Goal: Task Accomplishment & Management: Complete application form

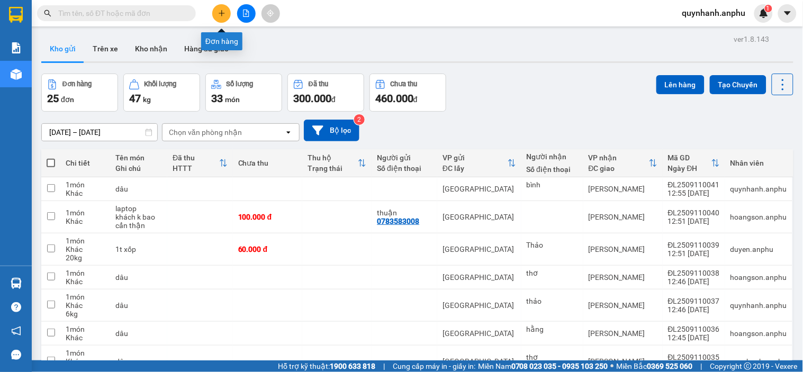
click at [219, 13] on icon "plus" at bounding box center [221, 13] width 6 height 1
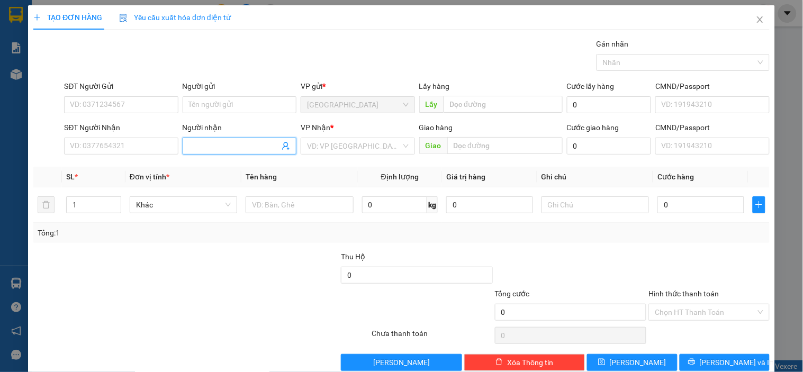
click at [224, 141] on input "Người nhận" at bounding box center [234, 146] width 90 height 12
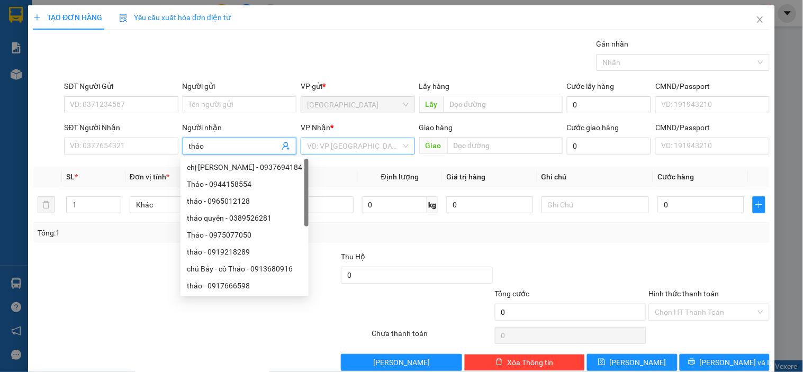
type input "thảo"
click at [341, 146] on input "search" at bounding box center [354, 146] width 94 height 16
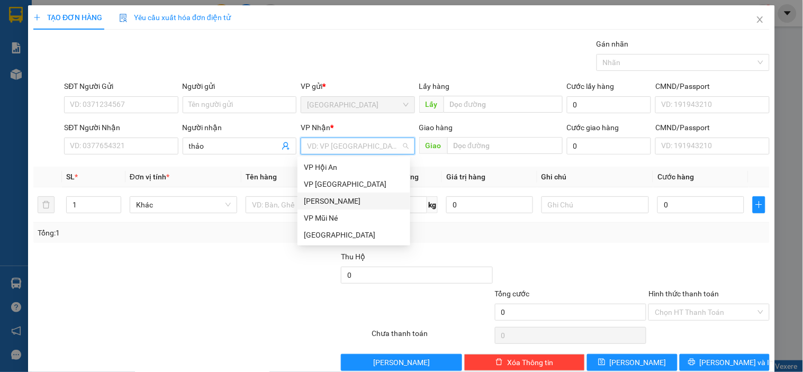
click at [341, 203] on div "[PERSON_NAME]" at bounding box center [354, 201] width 100 height 12
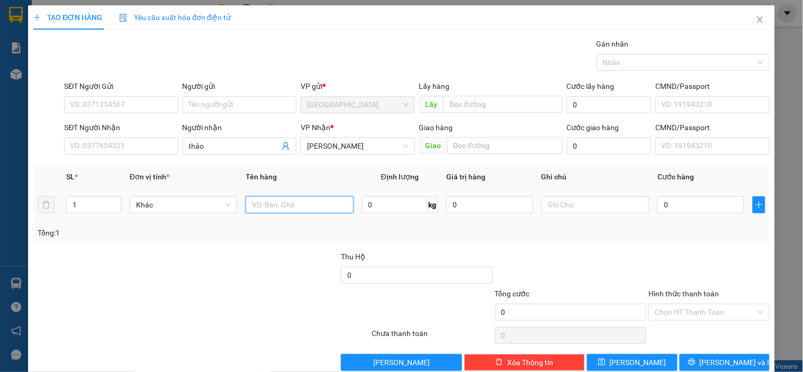
click at [296, 205] on input "text" at bounding box center [298, 204] width 107 height 17
type input "đ"
type input "dâu"
click at [375, 203] on input "0" at bounding box center [395, 204] width 66 height 17
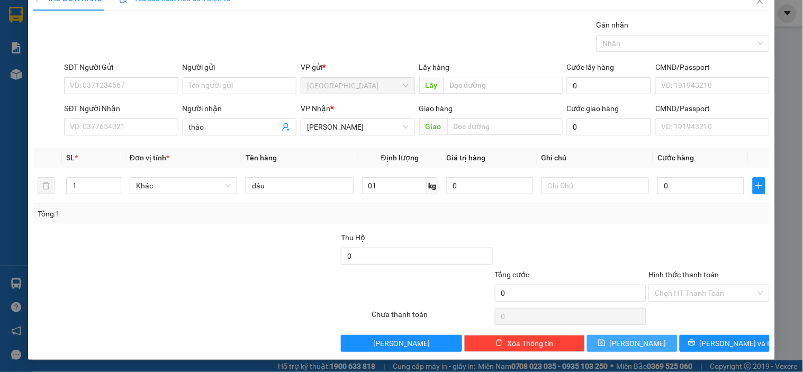
type input "1"
click at [632, 344] on span "[PERSON_NAME]" at bounding box center [637, 344] width 57 height 12
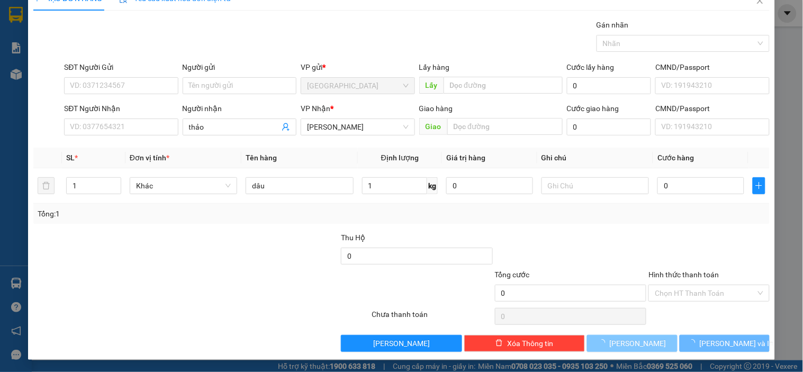
type input "0"
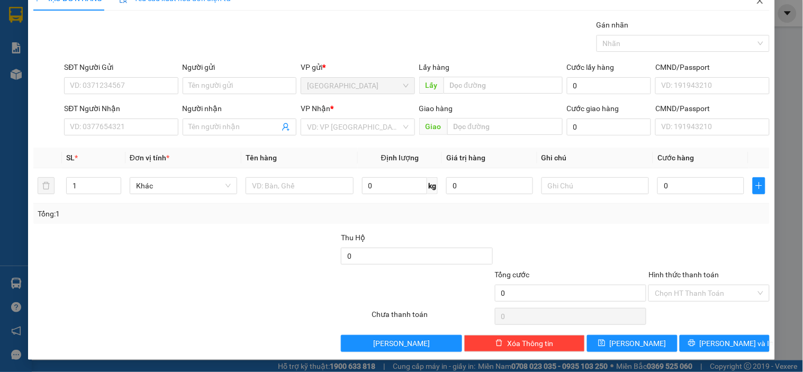
click at [755, 4] on icon "close" at bounding box center [759, 0] width 8 height 8
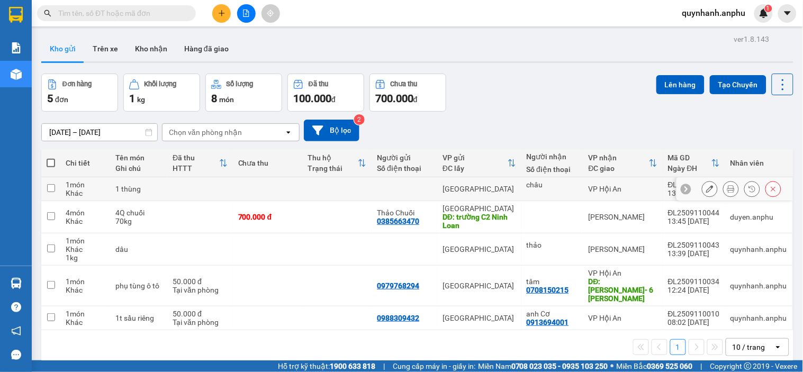
click at [727, 188] on icon at bounding box center [730, 188] width 7 height 7
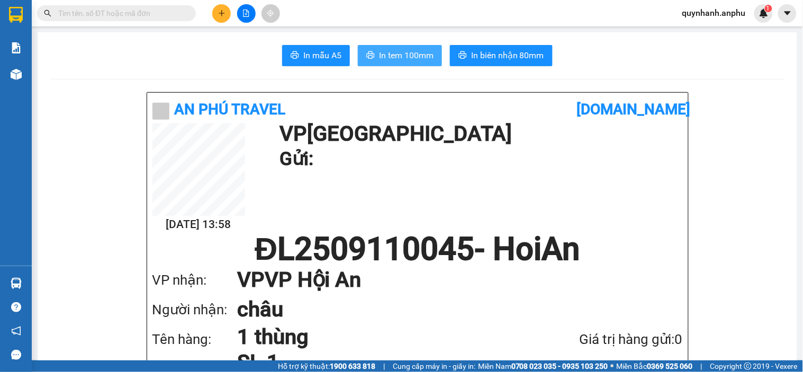
click at [404, 54] on span "In tem 100mm" at bounding box center [406, 55] width 54 height 13
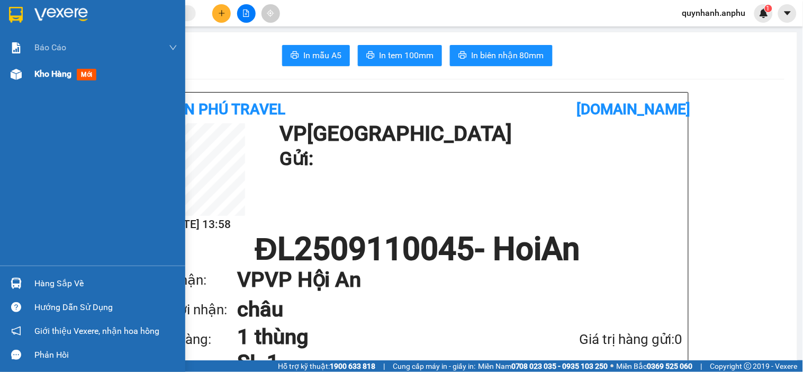
click at [17, 76] on img at bounding box center [16, 74] width 11 height 11
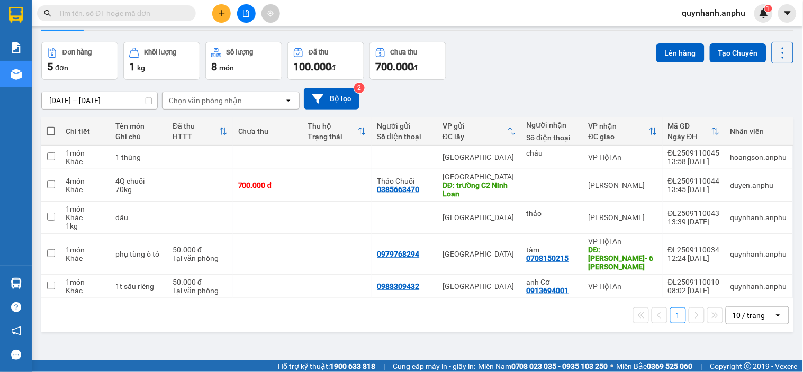
scroll to position [49, 0]
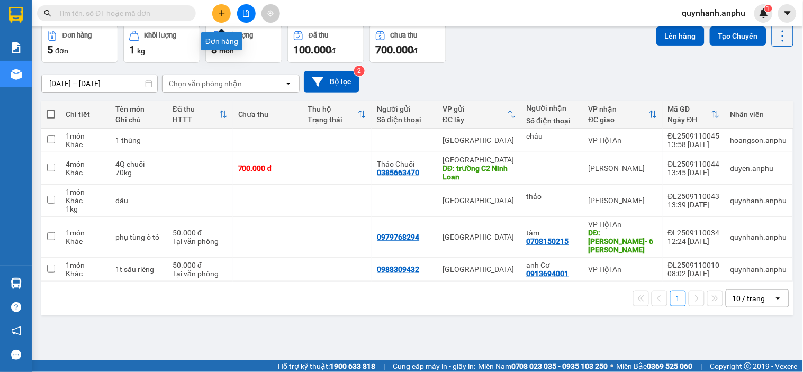
click at [220, 16] on icon "plus" at bounding box center [221, 13] width 7 height 7
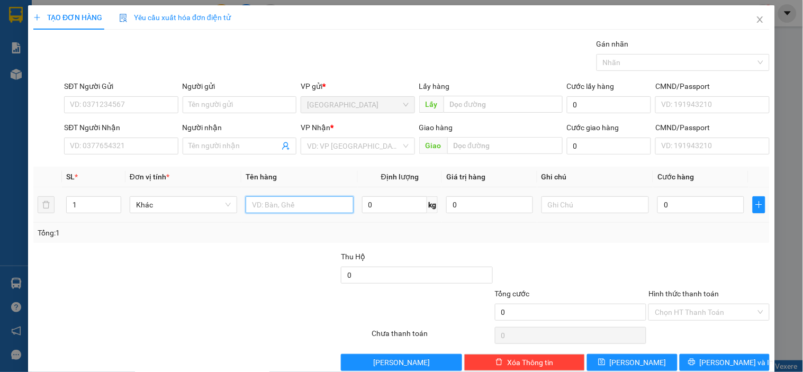
click at [262, 200] on input "text" at bounding box center [298, 204] width 107 height 17
type input "1"
click at [756, 23] on icon "close" at bounding box center [759, 19] width 6 height 6
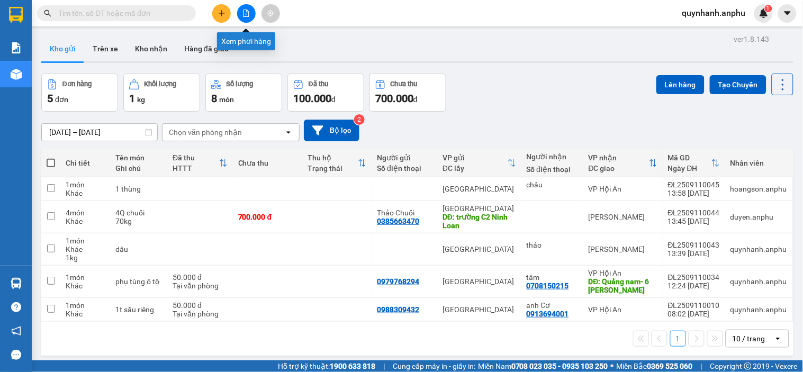
click at [249, 15] on icon "file-add" at bounding box center [246, 13] width 6 height 7
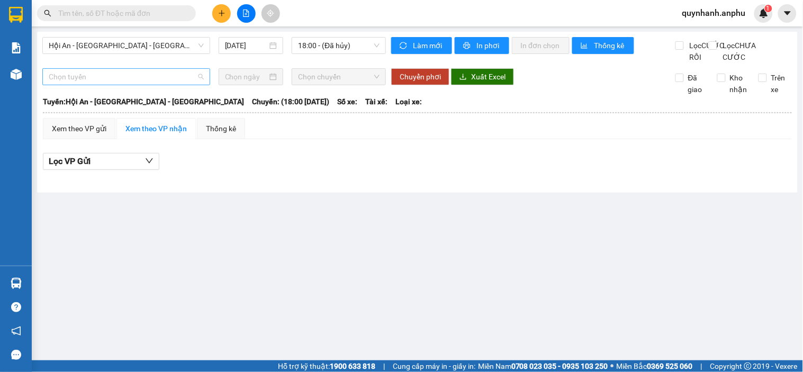
click at [130, 83] on span "Chọn tuyến" at bounding box center [126, 77] width 155 height 16
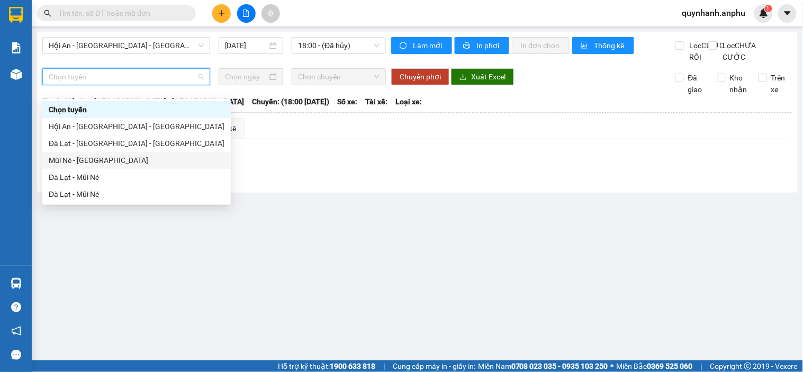
click at [94, 161] on div "Mũi Né - [GEOGRAPHIC_DATA]" at bounding box center [137, 160] width 176 height 12
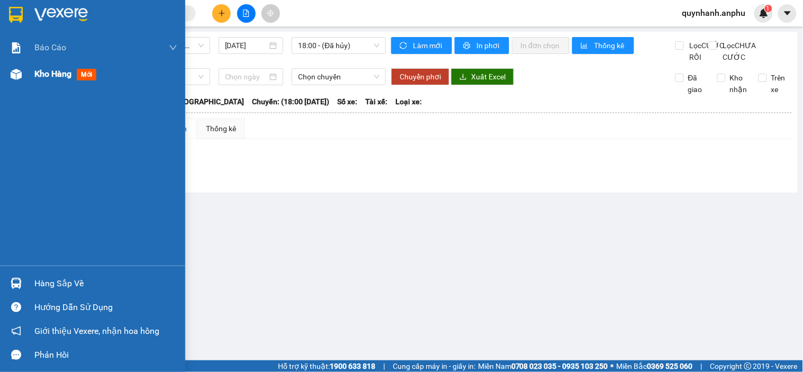
click at [83, 74] on span "mới" at bounding box center [87, 75] width 20 height 12
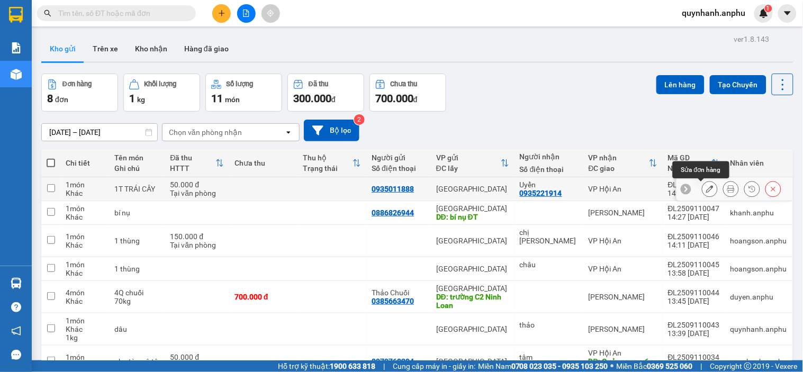
click at [727, 188] on icon at bounding box center [730, 188] width 7 height 7
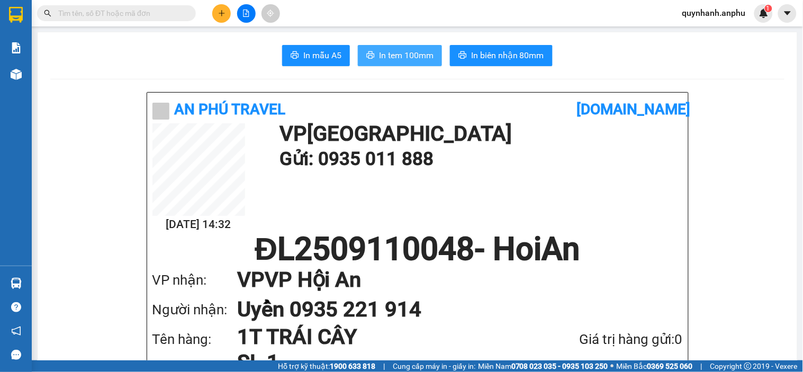
click at [420, 53] on span "In tem 100mm" at bounding box center [406, 55] width 54 height 13
click at [397, 54] on span "In tem 100mm" at bounding box center [406, 55] width 54 height 13
click at [115, 11] on input "text" at bounding box center [120, 13] width 125 height 12
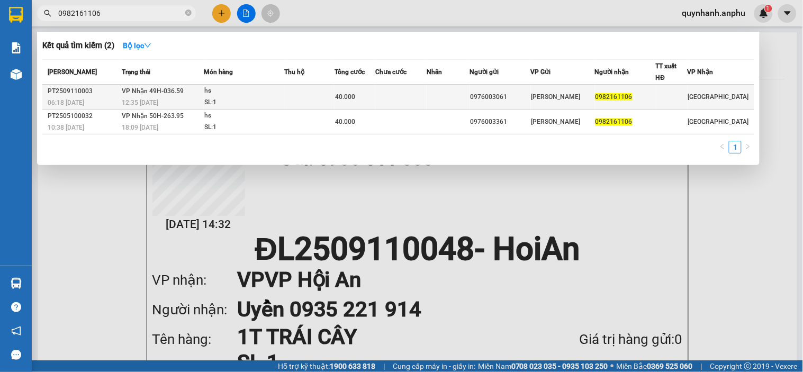
type input "0982161106"
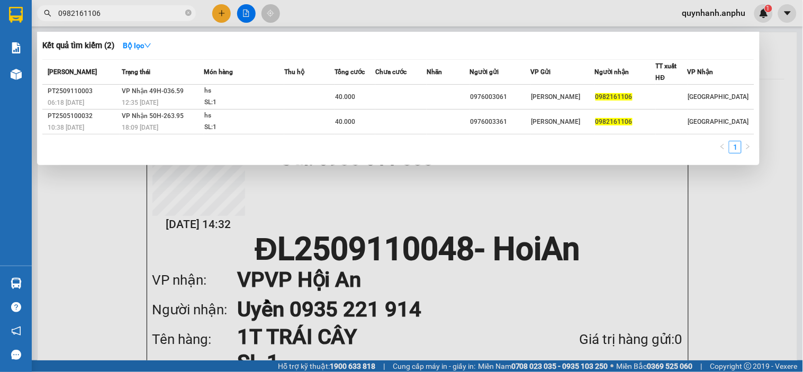
click at [609, 95] on span "0982161106" at bounding box center [613, 96] width 37 height 7
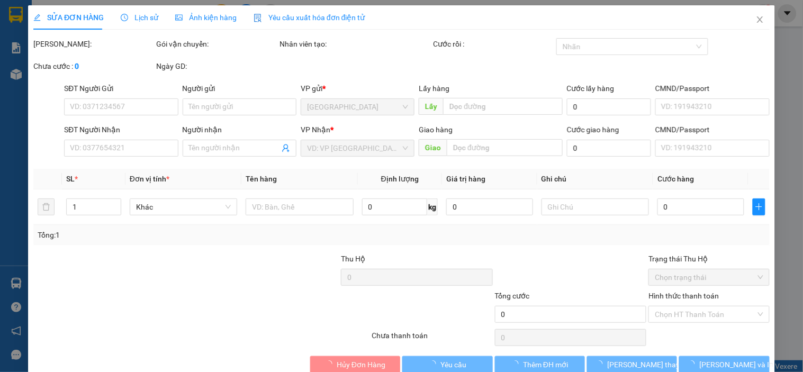
type input "0976003061"
type input "0982161106"
type input "40.000"
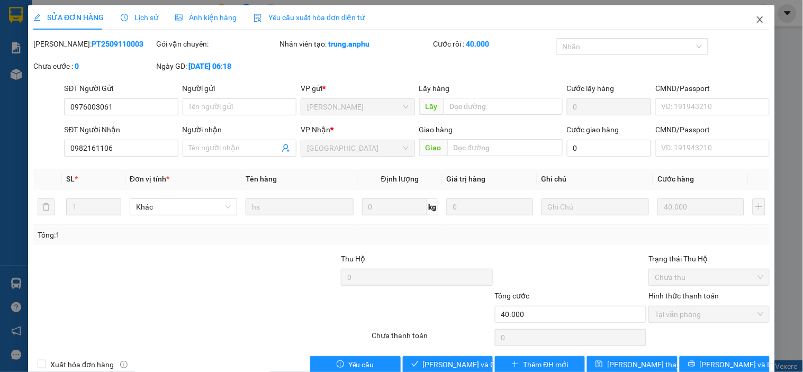
click at [755, 17] on icon "close" at bounding box center [759, 19] width 8 height 8
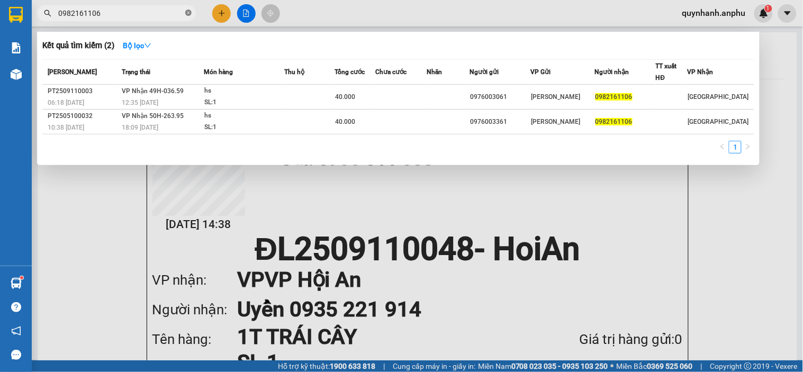
click at [187, 16] on icon "close-circle" at bounding box center [188, 13] width 6 height 6
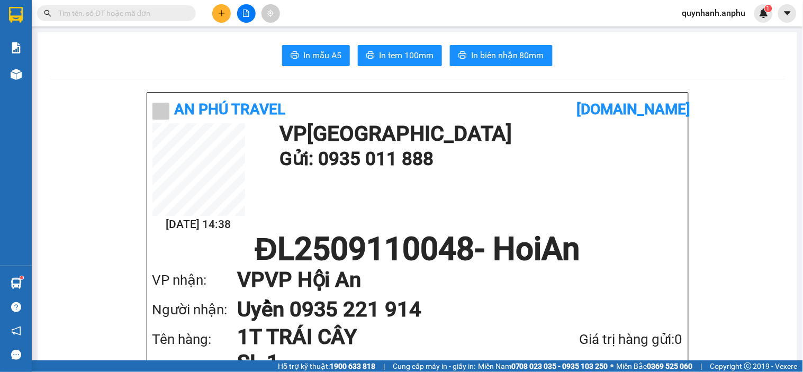
click at [214, 16] on button at bounding box center [221, 13] width 19 height 19
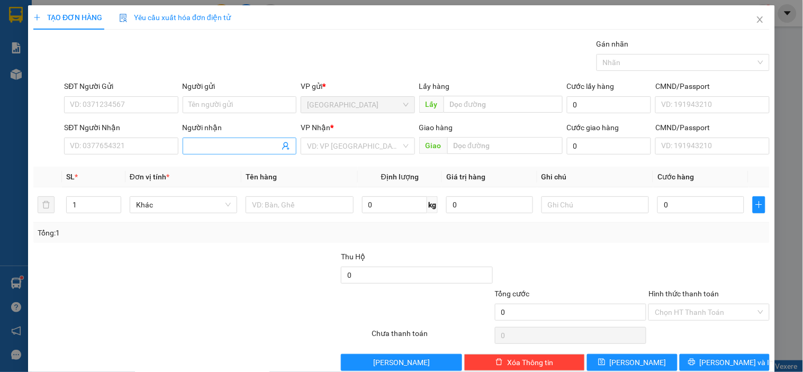
click at [234, 151] on input "Người nhận" at bounding box center [234, 146] width 90 height 12
type input "mỹ hiền"
click at [326, 151] on input "search" at bounding box center [354, 146] width 94 height 16
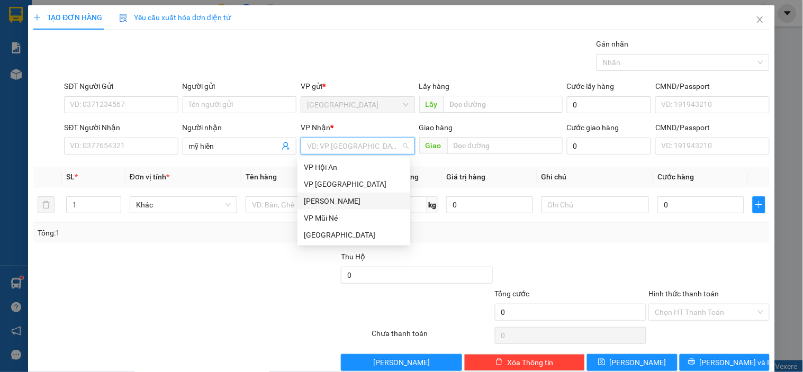
click at [336, 197] on div "[PERSON_NAME]" at bounding box center [354, 201] width 100 height 12
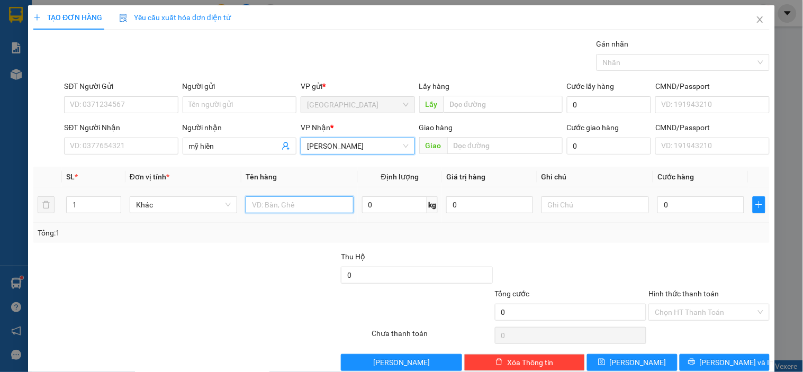
click at [272, 205] on input "text" at bounding box center [298, 204] width 107 height 17
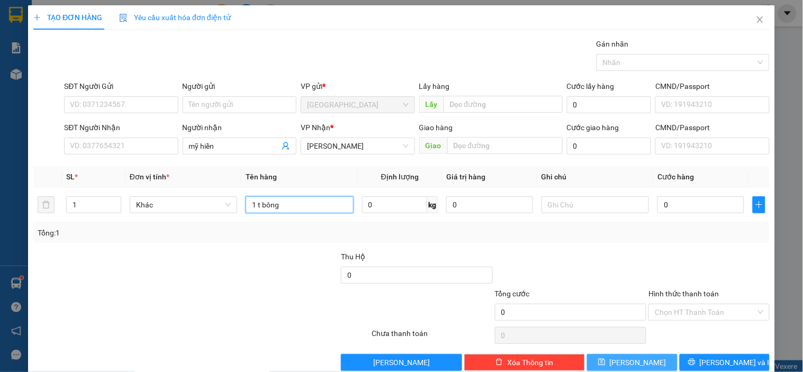
type input "1 t bông"
click at [649, 360] on button "[PERSON_NAME]" at bounding box center [632, 362] width 90 height 17
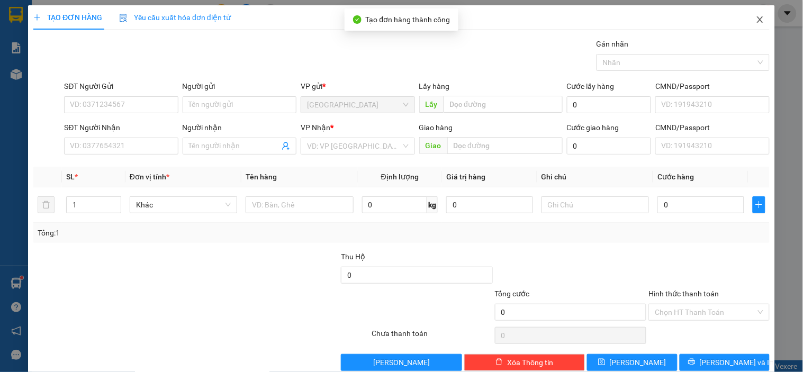
click at [755, 17] on icon "close" at bounding box center [759, 19] width 8 height 8
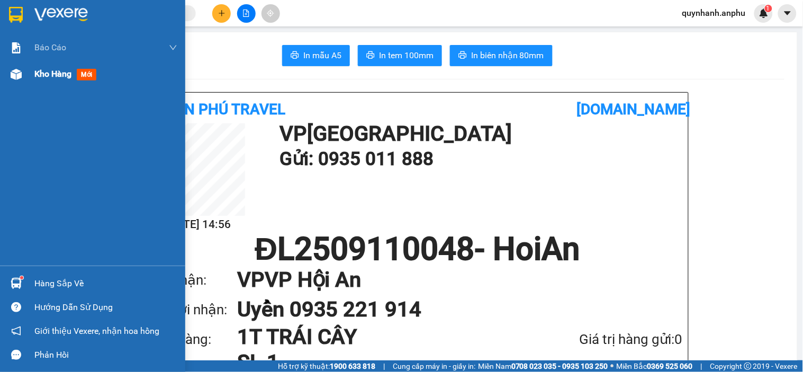
click at [62, 70] on span "Kho hàng" at bounding box center [52, 74] width 37 height 10
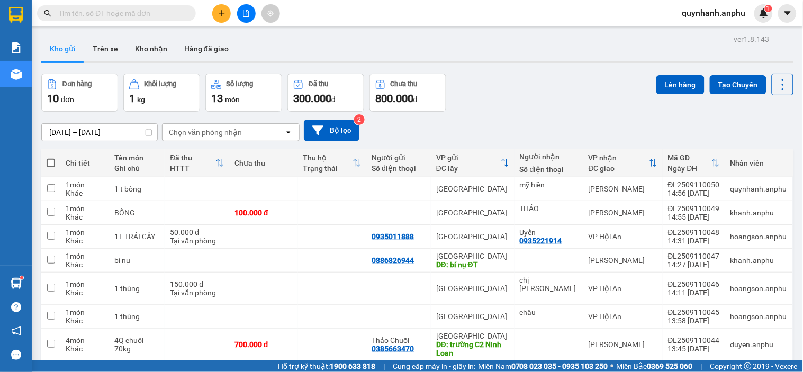
click at [222, 12] on icon "plus" at bounding box center [221, 13] width 7 height 7
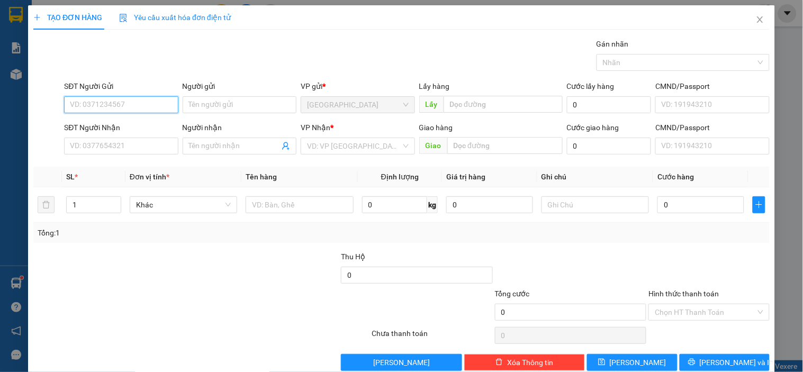
click at [120, 106] on input "SĐT Người Gửi" at bounding box center [121, 104] width 114 height 17
click at [101, 104] on input "SĐT Người Gửi" at bounding box center [121, 104] width 114 height 17
type input "0919010364"
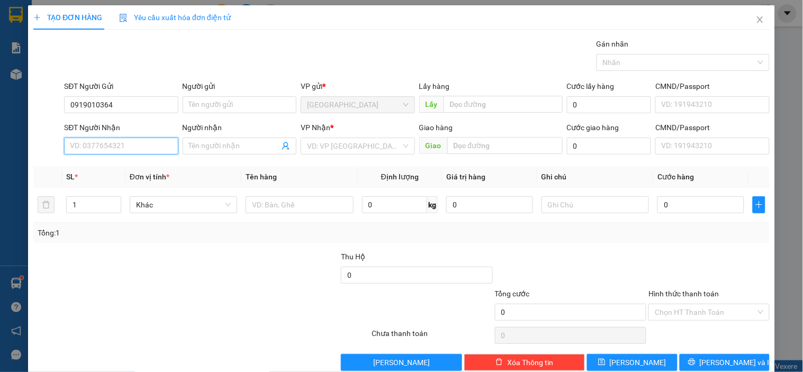
click at [117, 140] on input "SĐT Người Nhận" at bounding box center [121, 146] width 114 height 17
drag, startPoint x: 143, startPoint y: 108, endPoint x: 70, endPoint y: 113, distance: 73.7
click at [70, 113] on input "0919010364" at bounding box center [121, 104] width 114 height 17
click at [85, 144] on input "SĐT Người Nhận" at bounding box center [121, 146] width 114 height 17
paste input "0919010364"
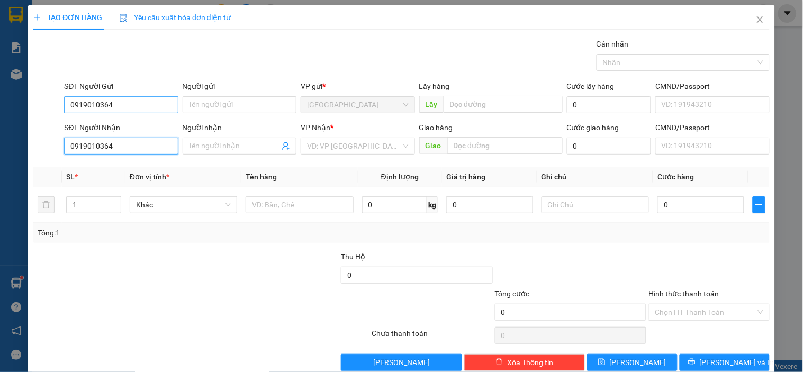
type input "0919010364"
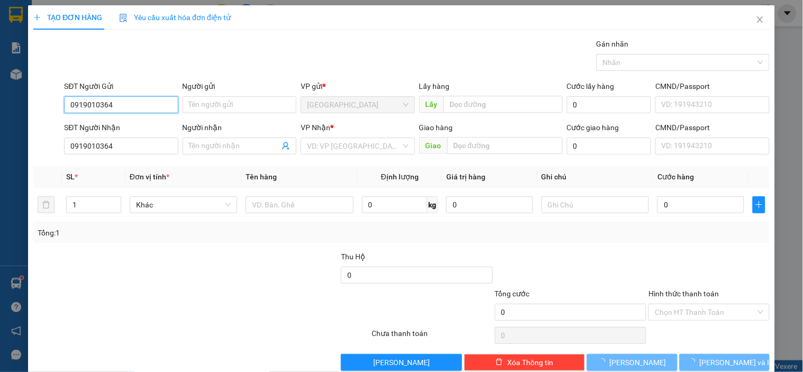
click at [128, 107] on input "0919010364" at bounding box center [121, 104] width 114 height 17
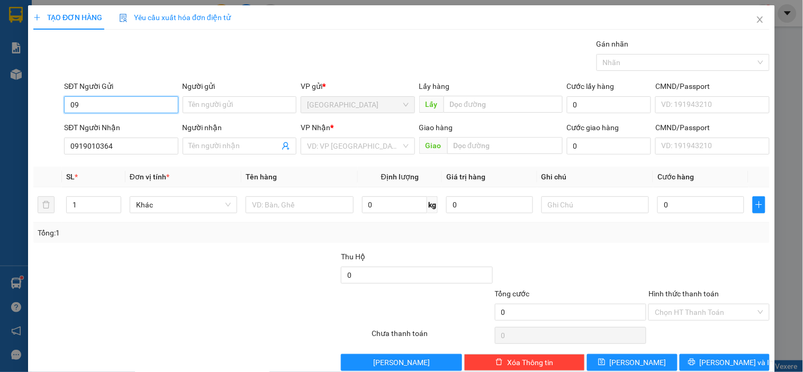
type input "0"
click at [119, 124] on div "0943330902" at bounding box center [120, 126] width 100 height 12
type input "0943330902"
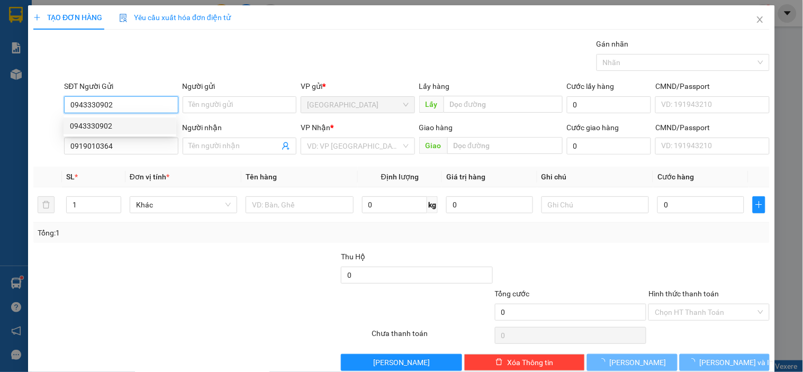
type input "30.000"
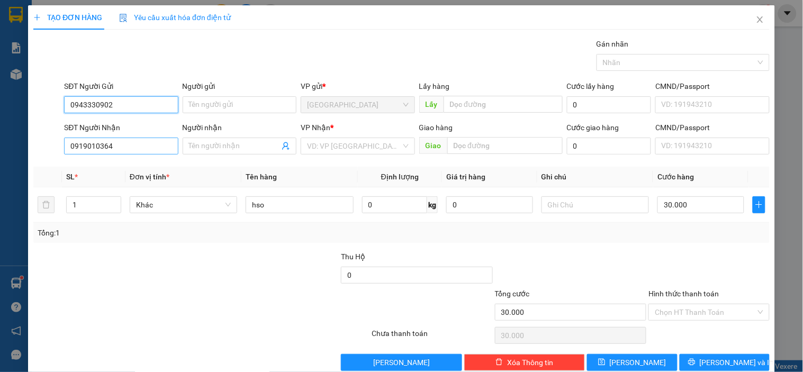
type input "0943330902"
drag, startPoint x: 160, startPoint y: 146, endPoint x: 89, endPoint y: 159, distance: 72.0
click at [89, 159] on div "SĐT Người Nhận 0919010364 0919010364" at bounding box center [121, 140] width 114 height 37
click at [131, 162] on div "Transit Pickup Surcharge Ids Transit Deliver Surcharge Ids Transit Deliver Surc…" at bounding box center [401, 204] width 736 height 333
click at [325, 147] on input "search" at bounding box center [354, 146] width 94 height 16
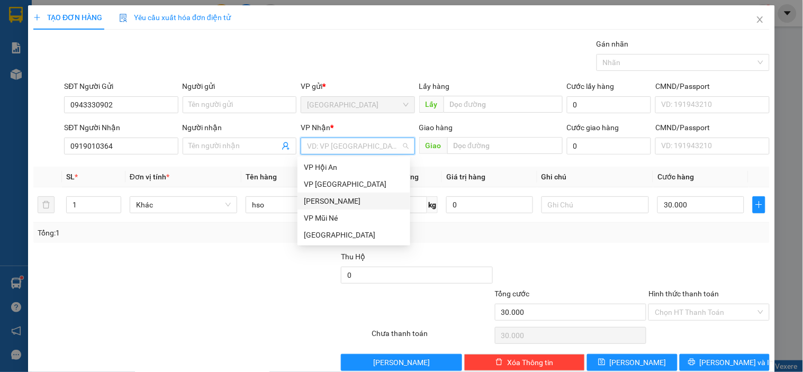
click at [330, 202] on div "[PERSON_NAME]" at bounding box center [354, 201] width 100 height 12
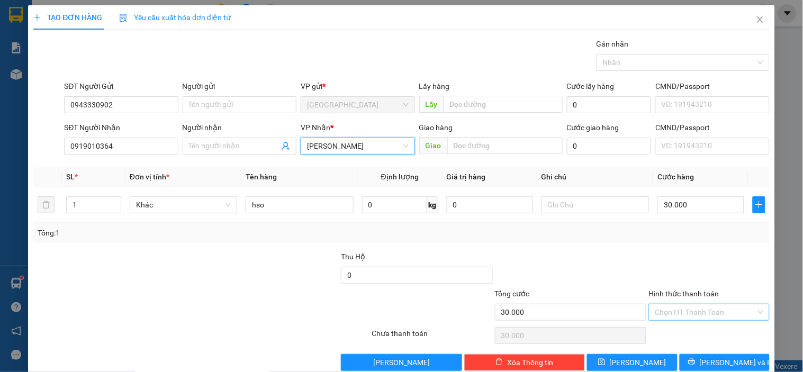
click at [670, 319] on input "Hình thức thanh toán" at bounding box center [704, 312] width 101 height 16
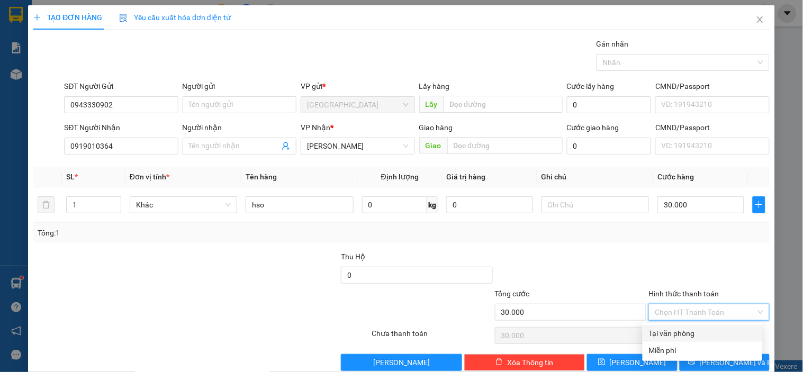
click at [670, 337] on div "Tại văn phòng" at bounding box center [702, 333] width 107 height 12
type input "0"
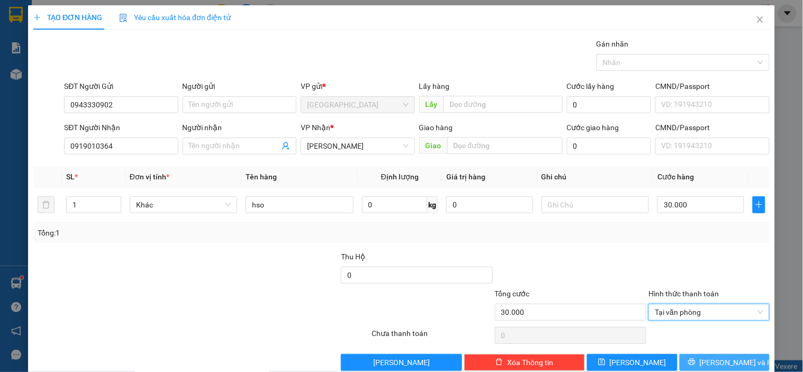
click at [713, 363] on span "[PERSON_NAME] và In" at bounding box center [736, 363] width 74 height 12
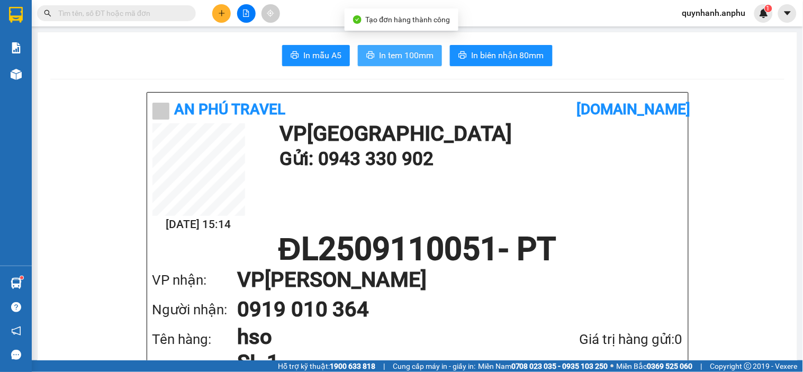
click at [420, 53] on span "In tem 100mm" at bounding box center [406, 55] width 54 height 13
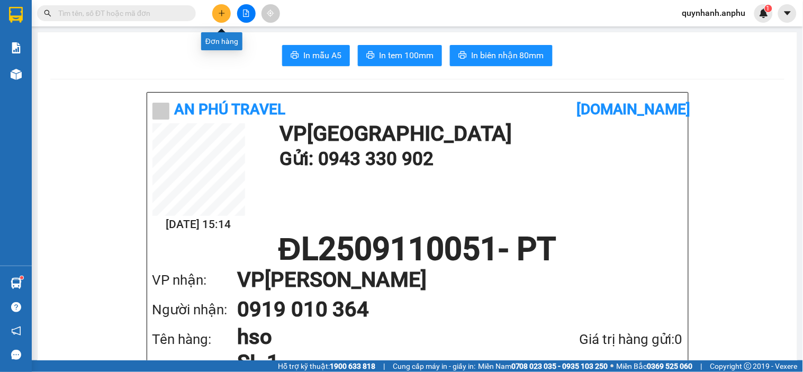
click at [226, 7] on button at bounding box center [221, 13] width 19 height 19
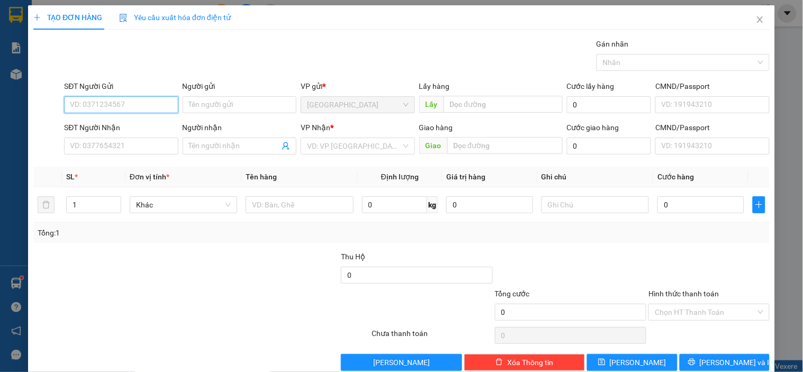
click at [115, 104] on input "SĐT Người Gửi" at bounding box center [121, 104] width 114 height 17
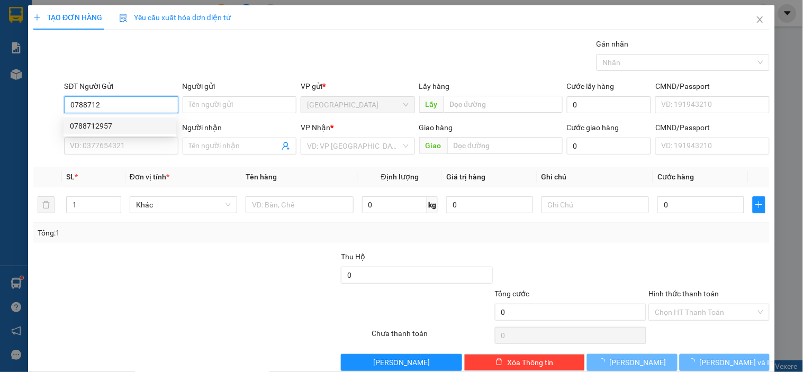
click at [121, 132] on div "0788712957" at bounding box center [119, 125] width 113 height 17
type input "0788712957"
type input "0933444355"
type input "40.000"
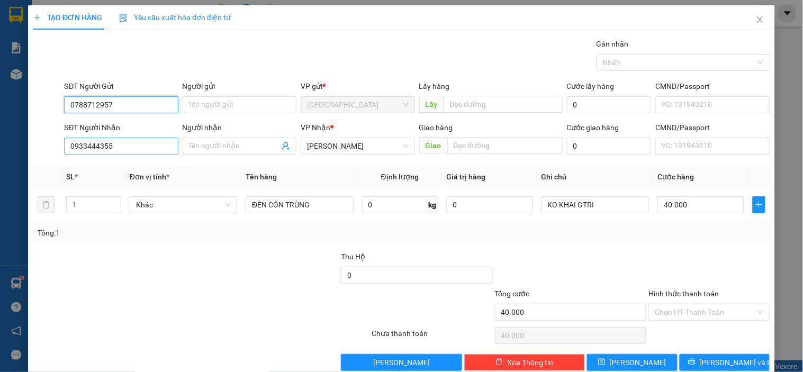
type input "0788712957"
drag, startPoint x: 120, startPoint y: 151, endPoint x: 65, endPoint y: 145, distance: 55.3
click at [62, 145] on div "SĐT Người Nhận 0933444355 0933444355" at bounding box center [121, 140] width 118 height 37
drag, startPoint x: 128, startPoint y: 102, endPoint x: 69, endPoint y: 112, distance: 60.0
click at [69, 112] on input "0788712957" at bounding box center [121, 104] width 114 height 17
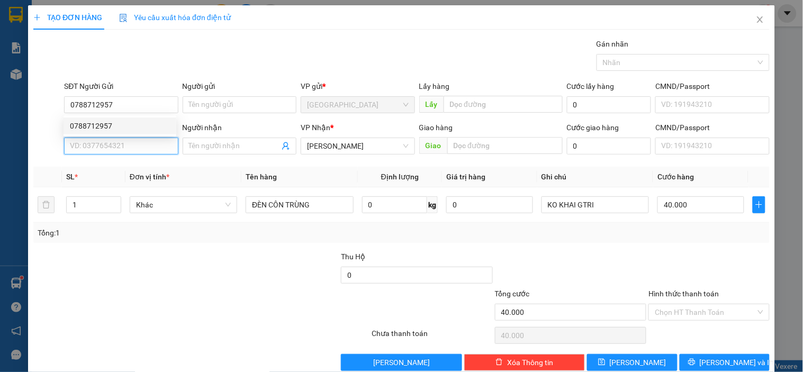
click at [98, 144] on input "SĐT Người Nhận" at bounding box center [121, 146] width 114 height 17
paste input "0788712957"
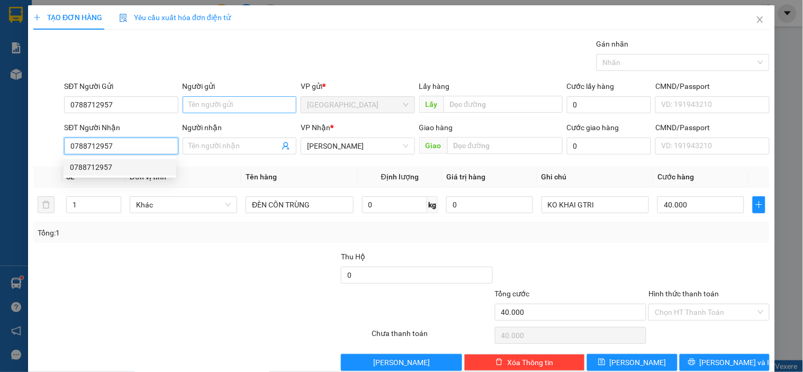
type input "0788712957"
click at [215, 107] on input "Người gửi" at bounding box center [240, 104] width 114 height 17
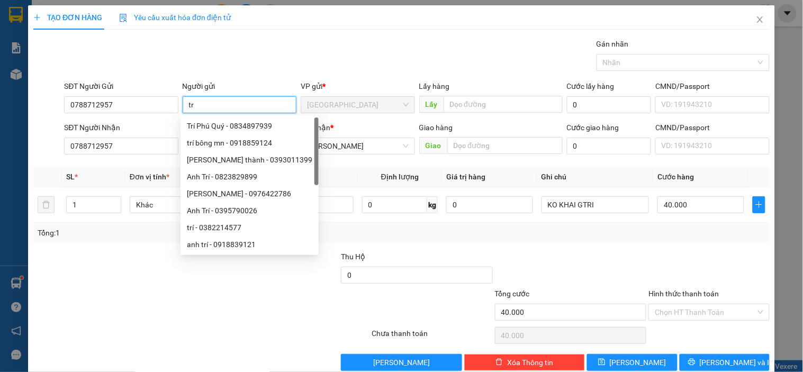
type input "t"
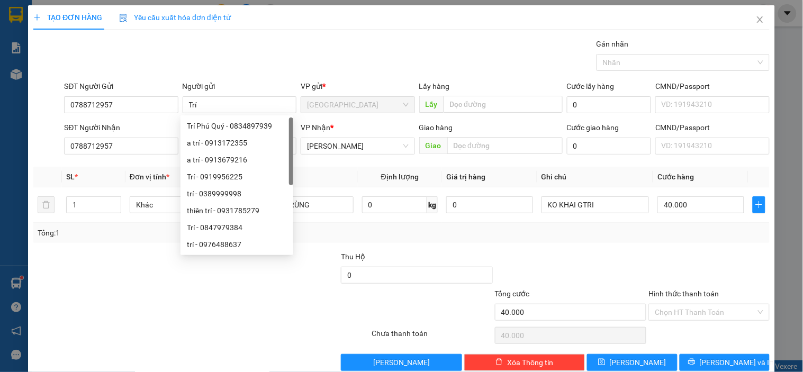
click at [251, 66] on div "Gán nhãn Nhãn" at bounding box center [416, 56] width 709 height 37
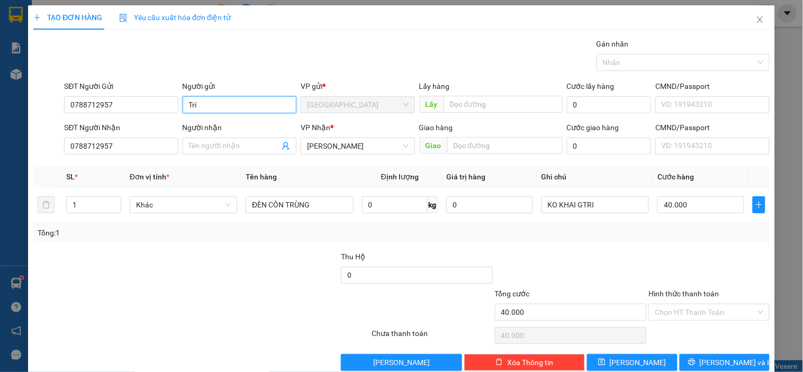
click at [219, 110] on input "Trí" at bounding box center [240, 104] width 114 height 17
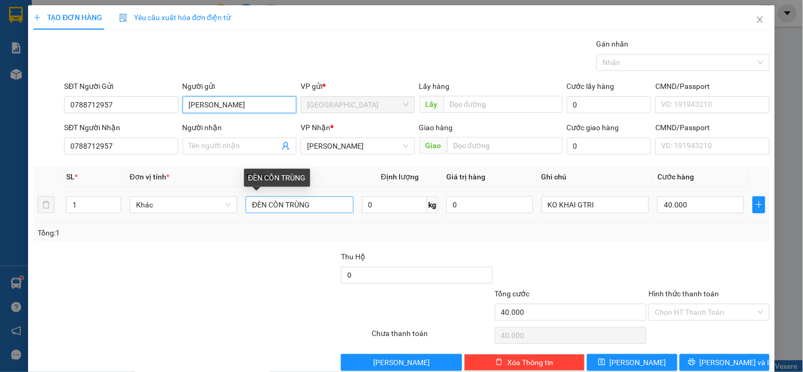
type input "[PERSON_NAME]"
click at [316, 208] on input "ĐÈN CÔN TRÙNG" at bounding box center [298, 204] width 107 height 17
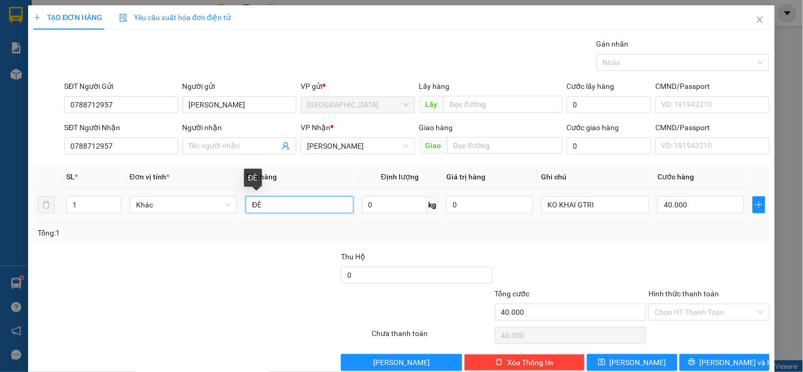
type input "Đ"
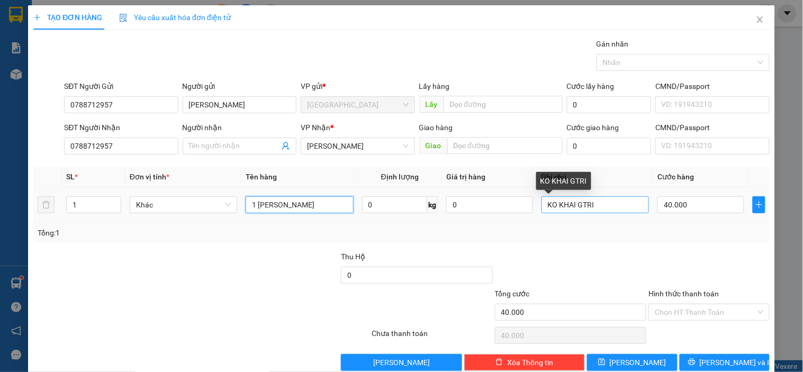
type input "1 [PERSON_NAME]"
click at [621, 205] on input "KO KHAI GTRI" at bounding box center [594, 204] width 107 height 17
type input "K"
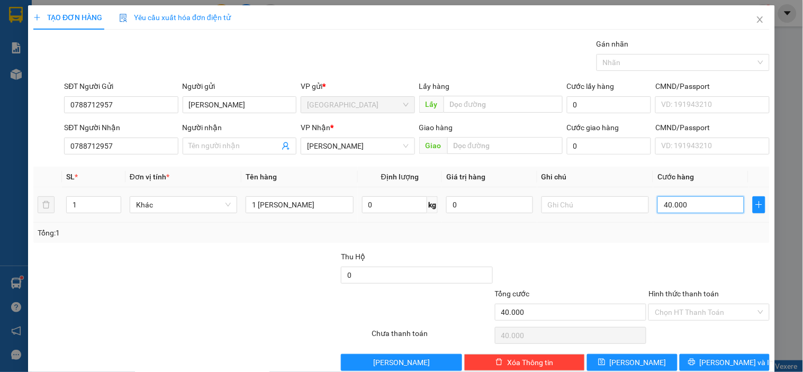
click at [680, 207] on input "40.000" at bounding box center [700, 204] width 87 height 17
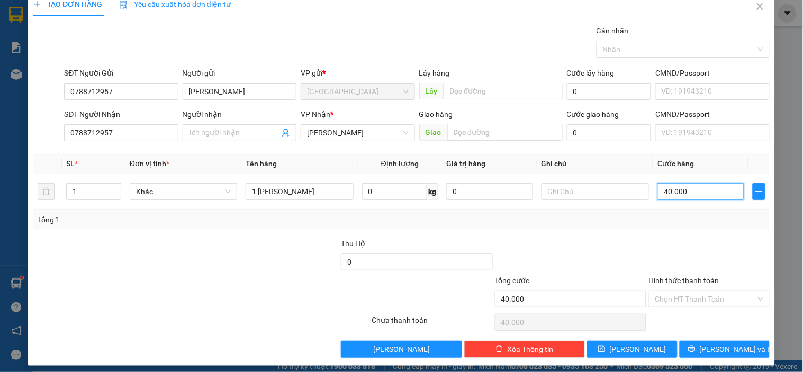
scroll to position [19, 0]
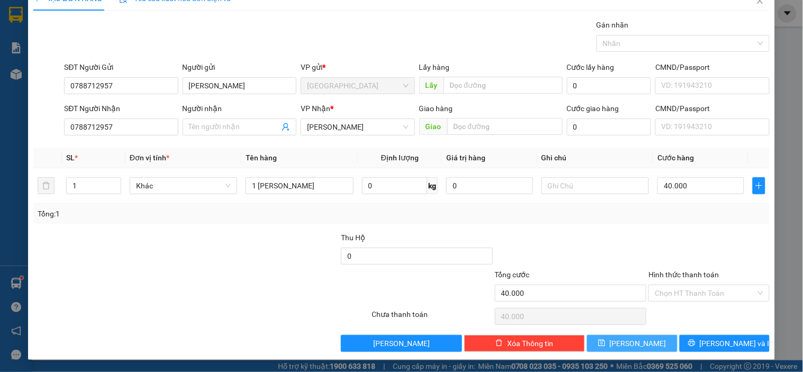
click at [662, 343] on button "[PERSON_NAME]" at bounding box center [632, 343] width 90 height 17
type input "0"
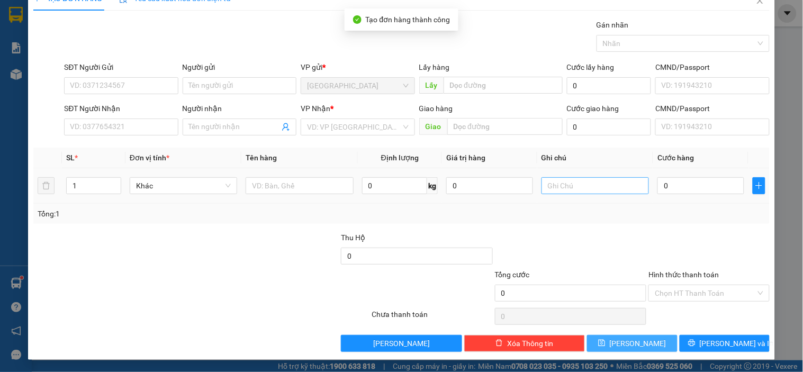
scroll to position [0, 0]
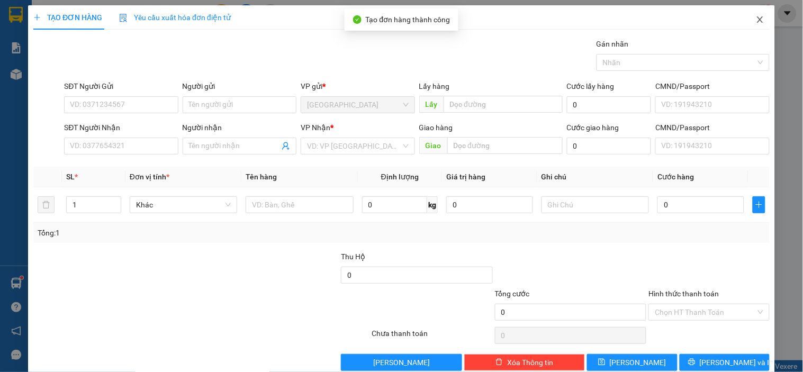
click at [747, 25] on span "Close" at bounding box center [760, 20] width 30 height 30
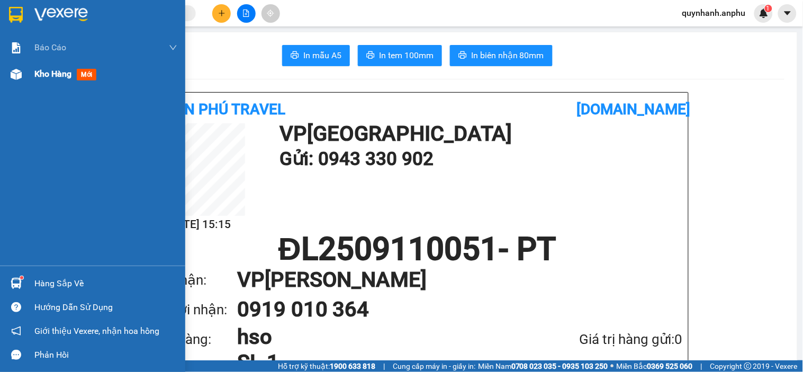
click at [43, 80] on div "Kho hàng mới" at bounding box center [67, 73] width 66 height 13
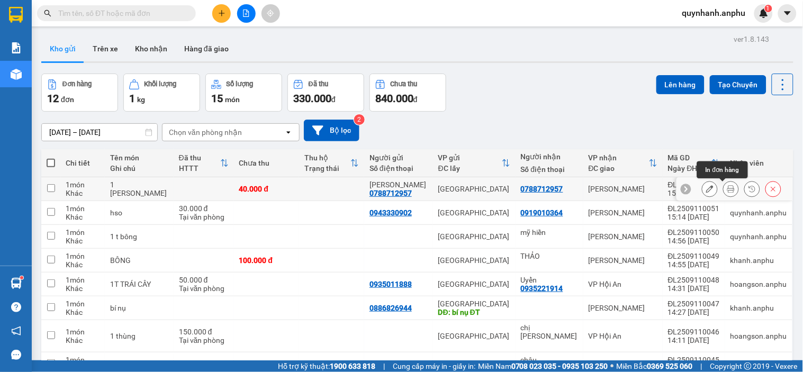
click at [723, 190] on button at bounding box center [730, 189] width 15 height 19
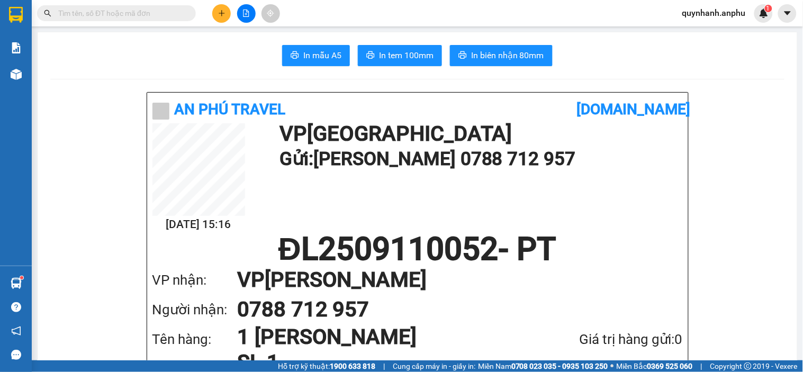
drag, startPoint x: 425, startPoint y: 67, endPoint x: 425, endPoint y: 60, distance: 6.3
click at [425, 60] on span "In tem 100mm" at bounding box center [406, 55] width 54 height 13
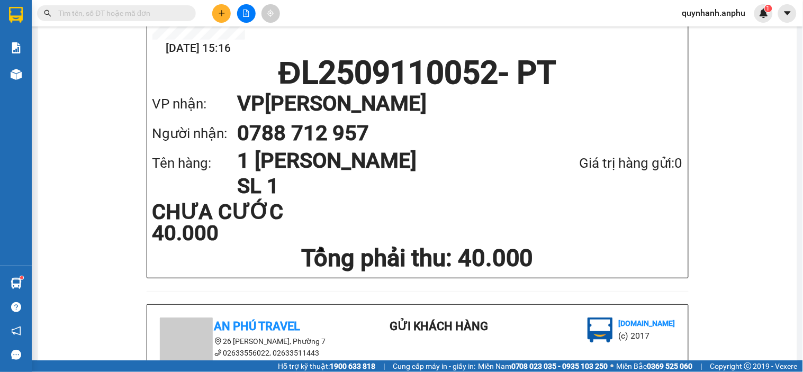
click at [128, 16] on input "text" at bounding box center [120, 13] width 125 height 12
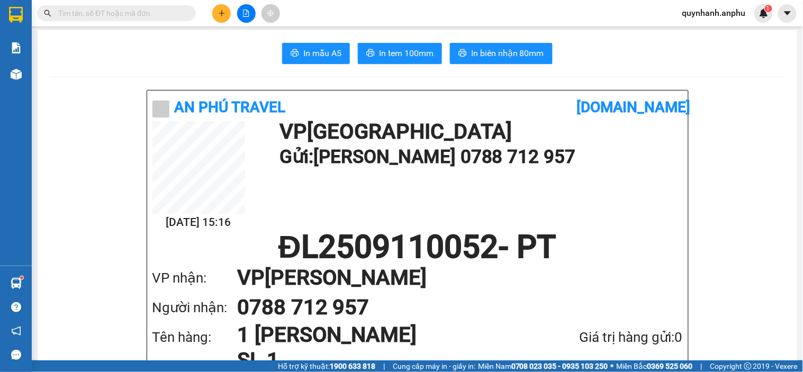
scroll to position [0, 0]
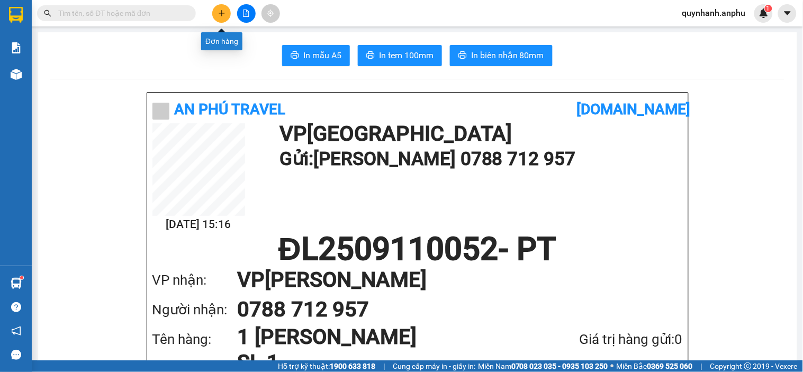
click at [226, 14] on button at bounding box center [221, 13] width 19 height 19
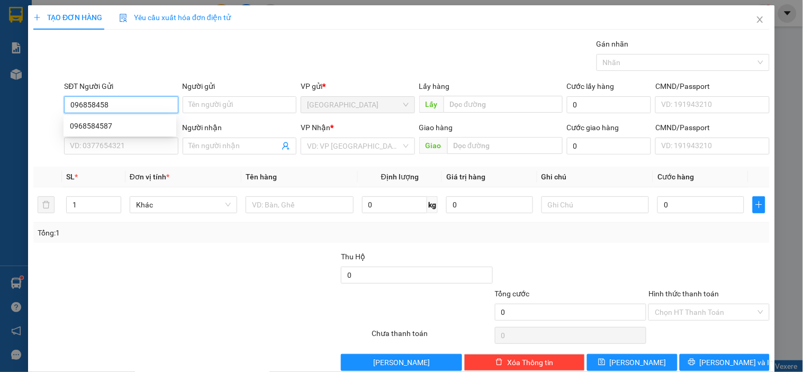
type input "0968584587"
click at [85, 120] on div "0968584587" at bounding box center [120, 126] width 100 height 12
type input "0333665054"
type input "0931968373"
type input "VĨNH ĐIỆN"
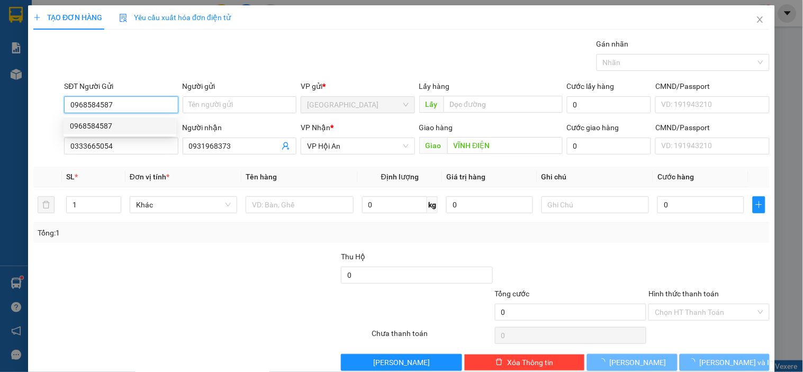
type input "120.000"
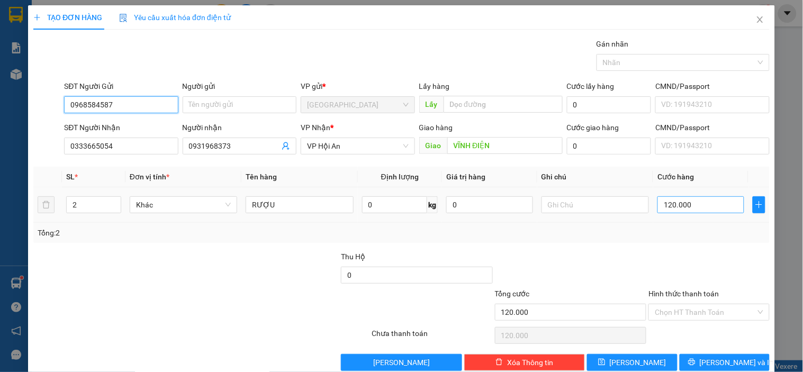
type input "0968584587"
click at [689, 205] on input "120.000" at bounding box center [700, 204] width 87 height 17
type input "0"
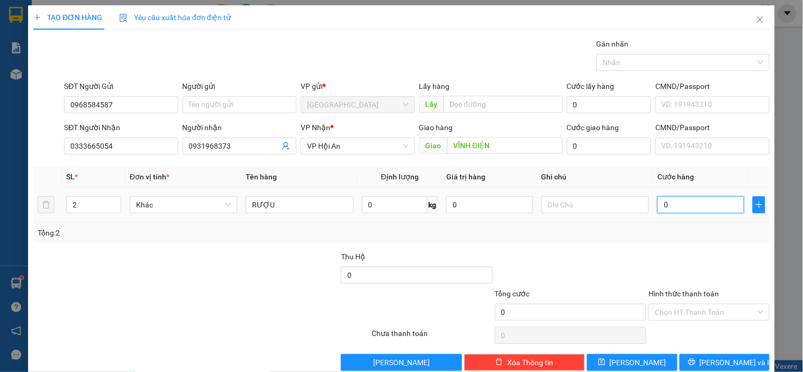
type input "10"
type input "100"
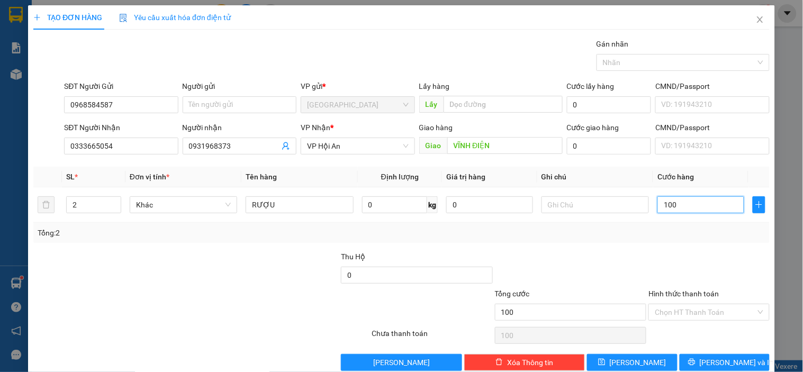
type input "100"
click at [663, 229] on div "Tổng: 2" at bounding box center [401, 233] width 727 height 12
type input "100.000"
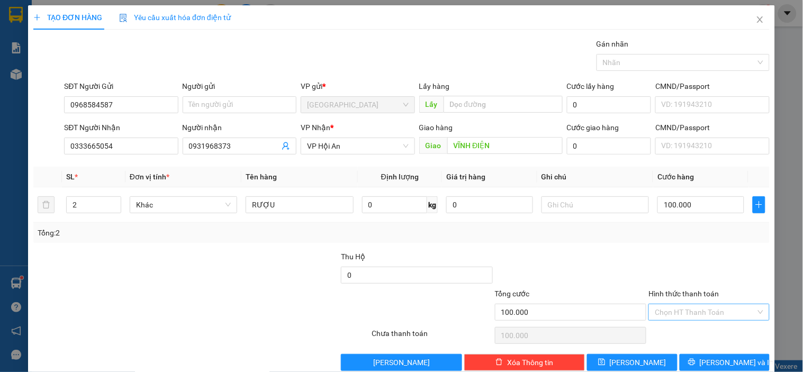
click at [679, 311] on input "Hình thức thanh toán" at bounding box center [704, 312] width 101 height 16
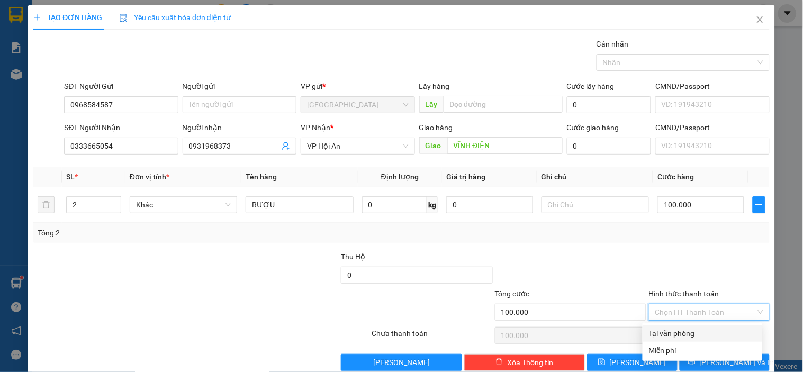
click at [663, 334] on div "Tại văn phòng" at bounding box center [702, 333] width 107 height 12
type input "0"
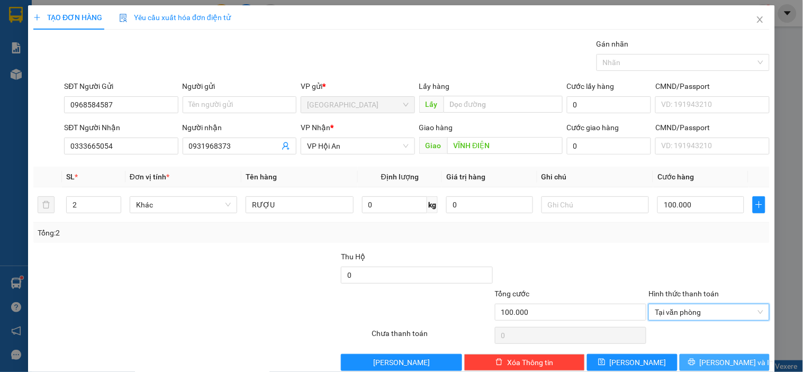
click at [713, 366] on span "[PERSON_NAME] và In" at bounding box center [736, 363] width 74 height 12
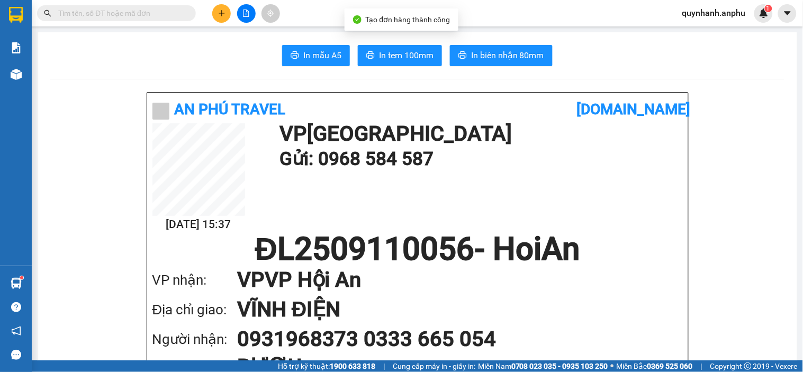
click at [393, 51] on span "In tem 100mm" at bounding box center [406, 55] width 54 height 13
click at [395, 50] on span "In tem 100mm" at bounding box center [406, 55] width 54 height 13
click at [226, 13] on button at bounding box center [221, 13] width 19 height 19
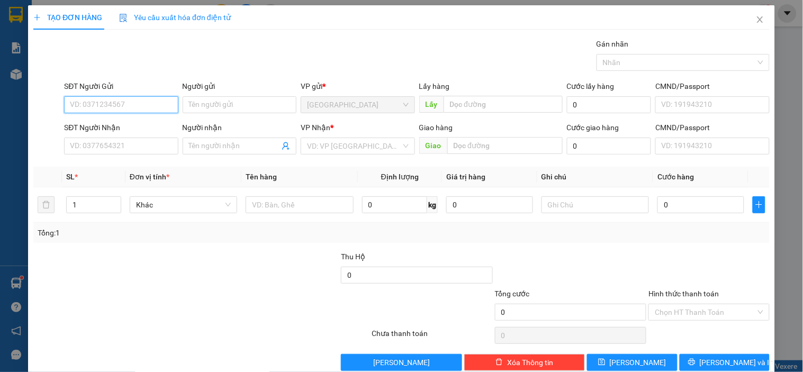
click at [117, 109] on input "SĐT Người Gửi" at bounding box center [121, 104] width 114 height 17
type input "0982620688"
click at [115, 120] on div "0982620688" at bounding box center [120, 126] width 100 height 12
type input "0982620688"
type input "50.000"
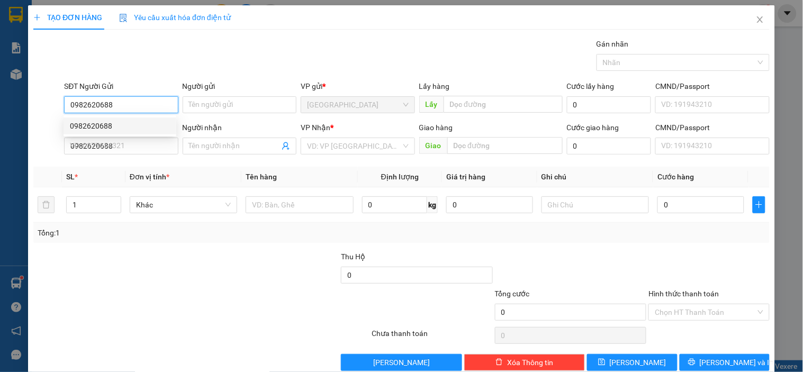
type input "50.000"
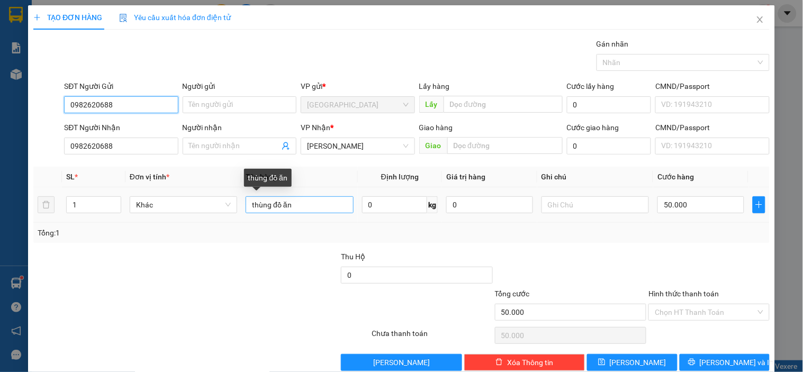
type input "0982620688"
click at [320, 207] on input "thùng đồ ăn" at bounding box center [298, 204] width 107 height 17
type input "thùng ly nhựa"
click at [300, 252] on div at bounding box center [263, 269] width 154 height 37
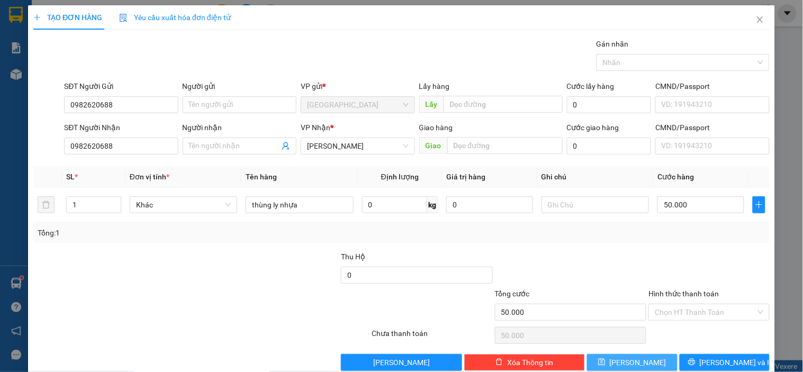
click at [662, 363] on button "[PERSON_NAME]" at bounding box center [632, 362] width 90 height 17
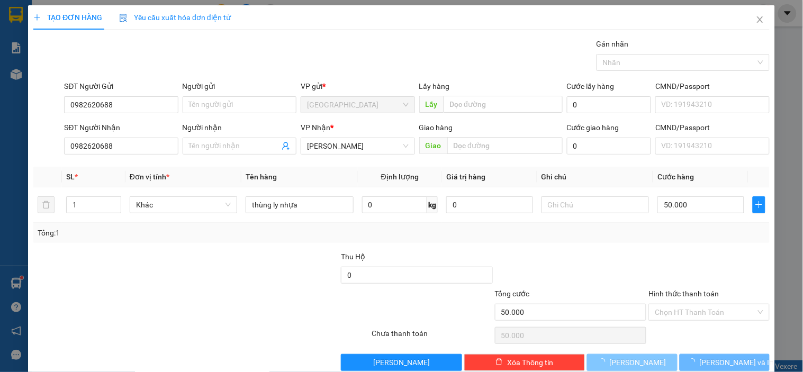
type input "0"
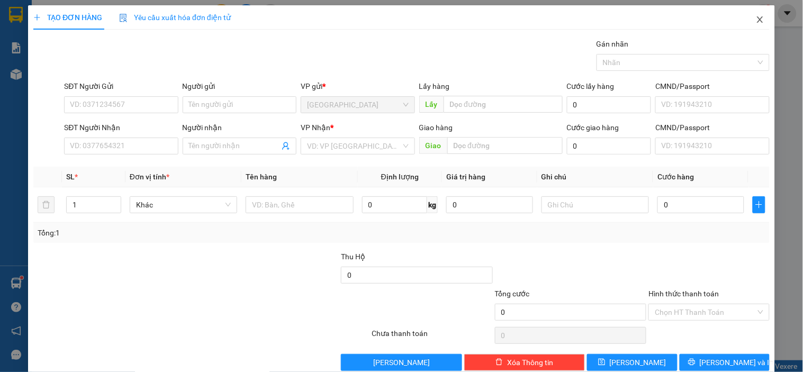
click at [756, 22] on icon "close" at bounding box center [759, 19] width 6 height 6
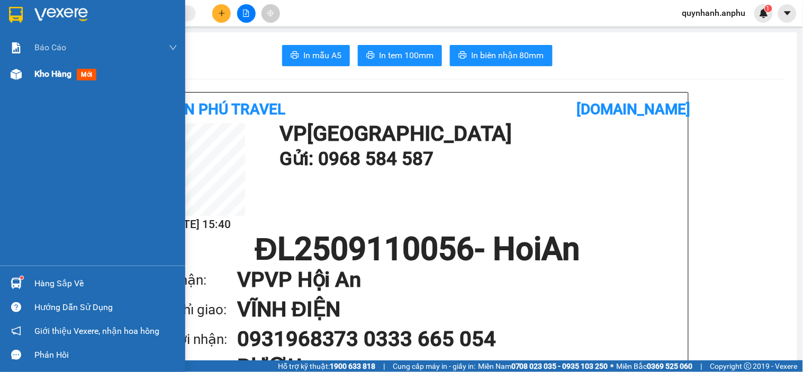
click at [11, 84] on div "Kho hàng mới" at bounding box center [92, 74] width 185 height 26
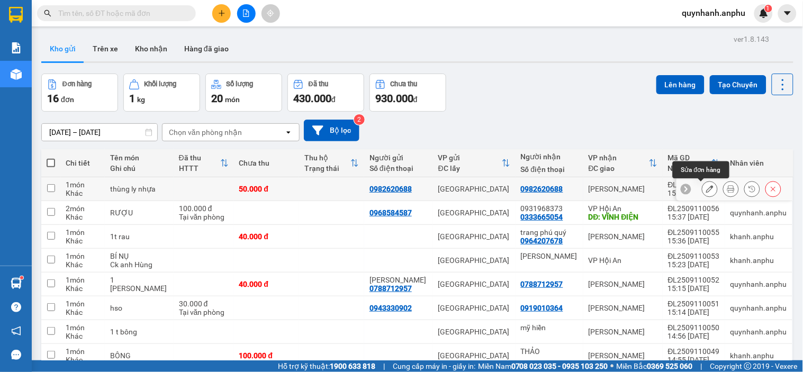
click at [706, 187] on button at bounding box center [709, 189] width 15 height 19
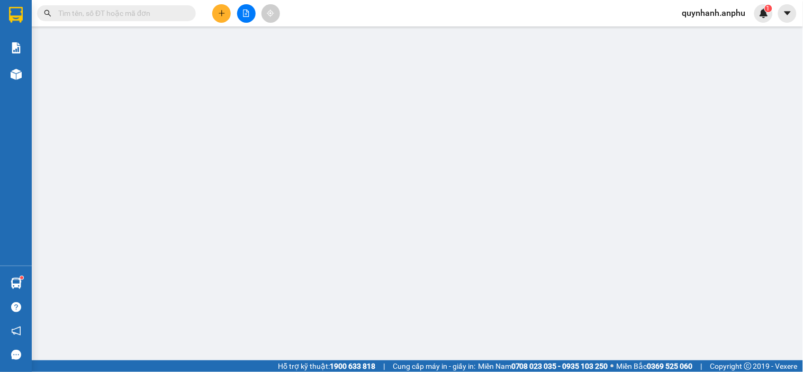
type input "0982620688"
type input "50.000"
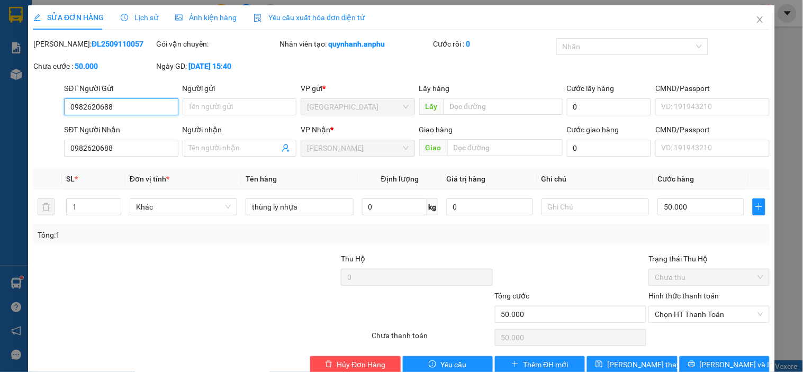
scroll to position [22, 0]
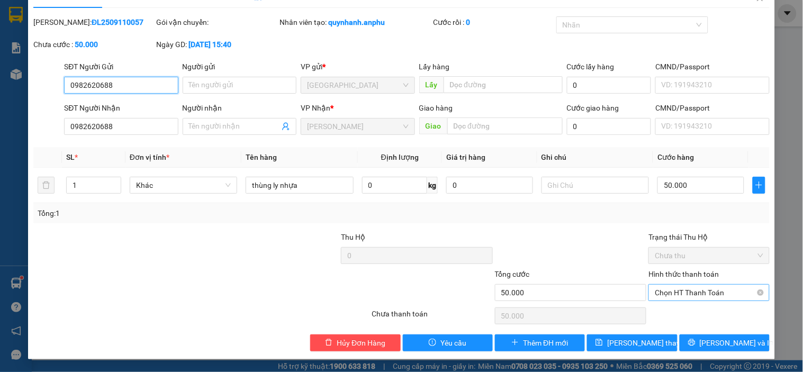
click at [672, 288] on span "Chọn HT Thanh Toán" at bounding box center [708, 293] width 108 height 16
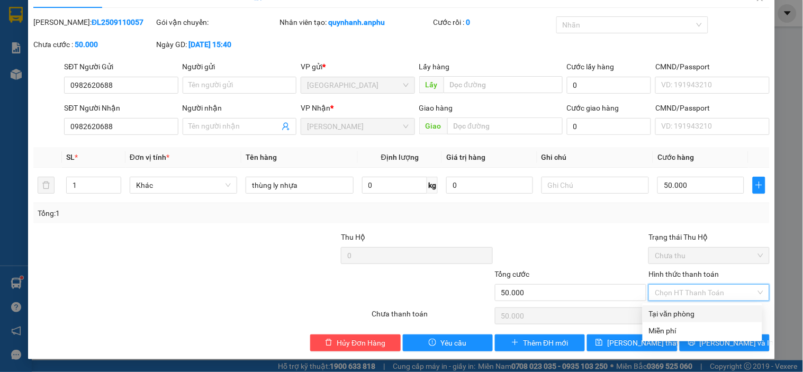
click at [664, 315] on div "Tại văn phòng" at bounding box center [702, 314] width 107 height 12
type input "0"
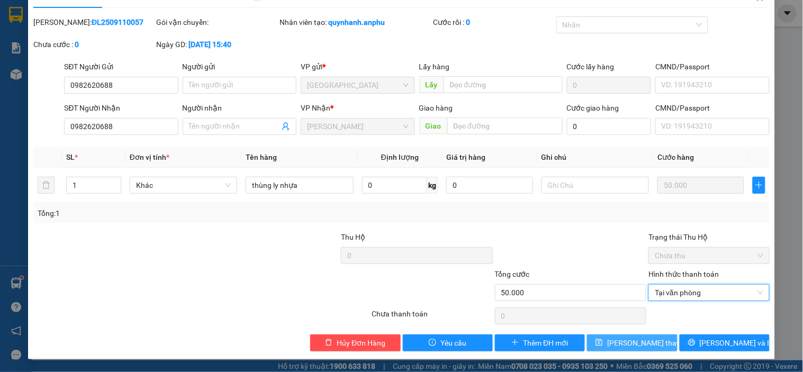
click at [640, 339] on span "[PERSON_NAME] thay đổi" at bounding box center [649, 343] width 85 height 12
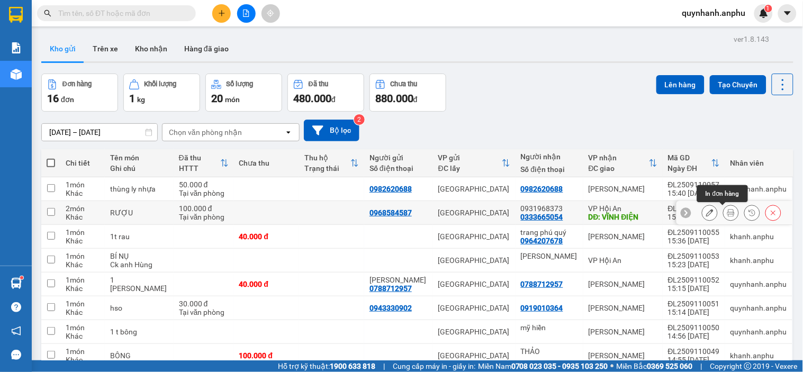
click at [727, 212] on icon at bounding box center [730, 212] width 7 height 7
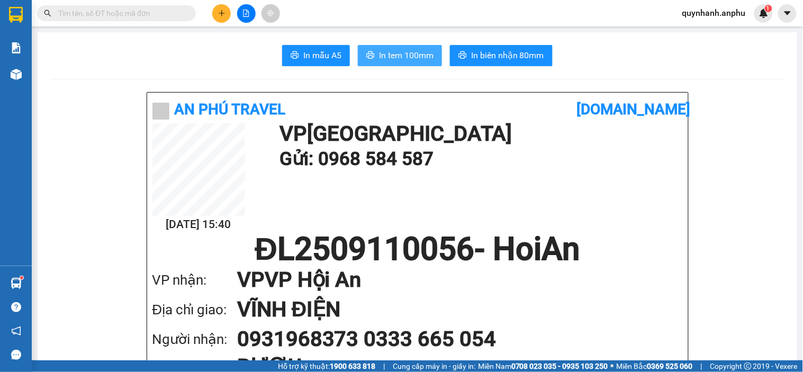
click at [406, 60] on span "In tem 100mm" at bounding box center [406, 55] width 54 height 13
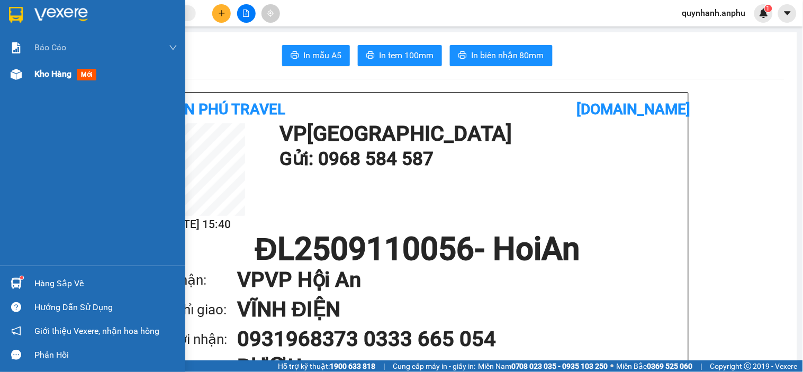
click at [81, 74] on span "mới" at bounding box center [87, 75] width 20 height 12
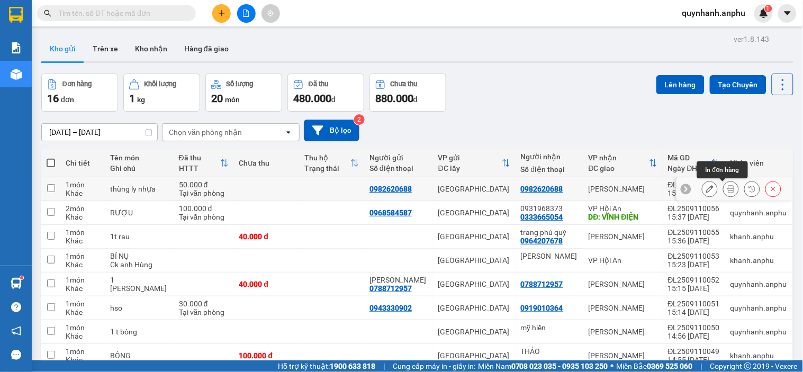
click at [728, 189] on button at bounding box center [730, 189] width 15 height 19
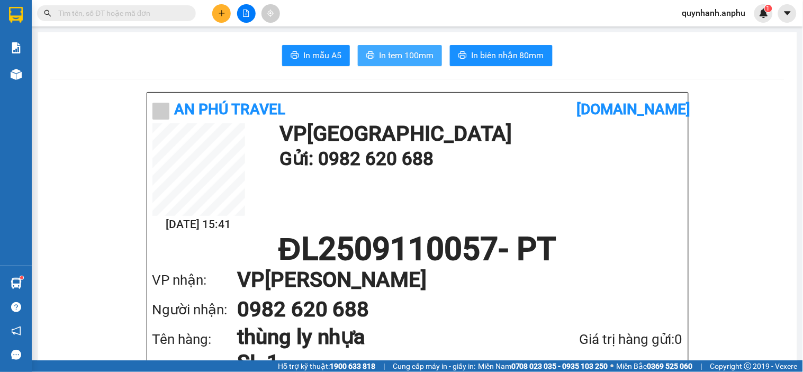
click at [397, 50] on span "In tem 100mm" at bounding box center [406, 55] width 54 height 13
click at [227, 4] on div at bounding box center [245, 13] width 79 height 19
click at [220, 6] on button at bounding box center [221, 13] width 19 height 19
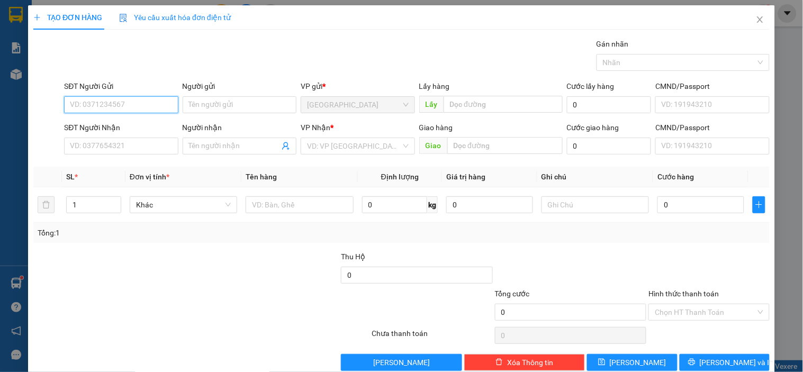
click at [122, 99] on input "SĐT Người Gửi" at bounding box center [121, 104] width 114 height 17
click at [118, 129] on div "0939001443" at bounding box center [120, 126] width 100 height 12
type input "0939001443"
type input "0868747779"
type input "Minh thư phú quý"
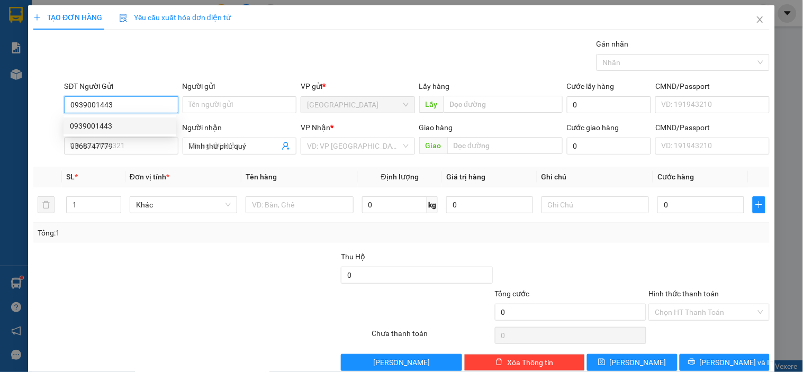
type input "150.000"
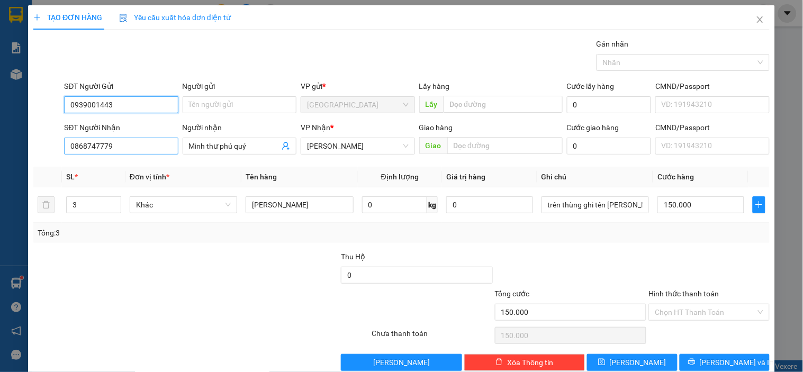
type input "0939001443"
click at [154, 143] on input "0868747779" at bounding box center [121, 146] width 114 height 17
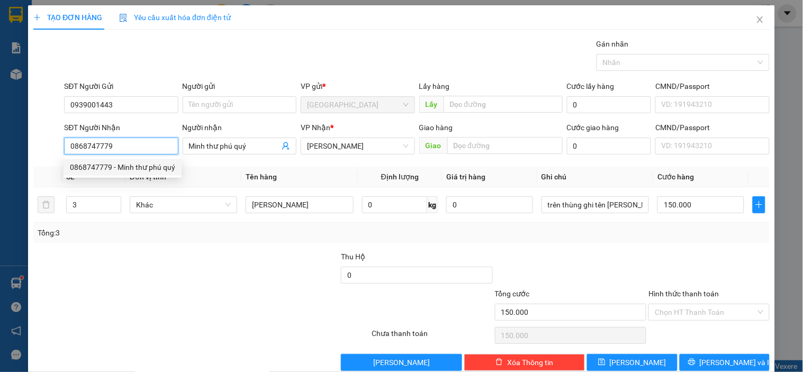
drag, startPoint x: 153, startPoint y: 143, endPoint x: 69, endPoint y: 145, distance: 84.1
click at [69, 145] on input "0868747779" at bounding box center [121, 146] width 114 height 17
click at [118, 171] on div "0937539773 - HUY" at bounding box center [120, 167] width 100 height 12
type input "0937539773"
type input "HUY"
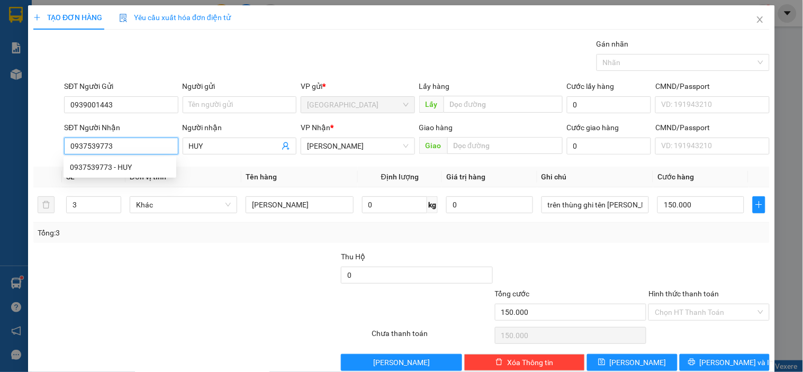
type input "120.000"
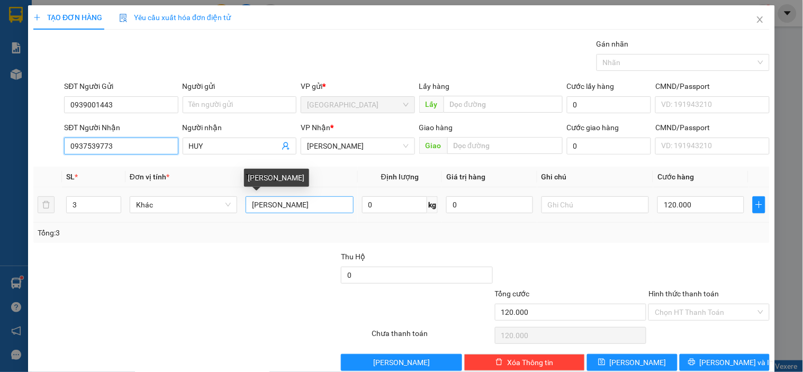
type input "0937539773"
click at [293, 209] on input "[PERSON_NAME]" at bounding box center [298, 204] width 107 height 17
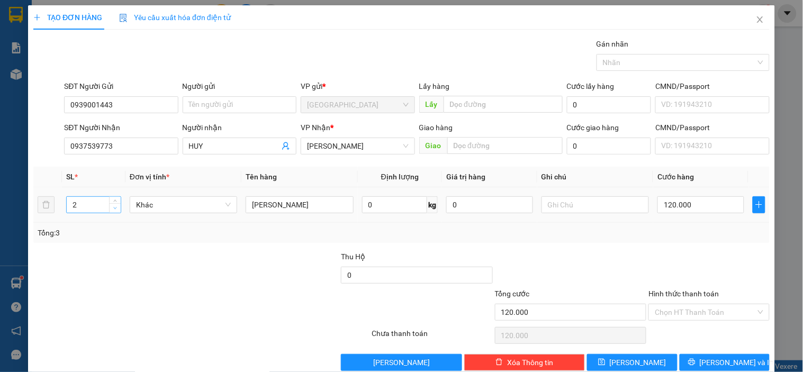
click at [115, 209] on icon "down" at bounding box center [115, 208] width 4 height 4
type input "1"
click at [115, 209] on icon "down" at bounding box center [115, 208] width 4 height 4
click at [691, 202] on input "120.000" at bounding box center [700, 204] width 87 height 17
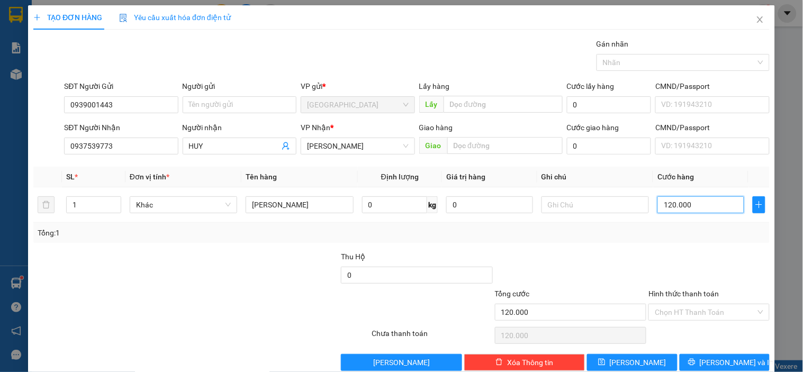
type input "0"
type input "10"
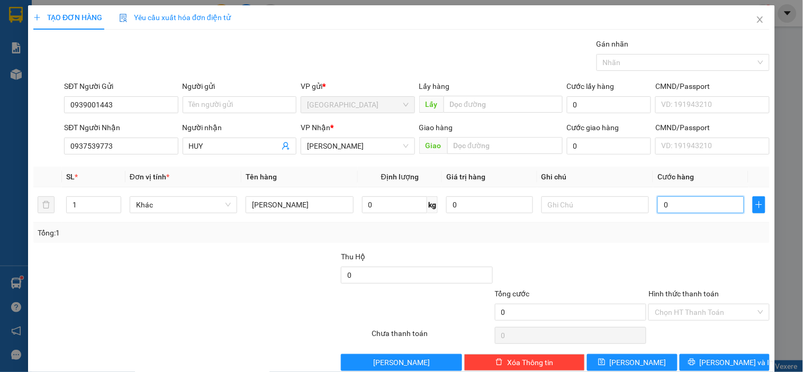
type input "10"
type input "100"
type input "1.000"
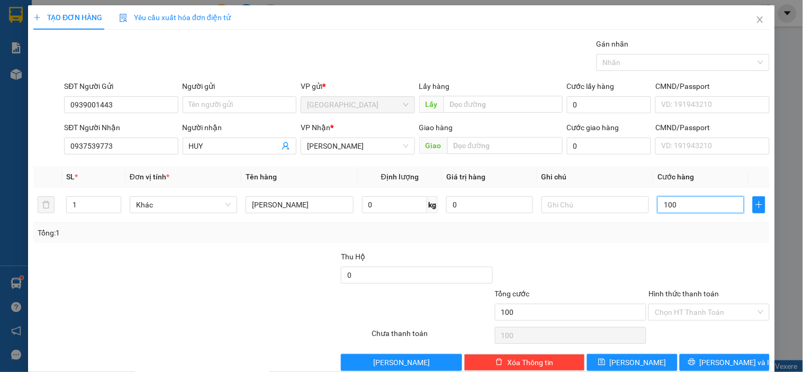
type input "1.000"
type input "11.000"
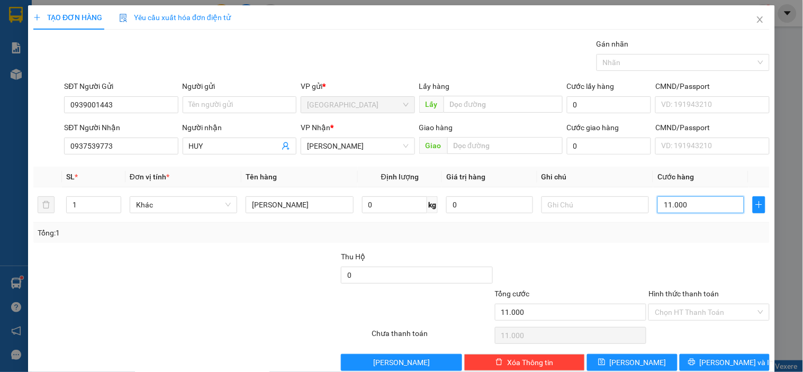
type input "1.110.000"
type input "1.111.000"
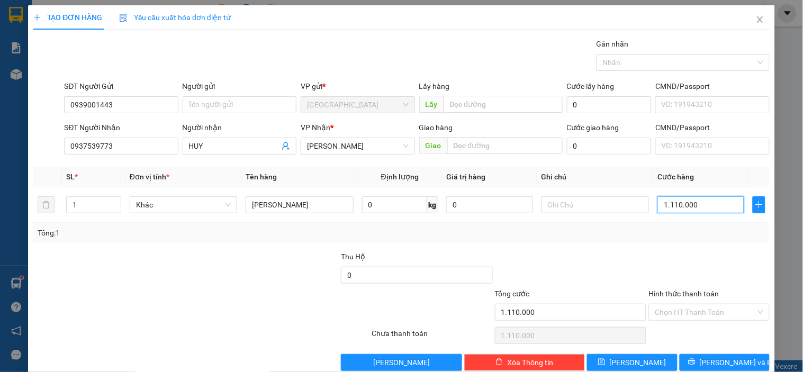
type input "1.111.000"
type input "1.111.100"
type input "111.110"
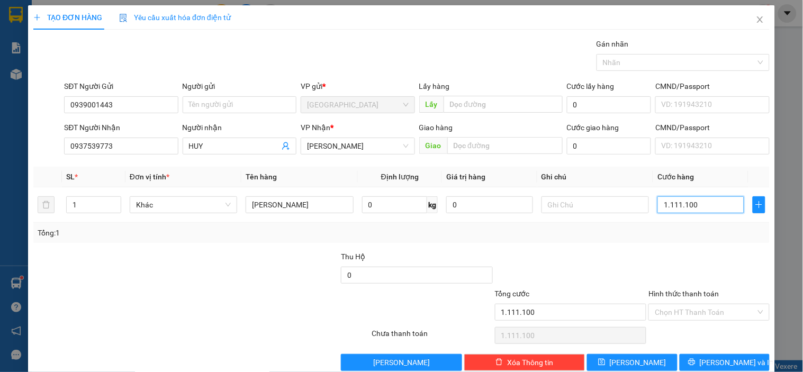
type input "111.110"
type input "11.111"
type input "1.111"
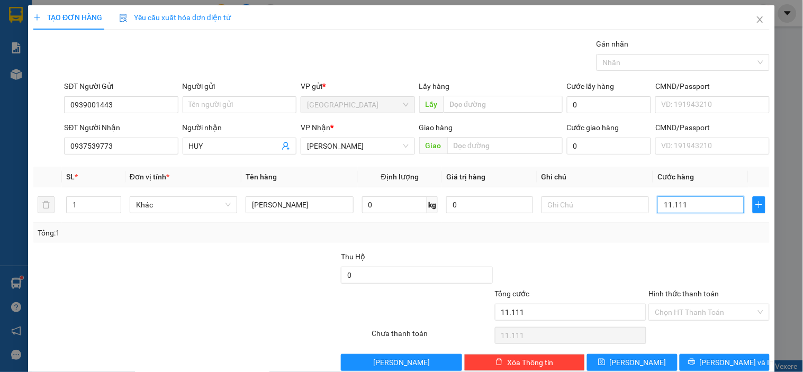
type input "1.111"
type input "111"
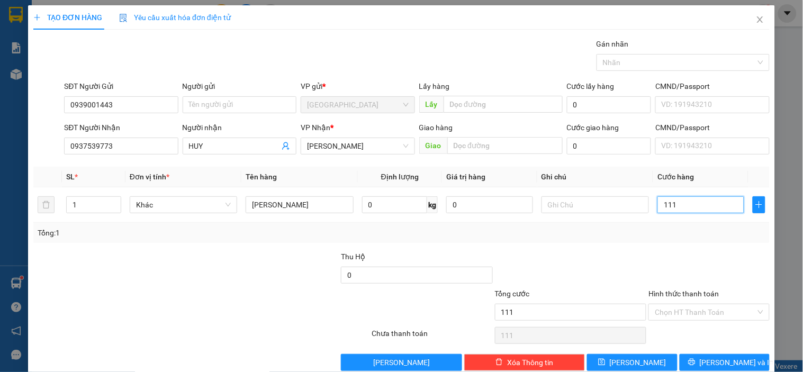
type input "11"
type input "1"
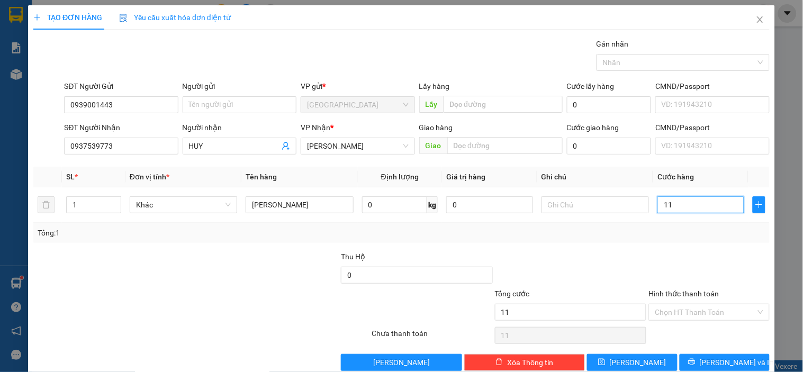
type input "1"
type input "10"
type input "010"
type input "100"
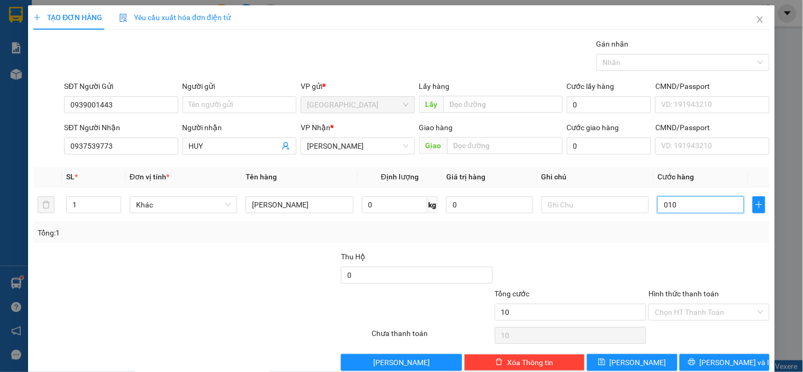
type input "100"
type input "0.100"
type input "100.000"
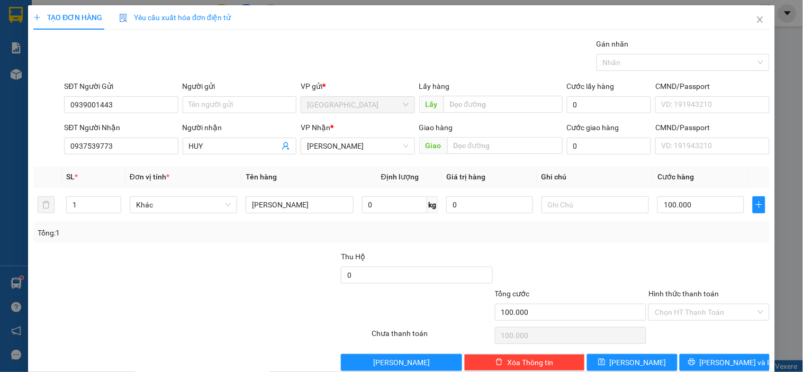
click at [683, 233] on div "Tổng: 1" at bounding box center [401, 233] width 727 height 12
click at [658, 363] on button "[PERSON_NAME]" at bounding box center [632, 362] width 90 height 17
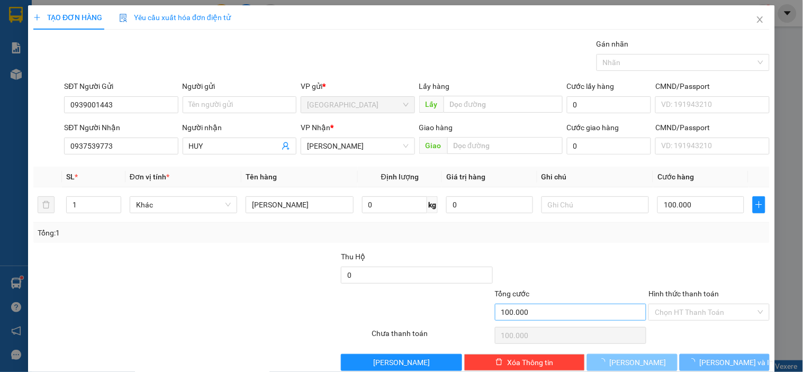
type input "0"
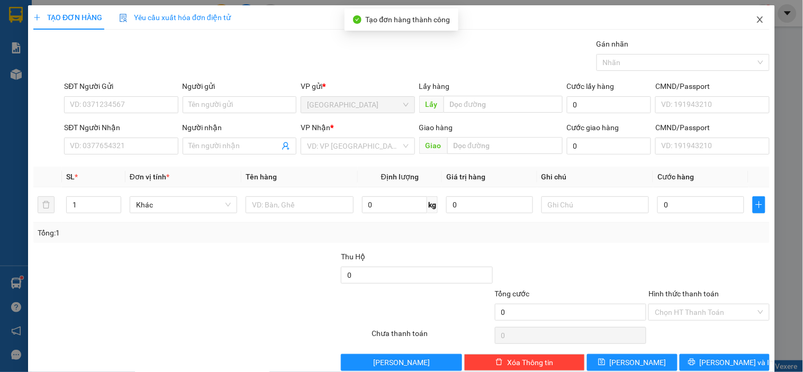
click at [752, 24] on span "Close" at bounding box center [760, 20] width 30 height 30
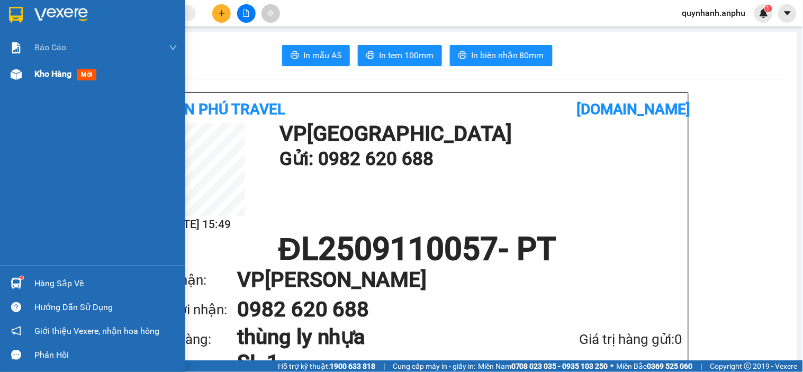
click at [29, 80] on div "Kho hàng mới" at bounding box center [92, 74] width 185 height 26
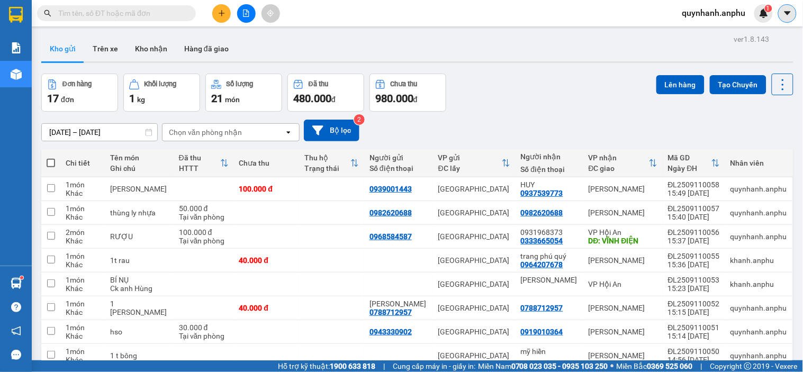
click at [787, 11] on icon "caret-down" at bounding box center [787, 13] width 10 height 10
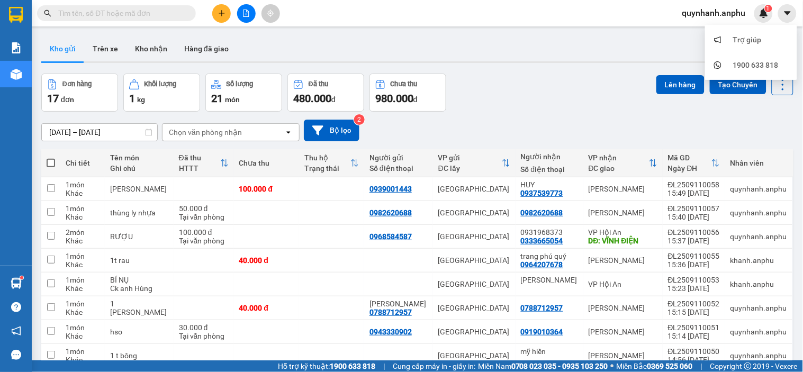
click at [732, 17] on span "quynhanh.anphu" at bounding box center [713, 12] width 80 height 13
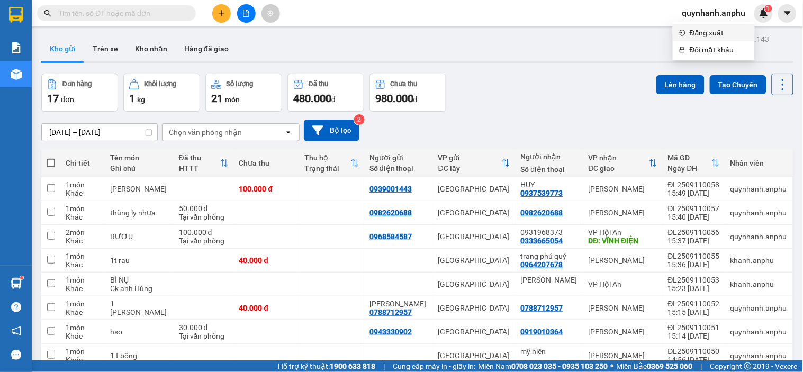
click at [727, 30] on span "Đăng xuất" at bounding box center [718, 33] width 59 height 12
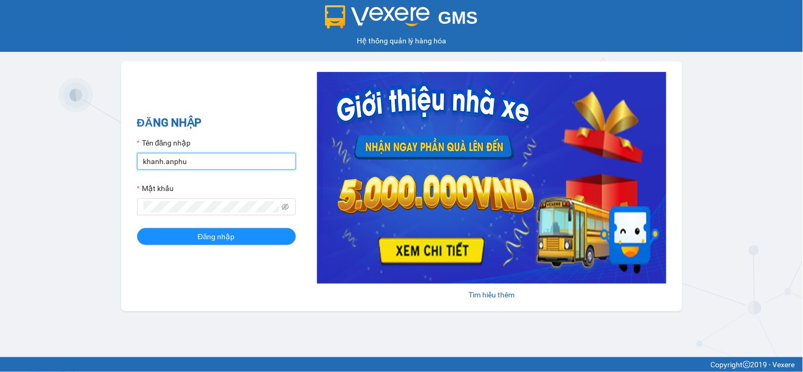
click at [241, 169] on input "khanh.anphu" at bounding box center [216, 161] width 159 height 17
type input "hoangson.anphu"
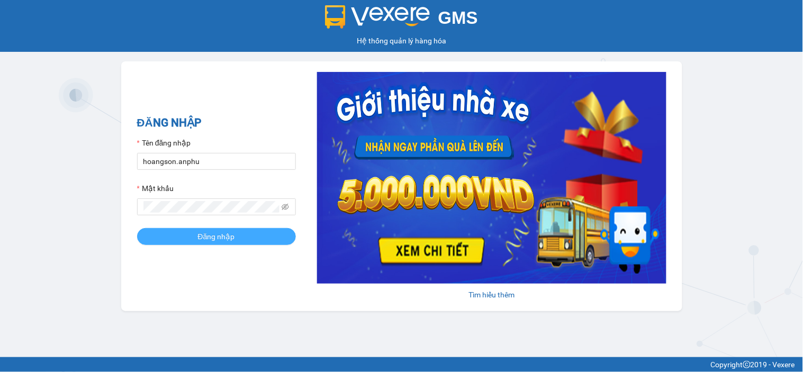
click at [232, 245] on button "Đăng nhập" at bounding box center [216, 236] width 159 height 17
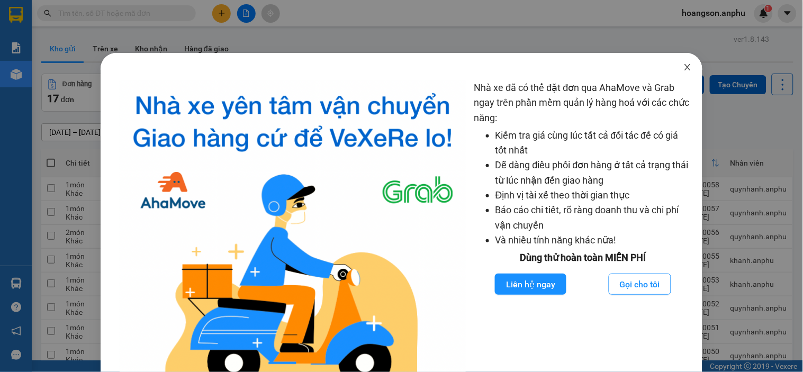
click at [680, 62] on span "Close" at bounding box center [687, 68] width 30 height 30
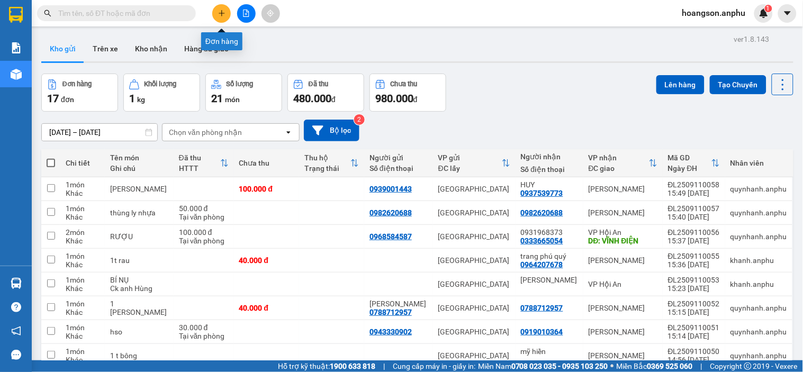
click at [220, 14] on icon "plus" at bounding box center [221, 13] width 7 height 7
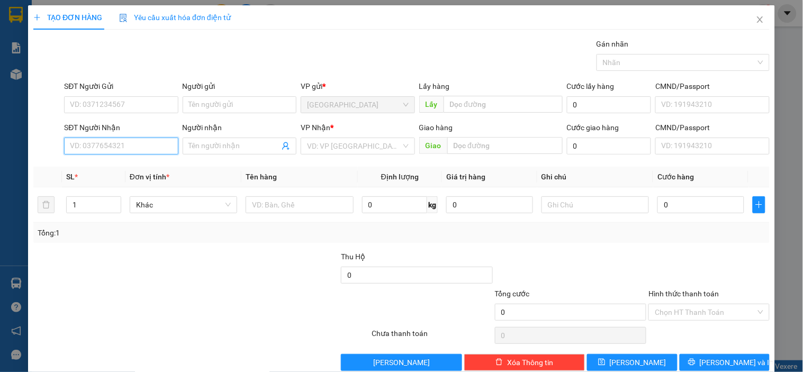
click at [107, 144] on input "SĐT Người Nhận" at bounding box center [121, 146] width 114 height 17
type input "0914256631"
click at [215, 142] on input "Người nhận" at bounding box center [234, 146] width 90 height 12
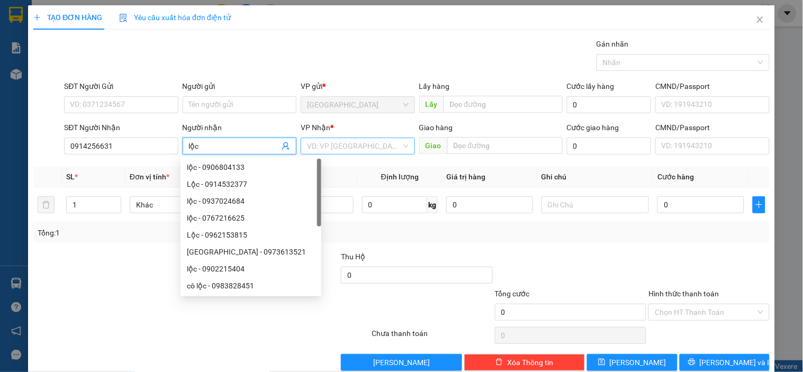
type input "lộc"
click at [361, 139] on input "search" at bounding box center [354, 146] width 94 height 16
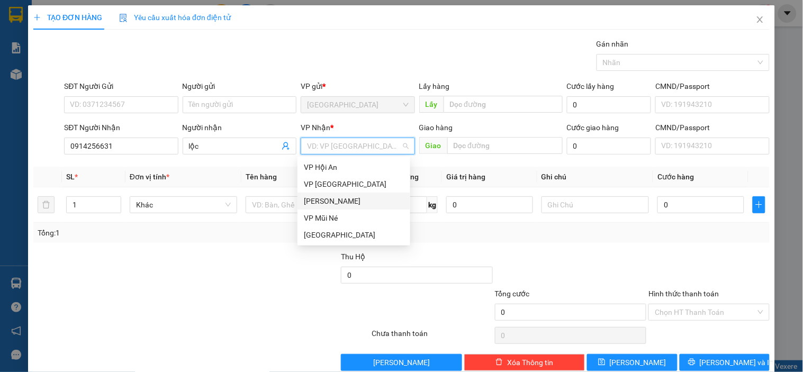
click at [340, 197] on div "[PERSON_NAME]" at bounding box center [354, 201] width 100 height 12
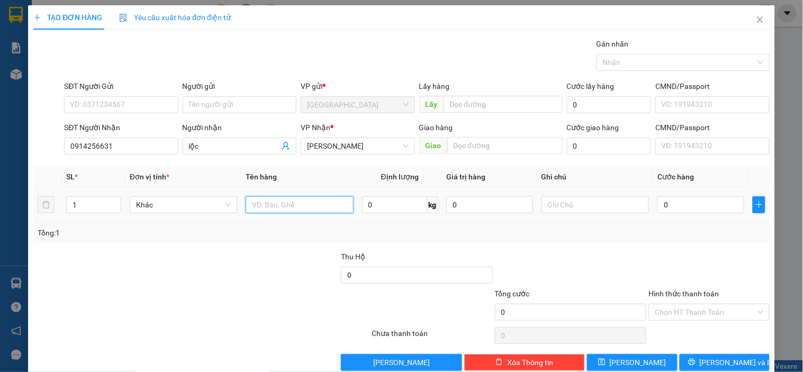
click at [340, 197] on input "text" at bounding box center [298, 204] width 107 height 17
type input "1t"
click at [681, 205] on input "0" at bounding box center [700, 204] width 87 height 17
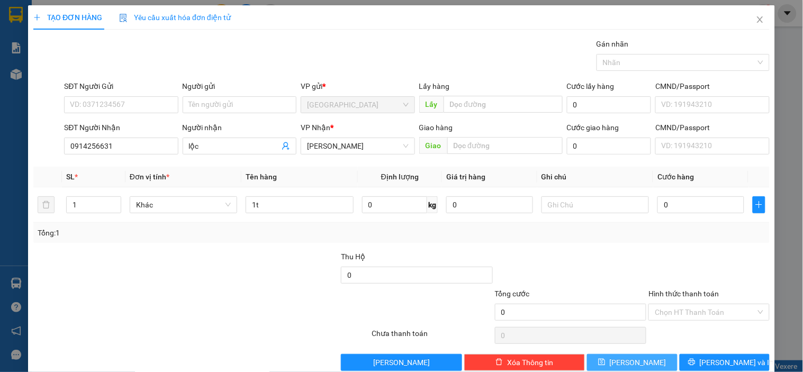
click at [657, 363] on button "[PERSON_NAME]" at bounding box center [632, 362] width 90 height 17
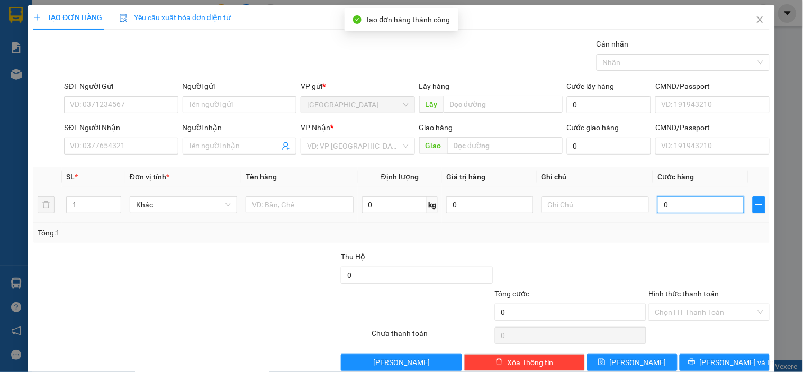
click at [683, 203] on input "0" at bounding box center [700, 204] width 87 height 17
type input "10"
type input "100"
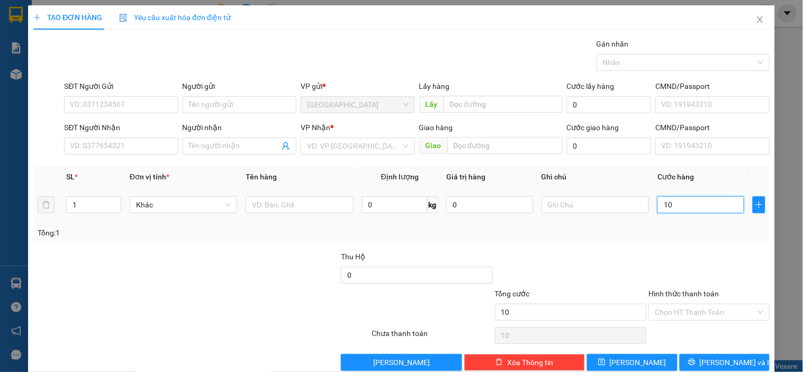
type input "100"
type input "1.000"
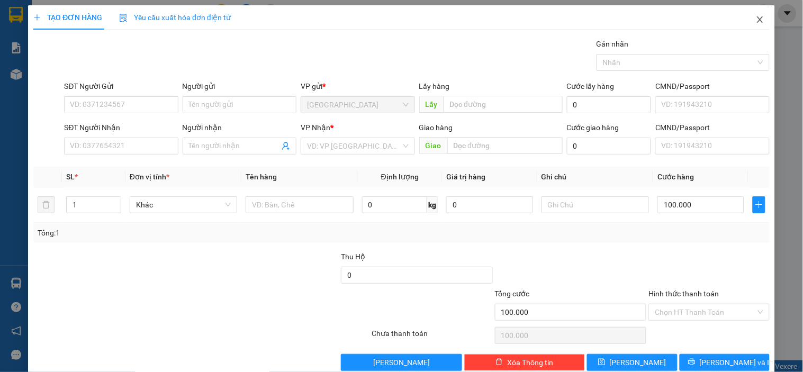
click at [755, 16] on icon "close" at bounding box center [759, 19] width 8 height 8
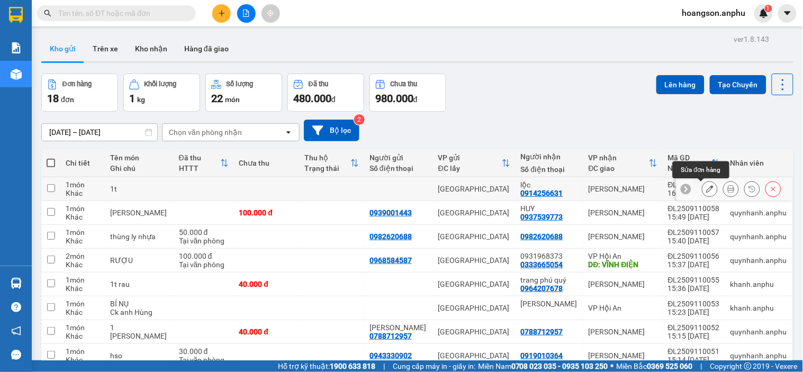
click at [705, 194] on button at bounding box center [709, 189] width 15 height 19
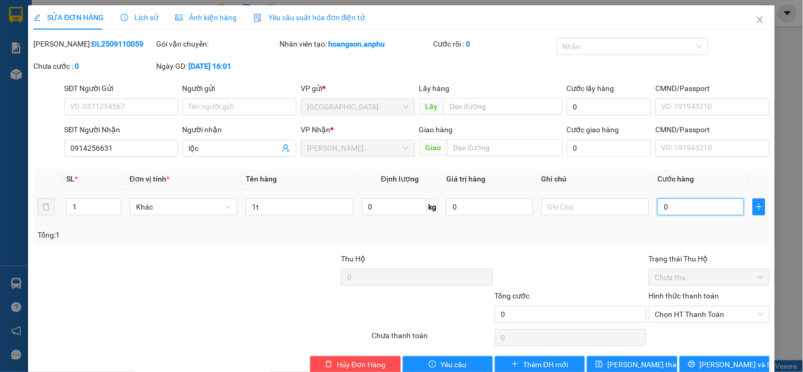
click at [686, 200] on input "0" at bounding box center [700, 206] width 87 height 17
type input "10"
type input "100"
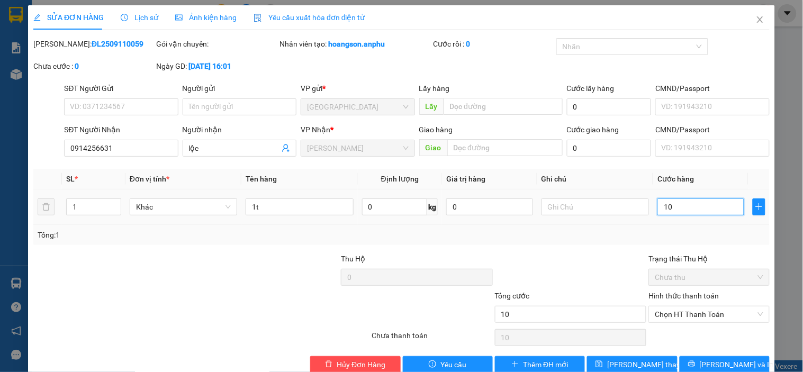
type input "100"
type input "1.000"
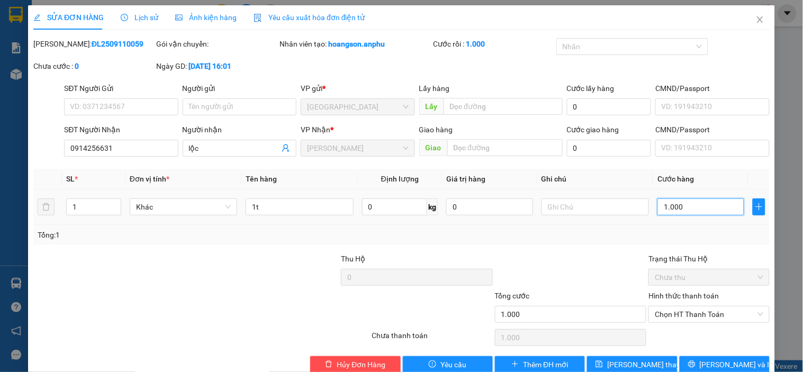
type input "11.000"
type input "11.100"
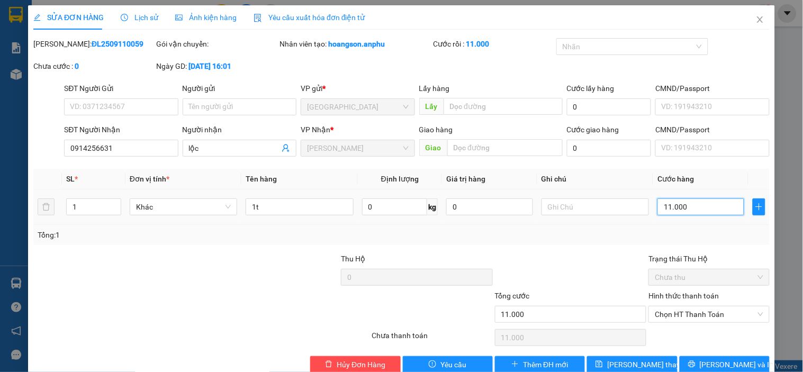
type input "11.100"
type input "1.110"
type input "111"
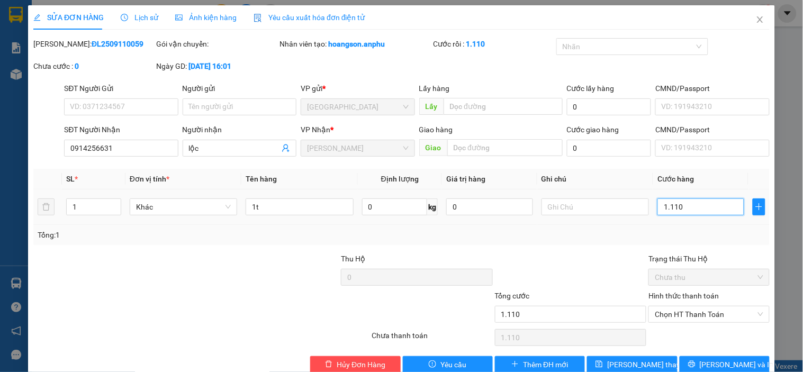
type input "111"
type input "11"
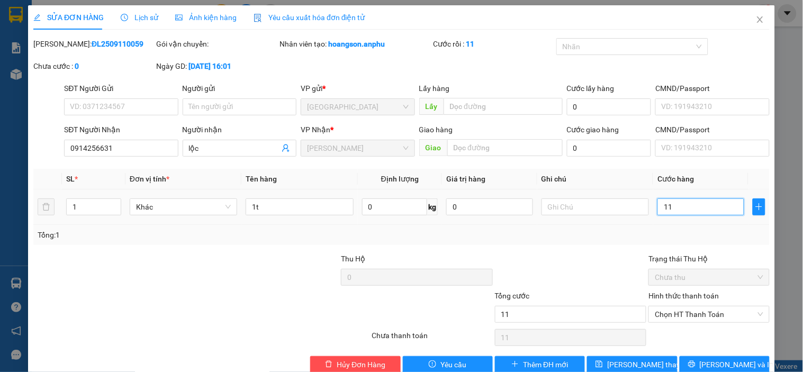
type input "1"
type input "010"
type input "10"
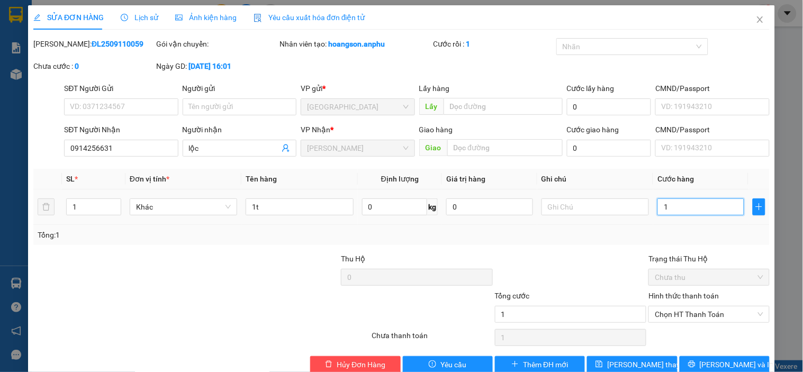
type input "10"
type input "0.100"
type input "100"
type input "100.000"
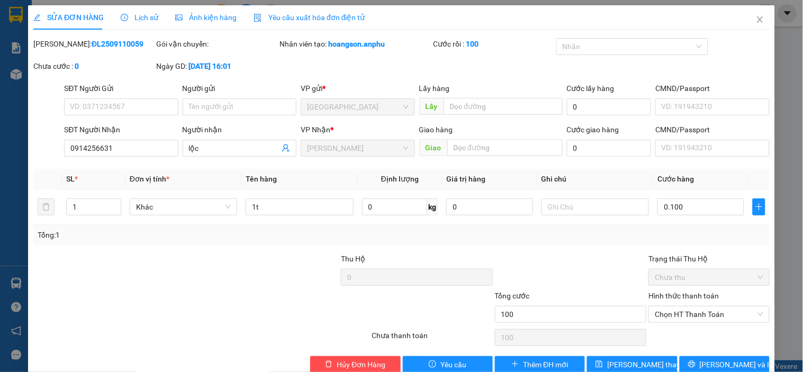
type input "100.000"
click at [637, 251] on div "Total Paid Fee 0 Total UnPaid Fee 0 Cash Collection Total Fee Mã ĐH: ĐL25091100…" at bounding box center [401, 205] width 736 height 335
click at [643, 360] on span "[PERSON_NAME] thay đổi" at bounding box center [649, 365] width 85 height 12
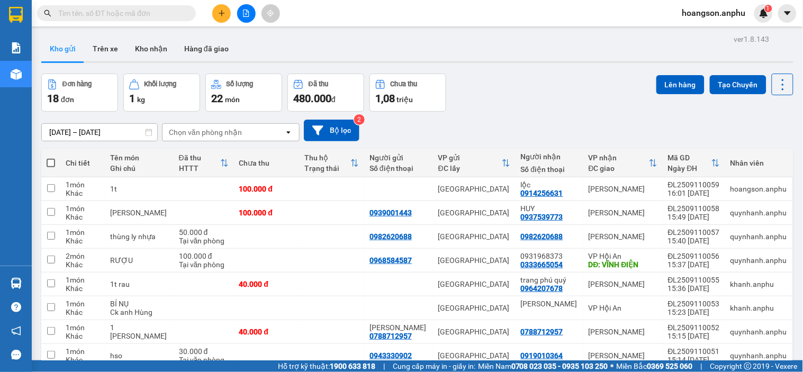
click at [224, 12] on icon "plus" at bounding box center [221, 13] width 7 height 7
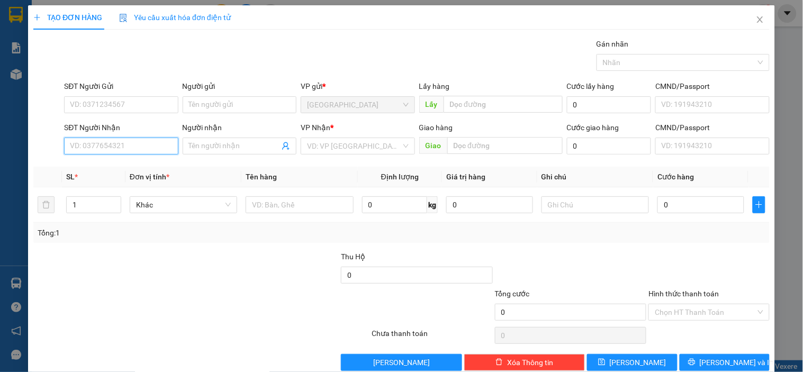
click at [121, 147] on input "SĐT Người Nhận" at bounding box center [121, 146] width 114 height 17
click at [110, 102] on input "SĐT Người Gửi" at bounding box center [121, 104] width 114 height 17
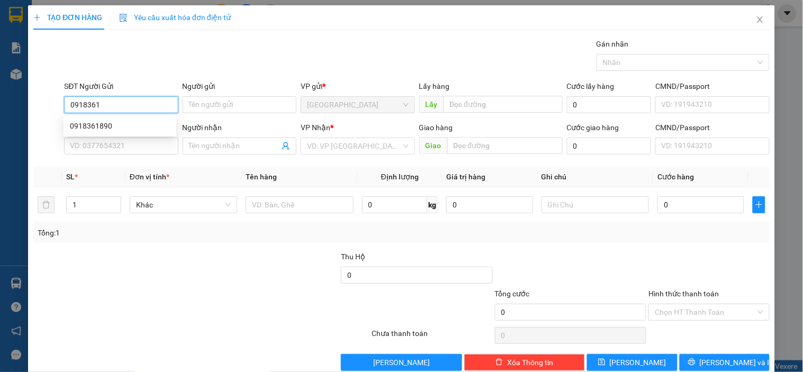
click at [111, 123] on div "0918361890" at bounding box center [120, 126] width 100 height 12
type input "0918361890"
type input "0904531188"
type input "thoa"
type input "50.000"
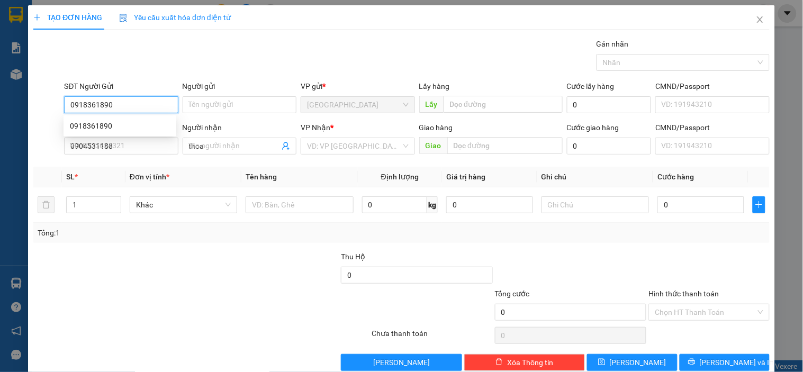
type input "50.000"
type input "0918361890"
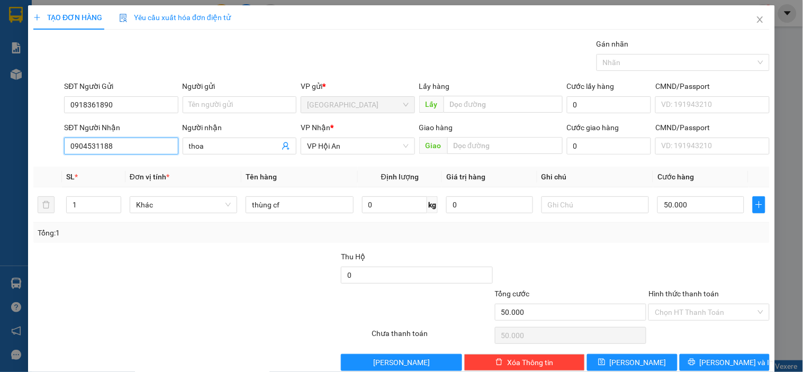
click at [145, 149] on input "0904531188" at bounding box center [121, 146] width 114 height 17
type input "0"
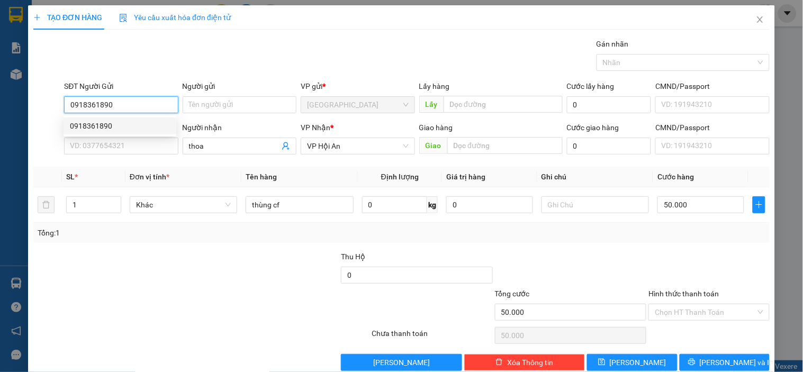
drag, startPoint x: 139, startPoint y: 108, endPoint x: 71, endPoint y: 108, distance: 68.2
click at [71, 108] on input "0918361890" at bounding box center [121, 104] width 114 height 17
click at [97, 148] on input "SĐT Người Nhận" at bounding box center [121, 146] width 114 height 17
paste input "0918361890"
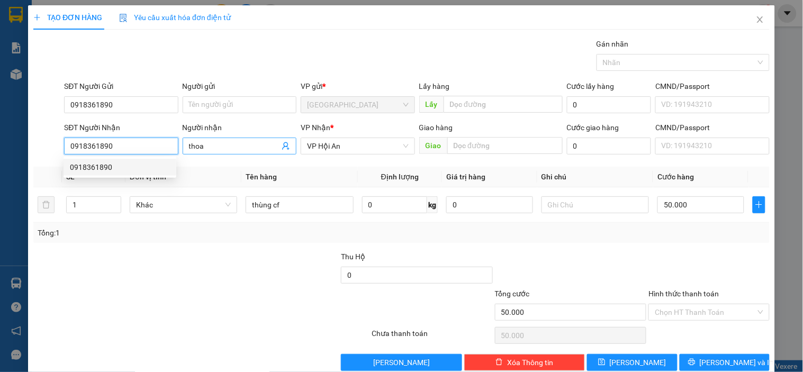
type input "0918361890"
click at [226, 149] on input "thoa" at bounding box center [234, 146] width 90 height 12
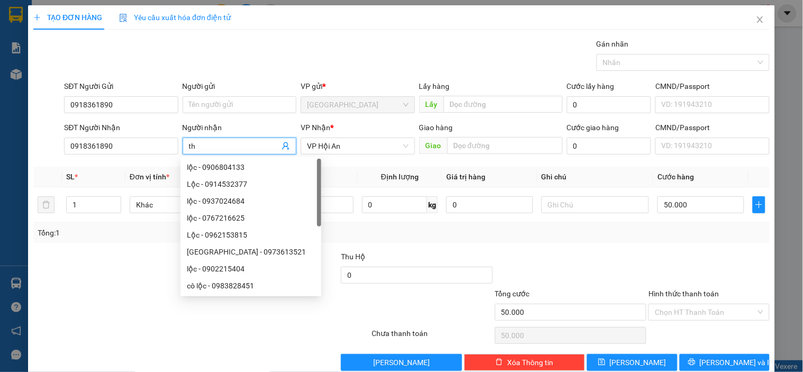
type input "t"
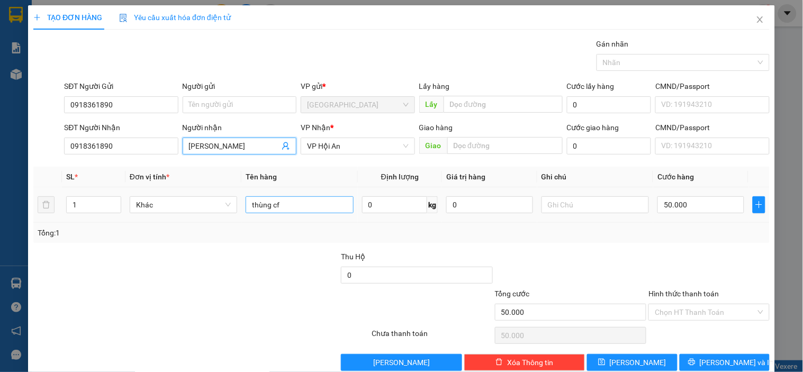
type input "[PERSON_NAME]"
click at [287, 204] on input "thùng cf" at bounding box center [298, 204] width 107 height 17
type input "thùng quần áo trái cây"
click at [684, 239] on div "Tổng: 1" at bounding box center [401, 233] width 736 height 20
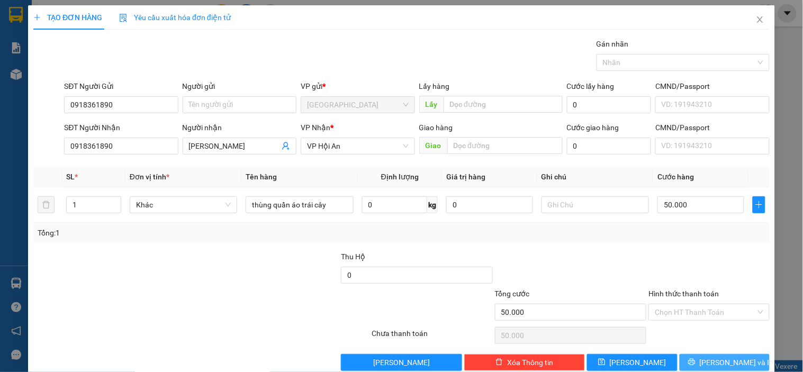
click at [689, 360] on button "[PERSON_NAME] và In" at bounding box center [724, 362] width 90 height 17
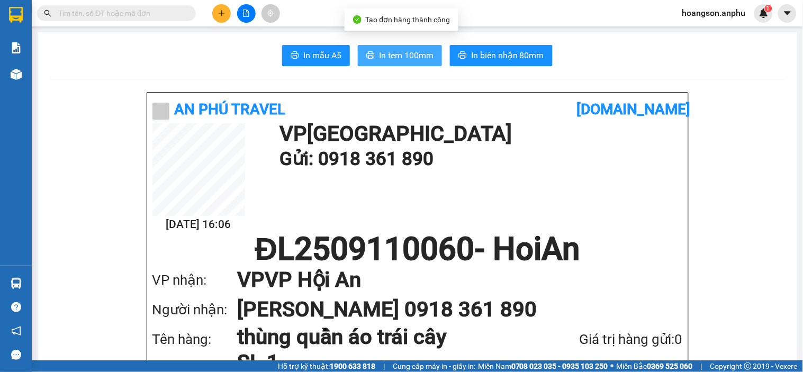
click at [404, 56] on span "In tem 100mm" at bounding box center [406, 55] width 54 height 13
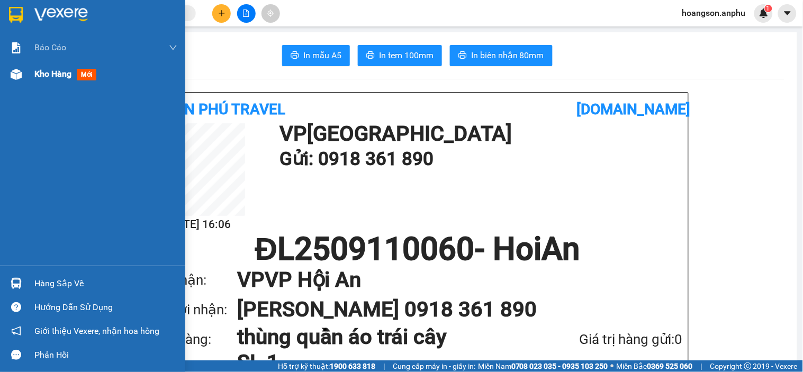
click at [16, 85] on div "Kho hàng mới" at bounding box center [92, 74] width 185 height 26
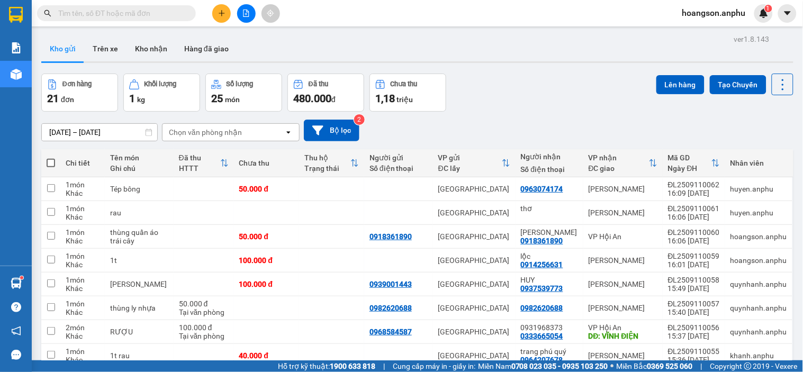
click at [213, 4] on div at bounding box center [245, 13] width 79 height 19
click at [222, 9] on button at bounding box center [221, 13] width 19 height 19
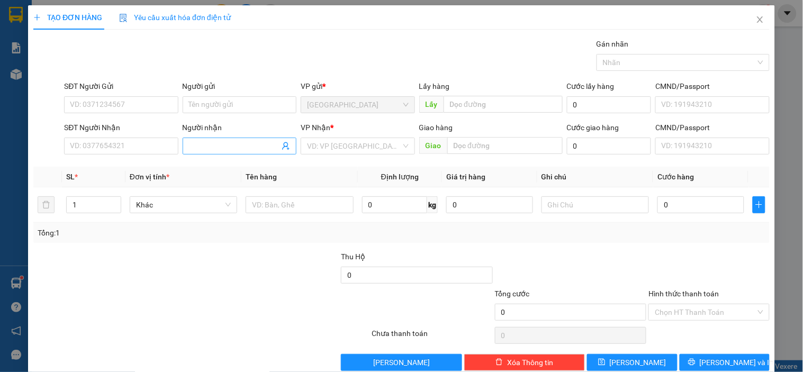
click at [220, 154] on span at bounding box center [240, 146] width 114 height 17
click at [224, 150] on input "Người nhận" at bounding box center [234, 146] width 90 height 12
type input "bình"
click at [364, 148] on input "search" at bounding box center [354, 146] width 94 height 16
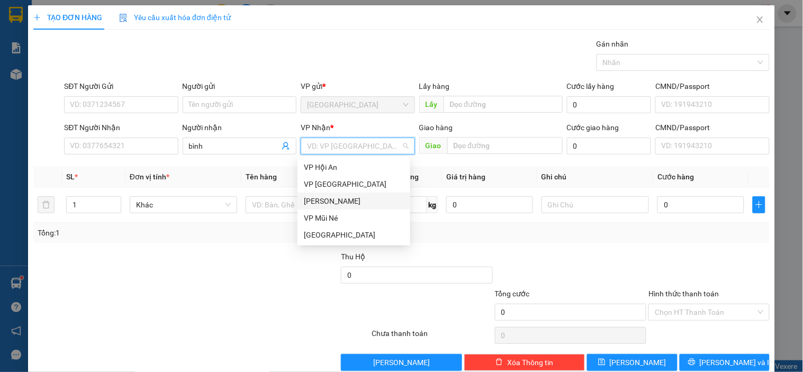
click at [336, 201] on div "[PERSON_NAME]" at bounding box center [354, 201] width 100 height 12
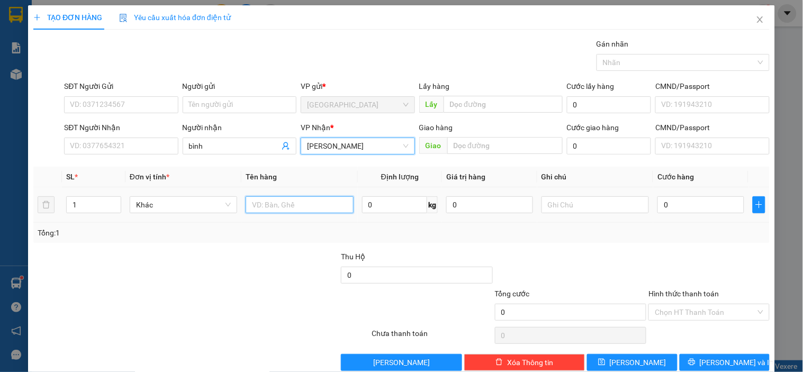
click at [300, 208] on input "text" at bounding box center [298, 204] width 107 height 17
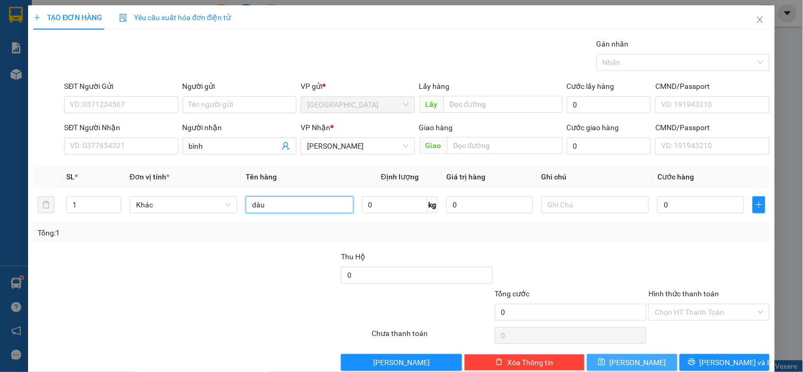
type input "dâu"
click at [653, 362] on button "[PERSON_NAME]" at bounding box center [632, 362] width 90 height 17
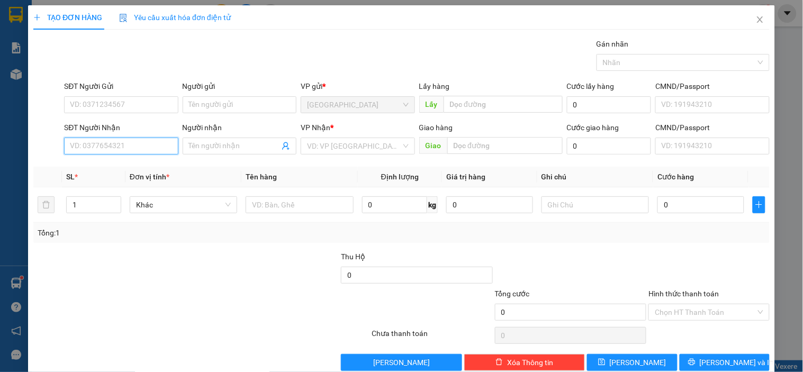
click at [112, 141] on input "SĐT Người Nhận" at bounding box center [121, 146] width 114 height 17
click at [212, 146] on input "Người nhận" at bounding box center [234, 146] width 90 height 12
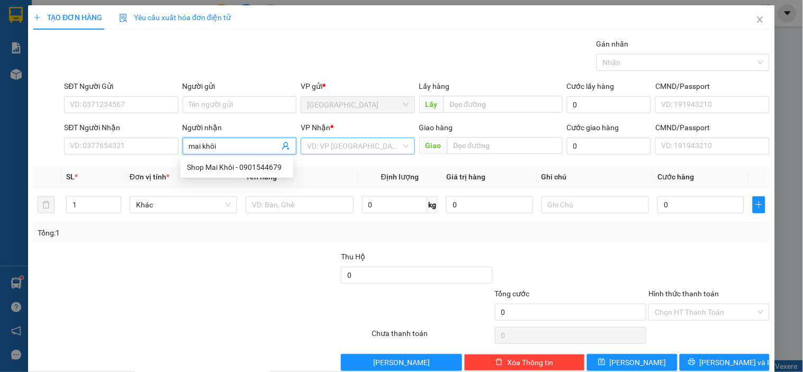
type input "mai khôi"
click at [362, 149] on input "search" at bounding box center [354, 146] width 94 height 16
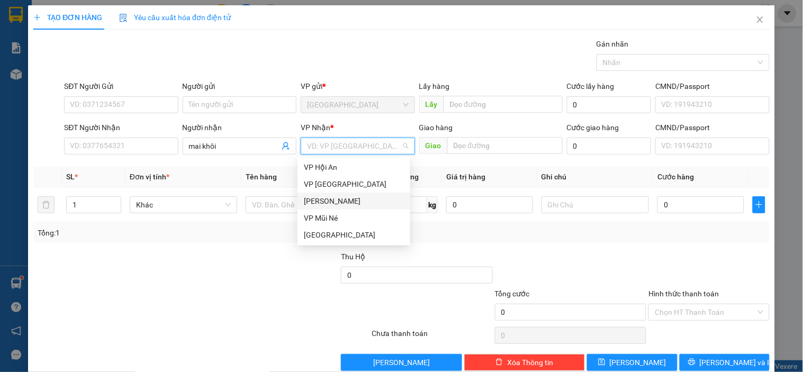
click at [336, 197] on div "[PERSON_NAME]" at bounding box center [354, 201] width 100 height 12
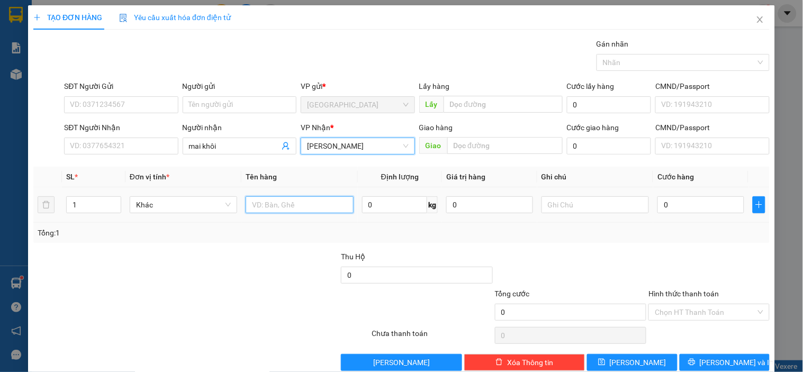
click at [272, 213] on input "text" at bounding box center [298, 204] width 107 height 17
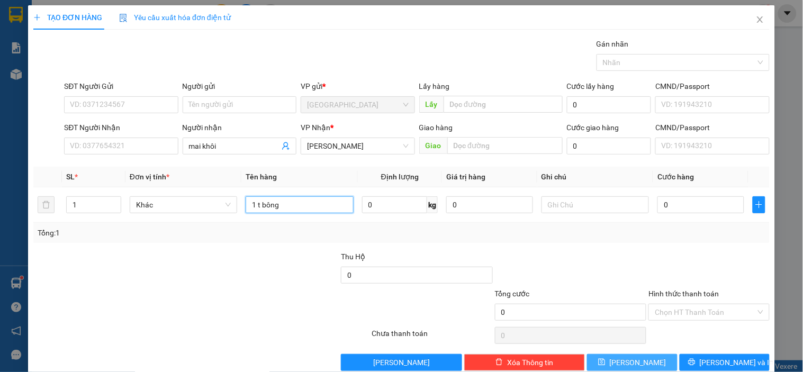
type input "1 t bông"
click at [657, 361] on button "[PERSON_NAME]" at bounding box center [632, 362] width 90 height 17
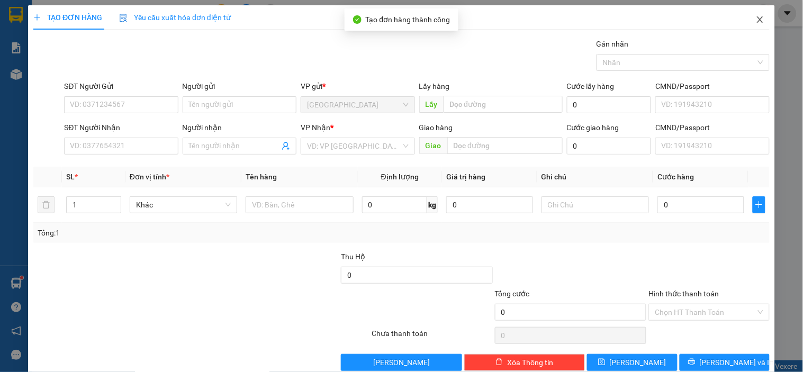
click at [755, 19] on icon "close" at bounding box center [759, 19] width 8 height 8
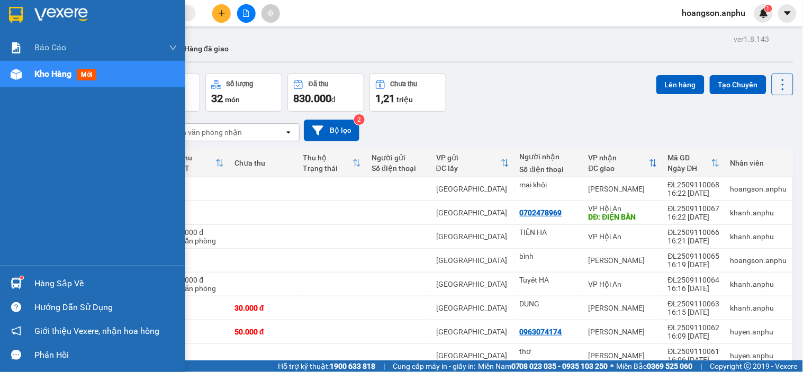
click at [28, 83] on div "Kho hàng mới" at bounding box center [92, 74] width 185 height 26
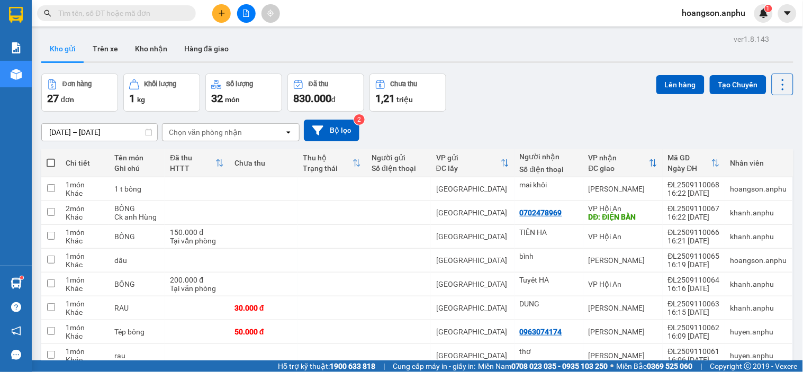
click at [221, 6] on button at bounding box center [221, 13] width 19 height 19
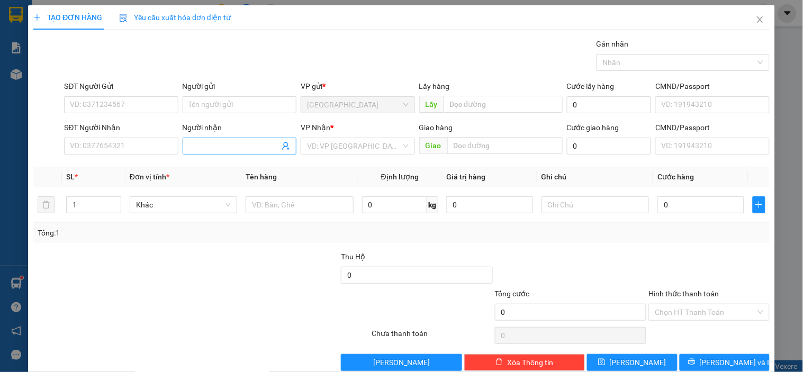
click at [193, 150] on input "Người nhận" at bounding box center [234, 146] width 90 height 12
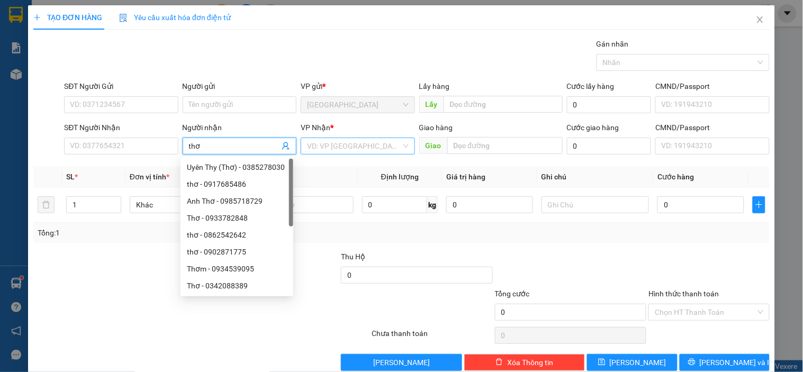
type input "thơ"
click at [355, 144] on input "search" at bounding box center [354, 146] width 94 height 16
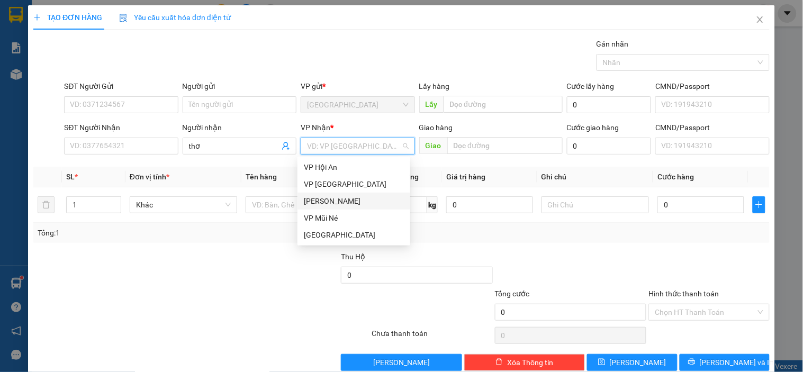
click at [331, 199] on div "[PERSON_NAME]" at bounding box center [354, 201] width 100 height 12
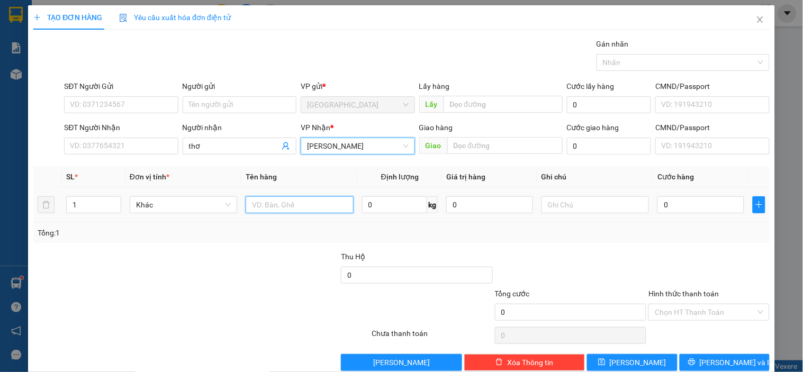
click at [288, 205] on input "text" at bounding box center [298, 204] width 107 height 17
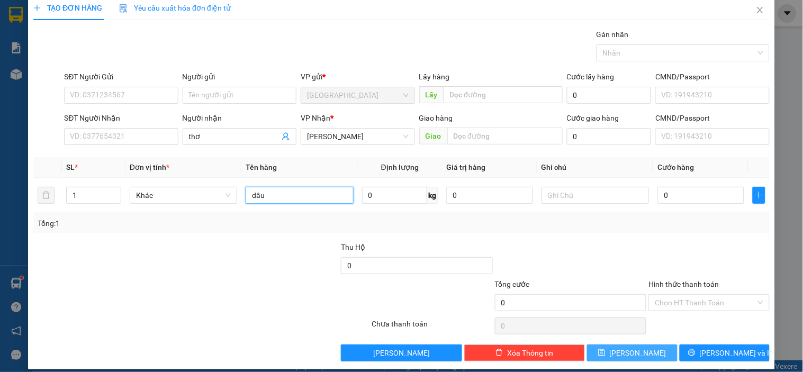
scroll to position [19, 0]
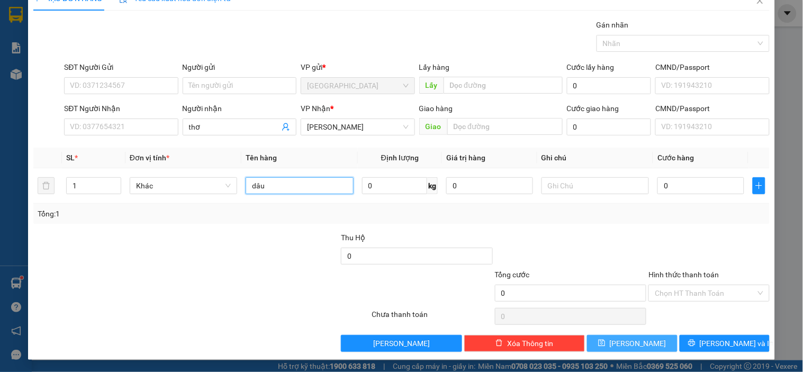
type input "dâu"
click at [655, 344] on button "[PERSON_NAME]" at bounding box center [632, 343] width 90 height 17
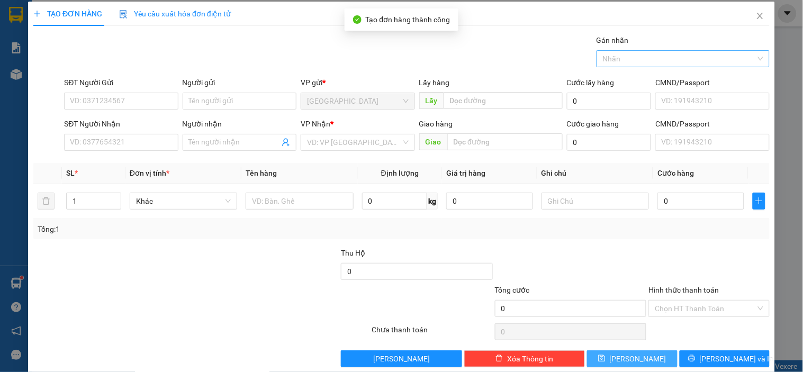
scroll to position [0, 0]
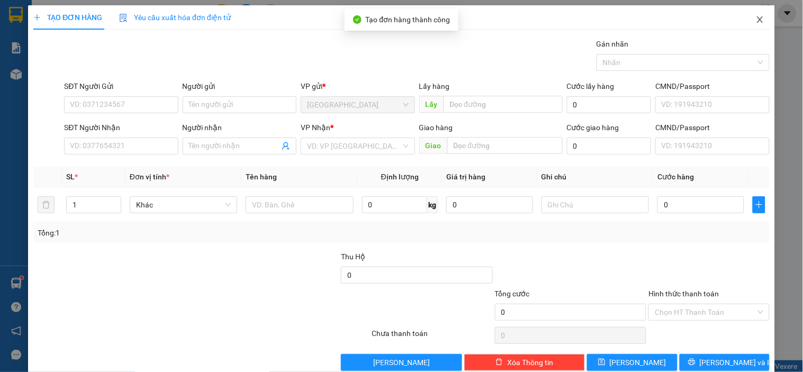
click at [756, 22] on icon "close" at bounding box center [759, 19] width 6 height 6
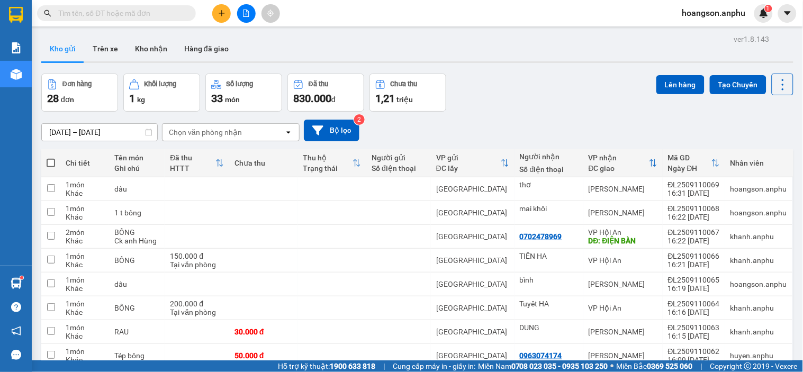
click at [222, 11] on icon "plus" at bounding box center [221, 13] width 7 height 7
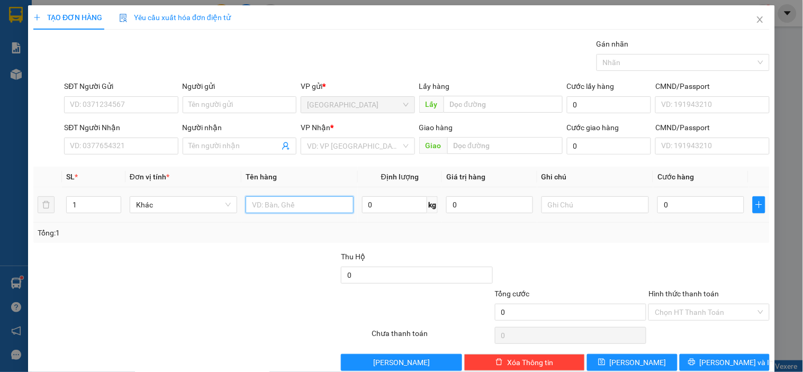
click at [266, 202] on input "text" at bounding box center [298, 204] width 107 height 17
click at [281, 209] on input "text" at bounding box center [298, 204] width 107 height 17
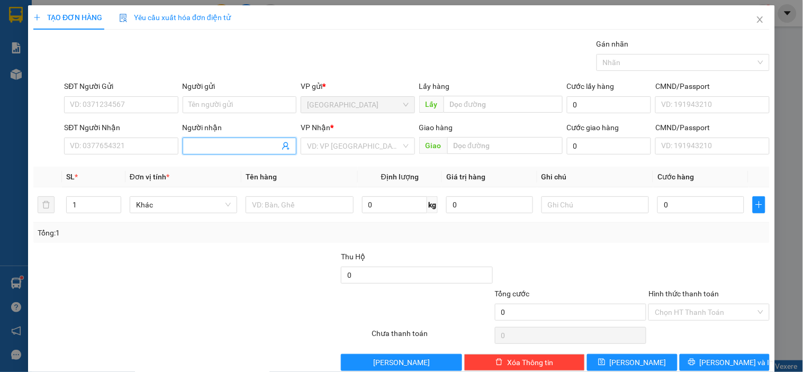
click at [221, 148] on input "Người nhận" at bounding box center [234, 146] width 90 height 12
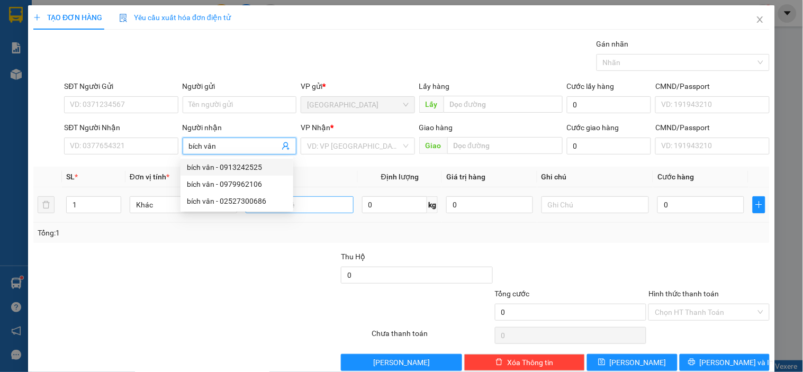
type input "bích vân"
click at [294, 207] on input "text" at bounding box center [298, 204] width 107 height 17
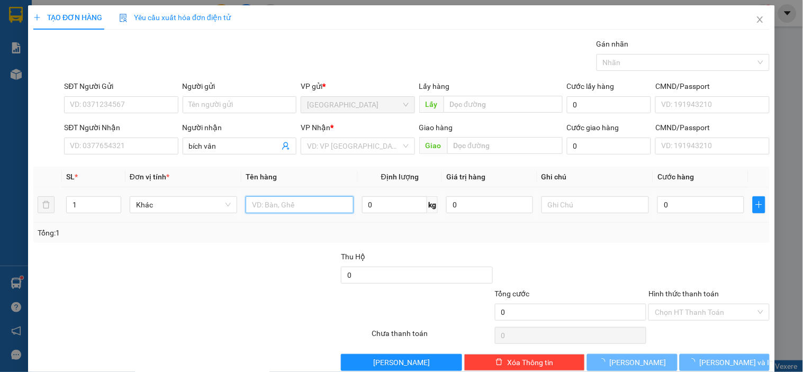
click at [312, 207] on input "text" at bounding box center [298, 204] width 107 height 17
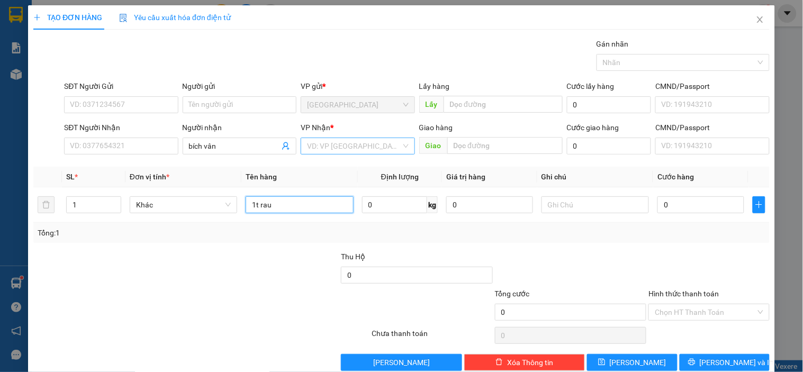
type input "1t rau"
click at [321, 150] on input "search" at bounding box center [354, 146] width 94 height 16
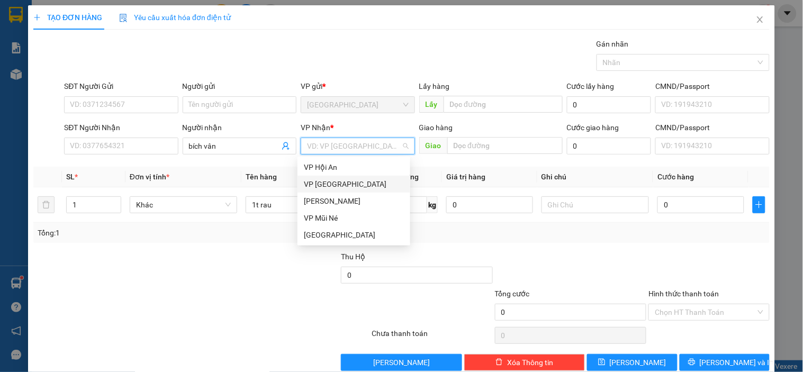
click at [329, 194] on div "[PERSON_NAME]" at bounding box center [353, 201] width 113 height 17
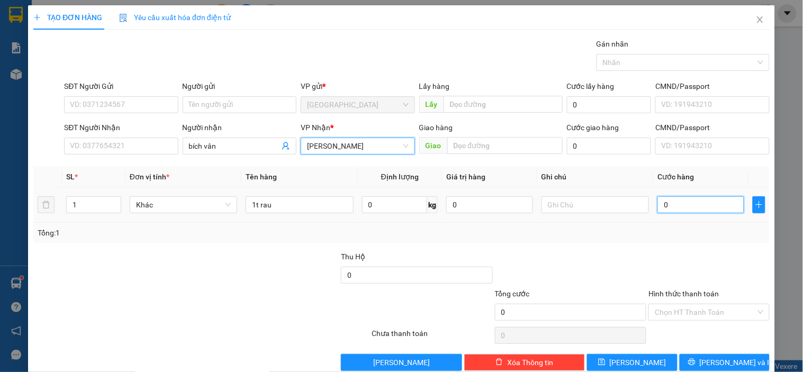
click at [691, 208] on input "0" at bounding box center [700, 204] width 87 height 17
type input "50"
click at [727, 275] on div at bounding box center [708, 269] width 123 height 37
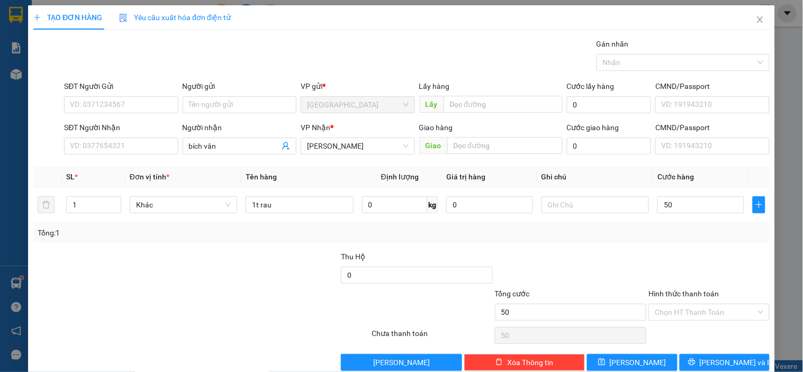
type input "50.000"
click at [676, 328] on div "Chọn HT Thanh Toán" at bounding box center [708, 335] width 123 height 21
click at [683, 318] on input "Hình thức thanh toán" at bounding box center [704, 312] width 101 height 16
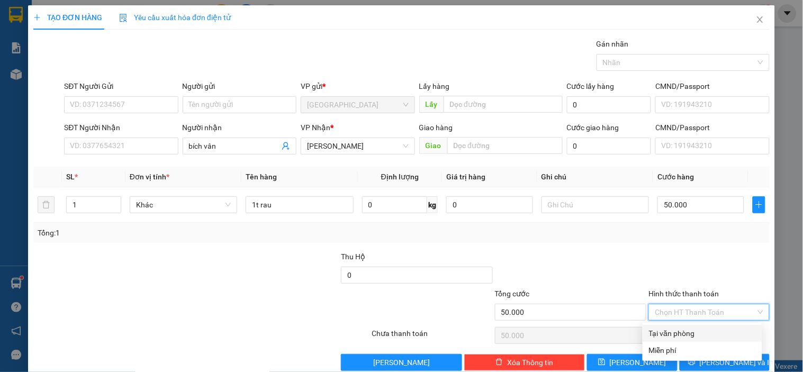
click at [664, 330] on div "Tại văn phòng" at bounding box center [702, 333] width 107 height 12
type input "0"
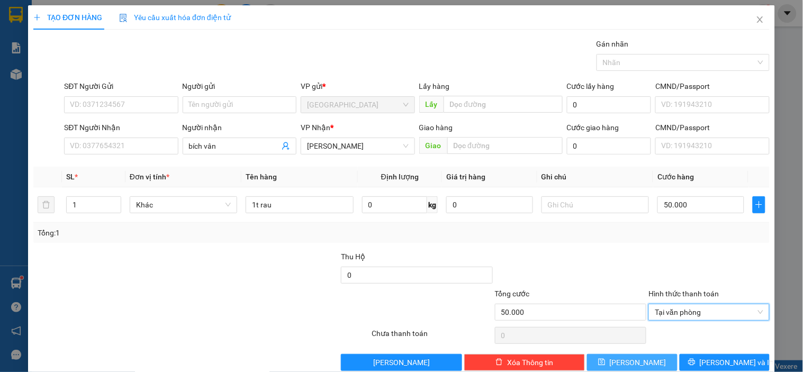
click at [650, 358] on button "[PERSON_NAME]" at bounding box center [632, 362] width 90 height 17
type input "0"
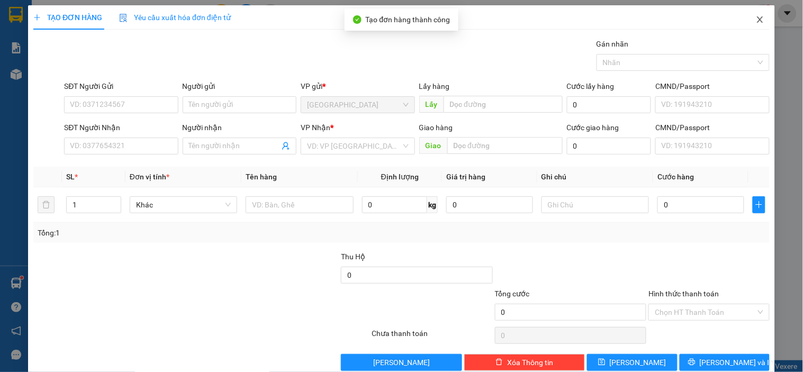
click at [755, 23] on icon "close" at bounding box center [759, 19] width 8 height 8
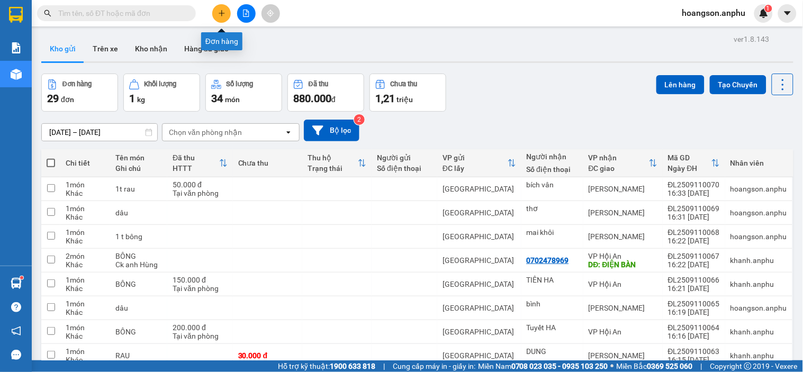
click at [221, 12] on icon "plus" at bounding box center [221, 13] width 7 height 7
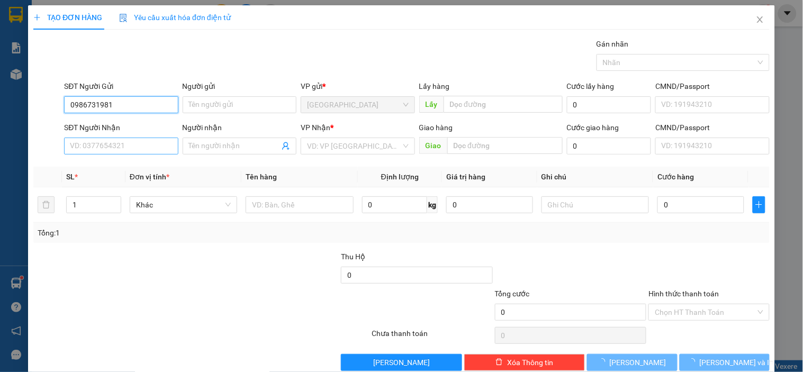
type input "0986731981"
click at [129, 143] on input "SĐT Người Nhận" at bounding box center [121, 146] width 114 height 17
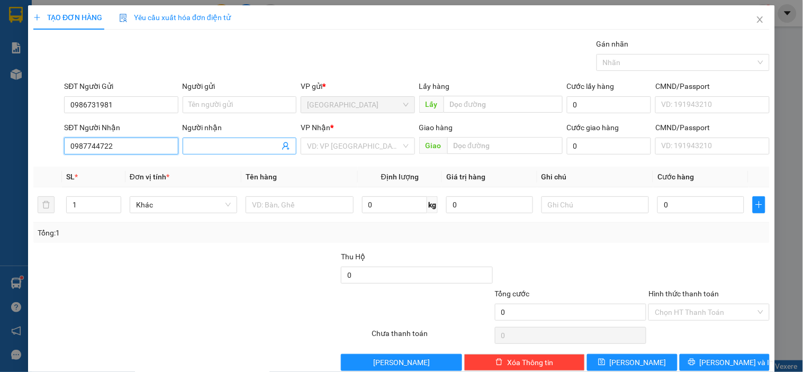
type input "0987744722"
click at [223, 141] on input "Người nhận" at bounding box center [234, 146] width 90 height 12
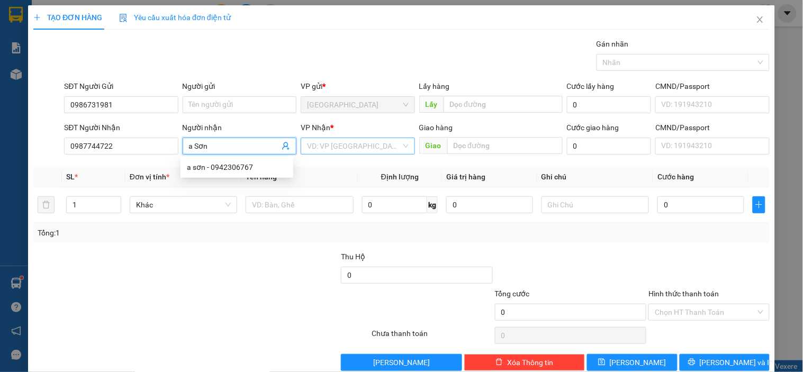
type input "a Sơn"
click at [347, 150] on input "search" at bounding box center [354, 146] width 94 height 16
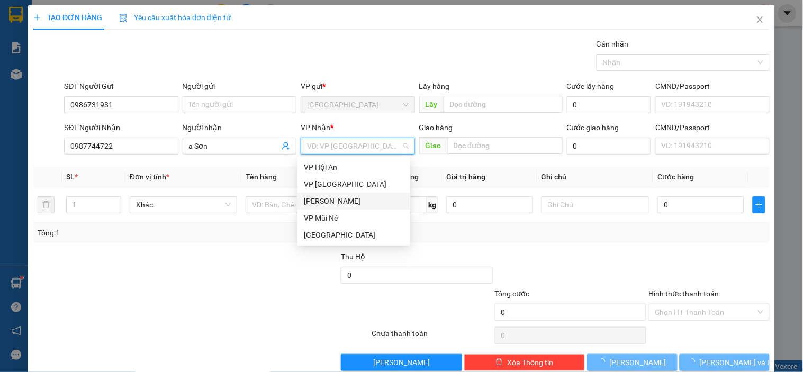
click at [340, 197] on div "[PERSON_NAME]" at bounding box center [354, 201] width 100 height 12
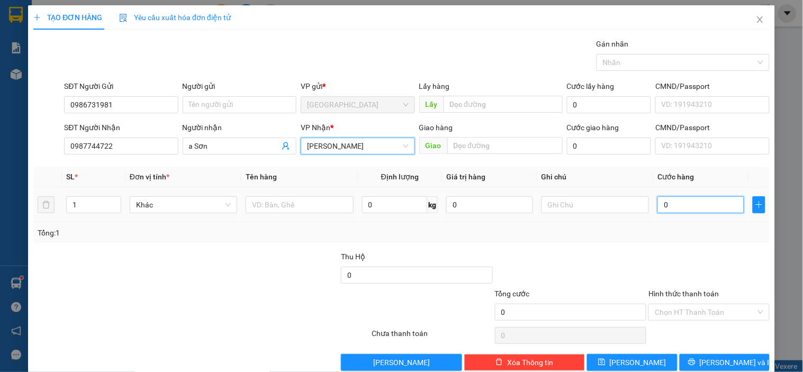
click at [697, 209] on input "0" at bounding box center [700, 204] width 87 height 17
type input "30"
type input "30.000"
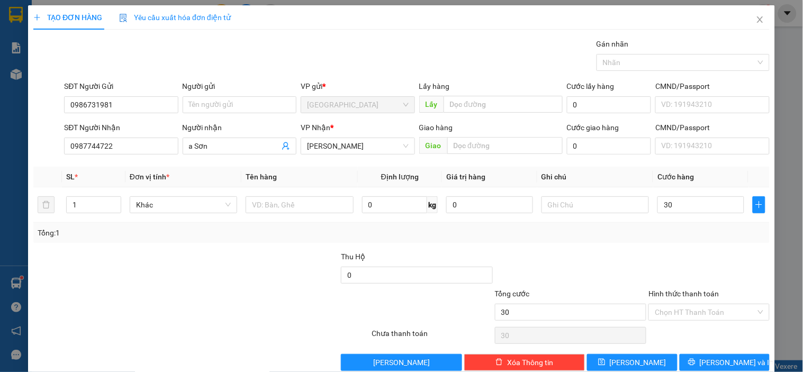
type input "30.000"
click at [678, 259] on div at bounding box center [708, 269] width 123 height 37
click at [683, 305] on input "Hình thức thanh toán" at bounding box center [704, 312] width 101 height 16
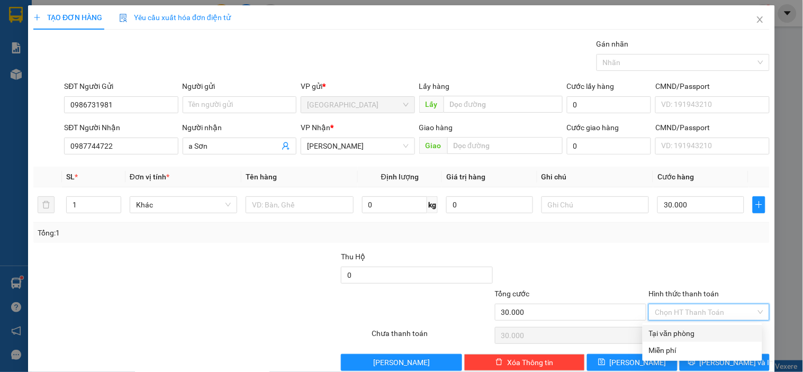
click at [672, 333] on div "Tại văn phòng" at bounding box center [702, 333] width 107 height 12
type input "0"
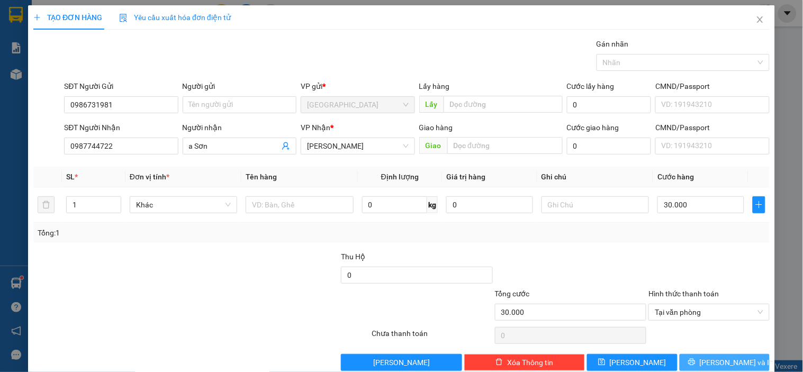
click at [696, 357] on button "[PERSON_NAME] và In" at bounding box center [724, 362] width 90 height 17
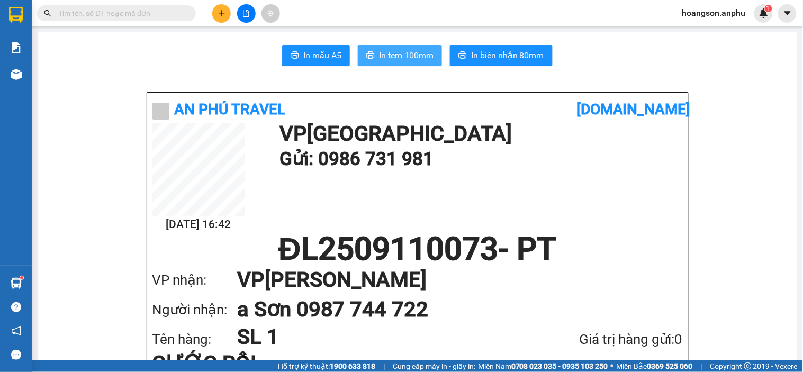
click at [418, 61] on span "In tem 100mm" at bounding box center [406, 55] width 54 height 13
click at [97, 7] on input "text" at bounding box center [120, 13] width 125 height 12
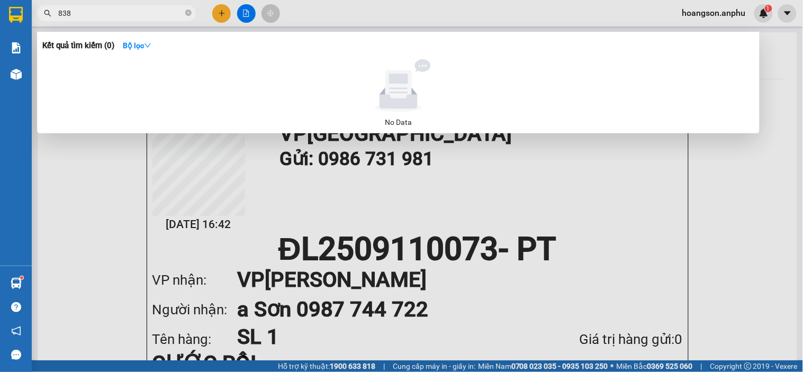
type input "8387"
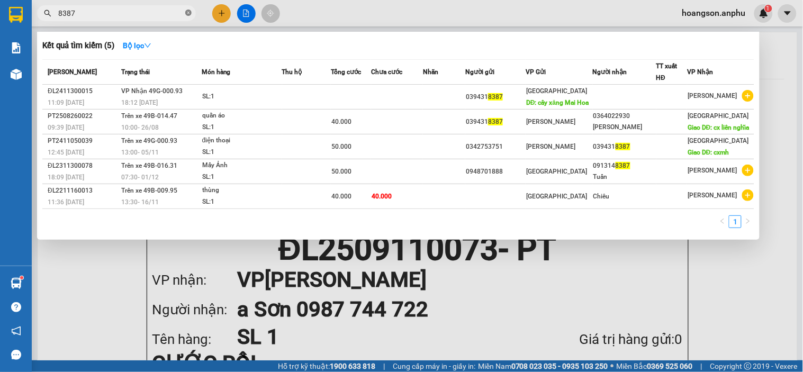
click at [189, 14] on icon "close-circle" at bounding box center [188, 13] width 6 height 6
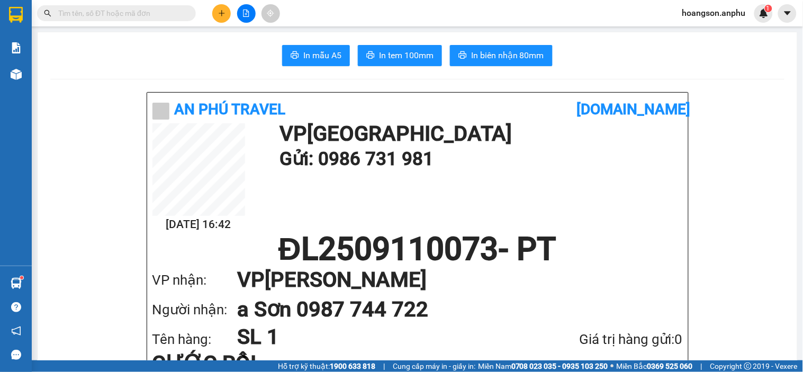
click at [225, 17] on button at bounding box center [221, 13] width 19 height 19
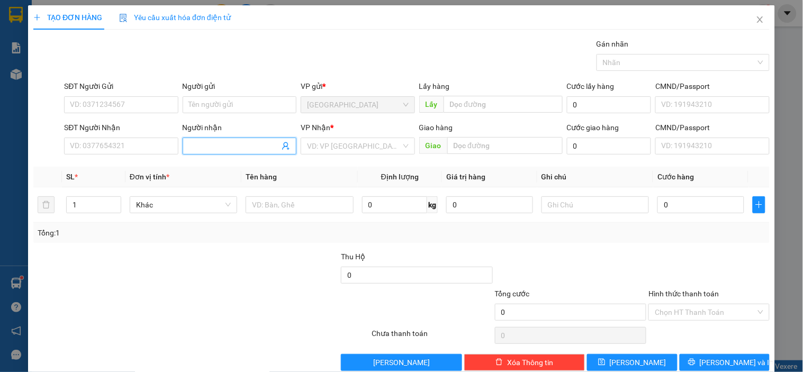
click at [208, 150] on input "Người nhận" at bounding box center [234, 146] width 90 height 12
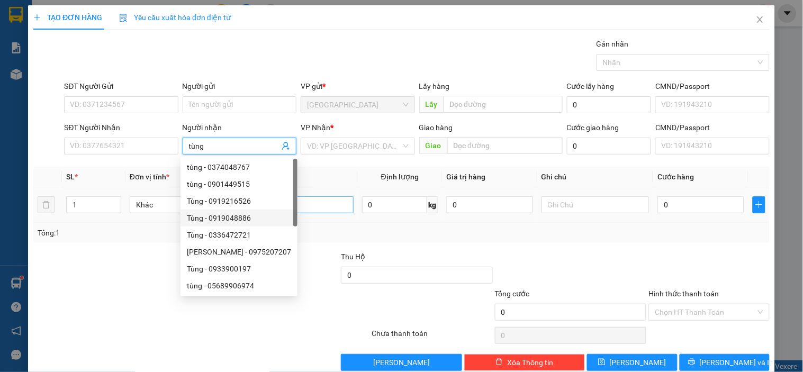
type input "tùng"
click at [313, 211] on input "text" at bounding box center [298, 204] width 107 height 17
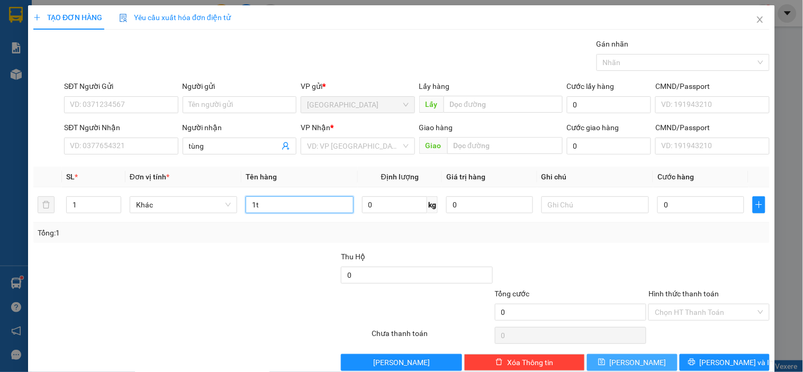
type input "1t"
click at [651, 357] on button "[PERSON_NAME]" at bounding box center [632, 362] width 90 height 17
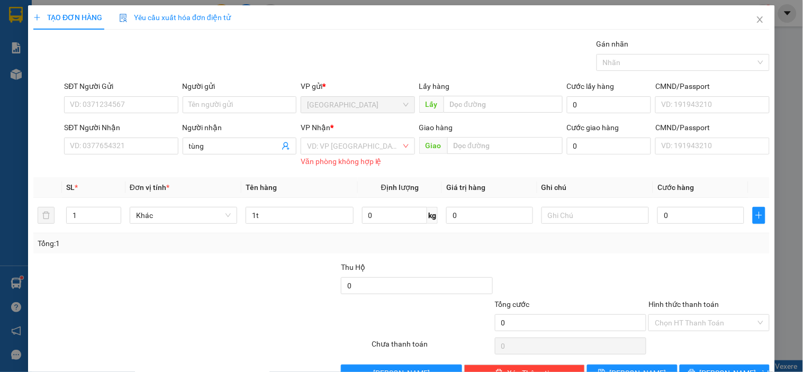
click at [342, 135] on div "VP Nhận *" at bounding box center [357, 130] width 114 height 16
click at [342, 143] on input "search" at bounding box center [354, 146] width 94 height 16
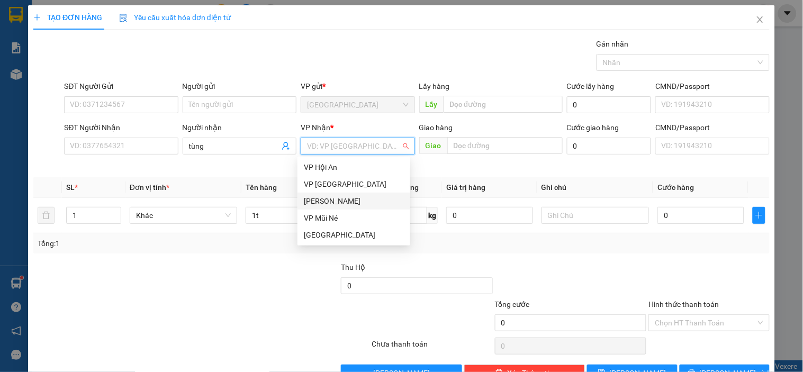
click at [329, 196] on div "[PERSON_NAME]" at bounding box center [354, 201] width 100 height 12
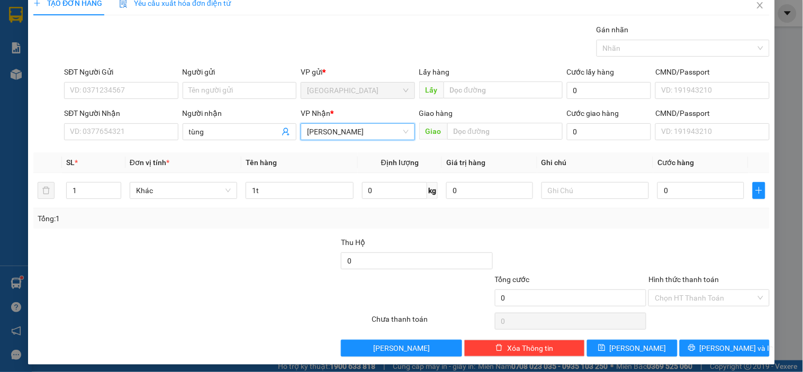
scroll to position [19, 0]
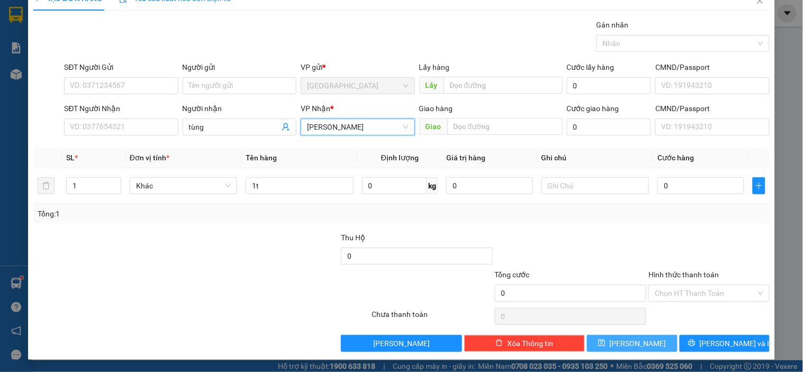
click at [622, 345] on button "[PERSON_NAME]" at bounding box center [632, 343] width 90 height 17
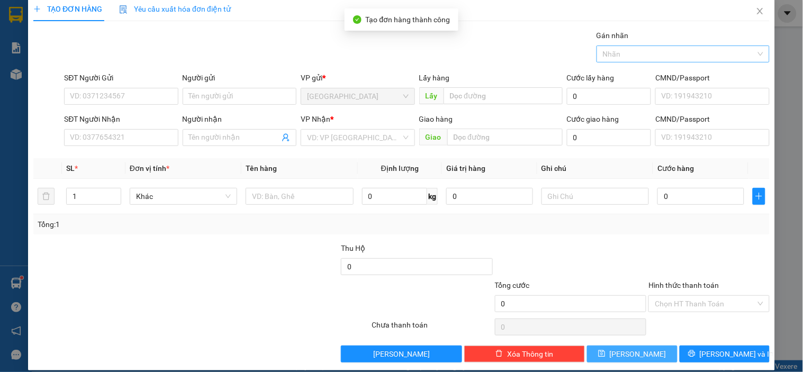
scroll to position [0, 0]
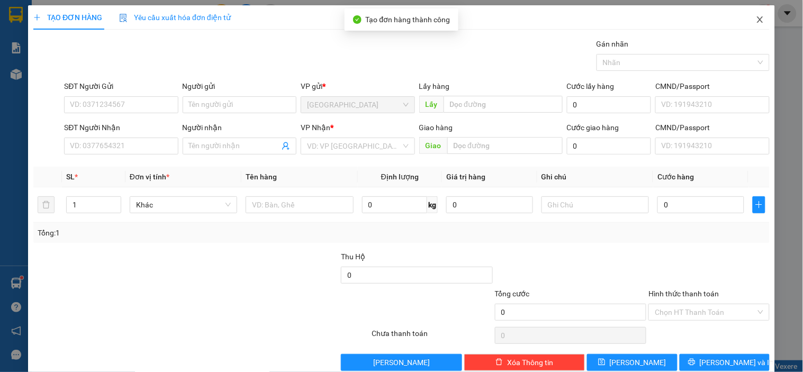
click at [755, 23] on icon "close" at bounding box center [759, 19] width 8 height 8
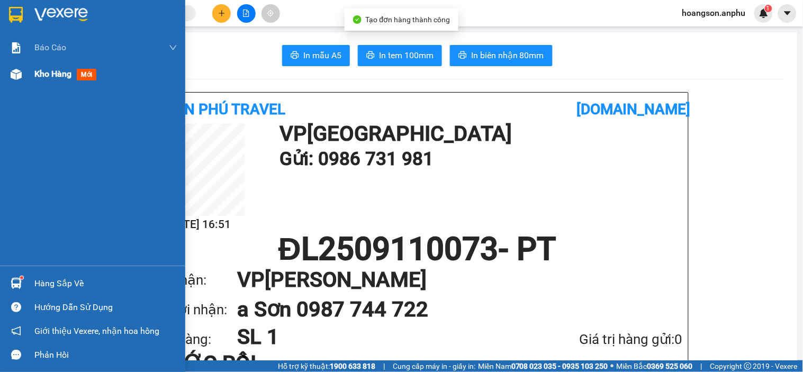
click at [19, 72] on img at bounding box center [16, 74] width 11 height 11
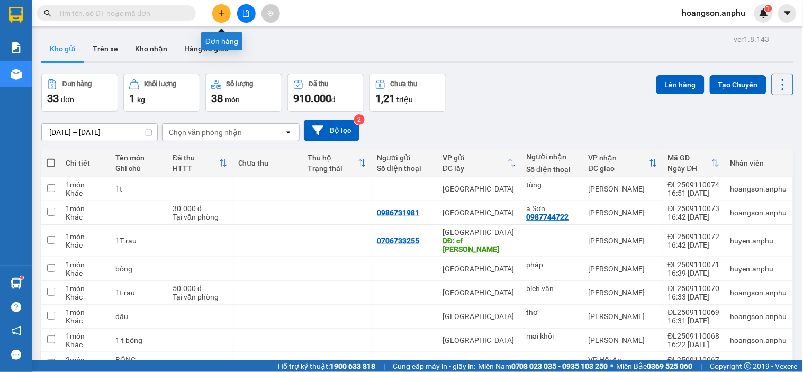
click at [221, 5] on button at bounding box center [221, 13] width 19 height 19
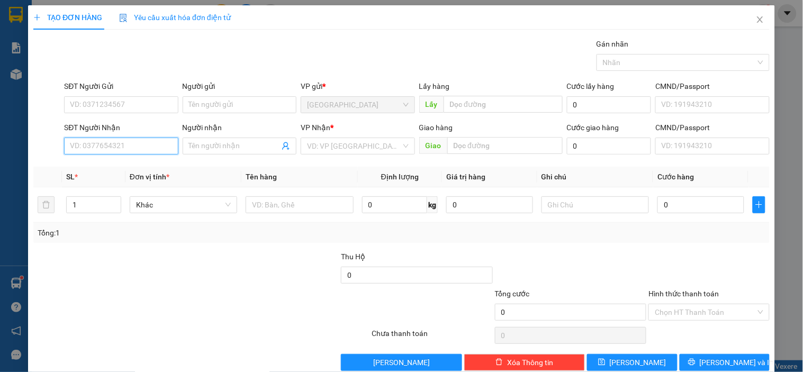
click at [122, 140] on input "SĐT Người Nhận" at bounding box center [121, 146] width 114 height 17
click at [238, 150] on input "Người nhận" at bounding box center [234, 146] width 90 height 12
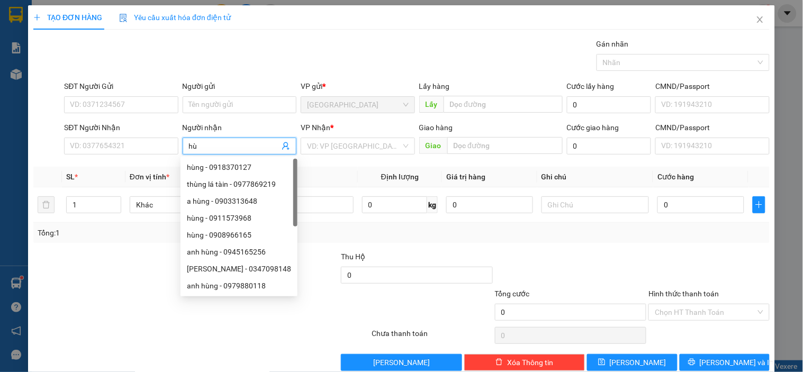
type input "h"
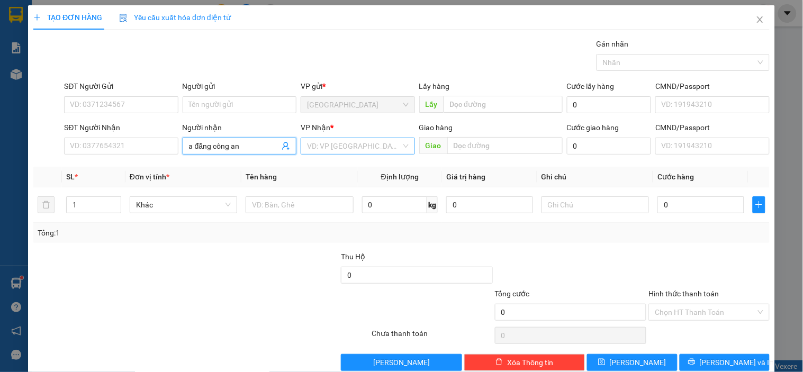
type input "a đăng công an"
click at [348, 149] on input "search" at bounding box center [354, 146] width 94 height 16
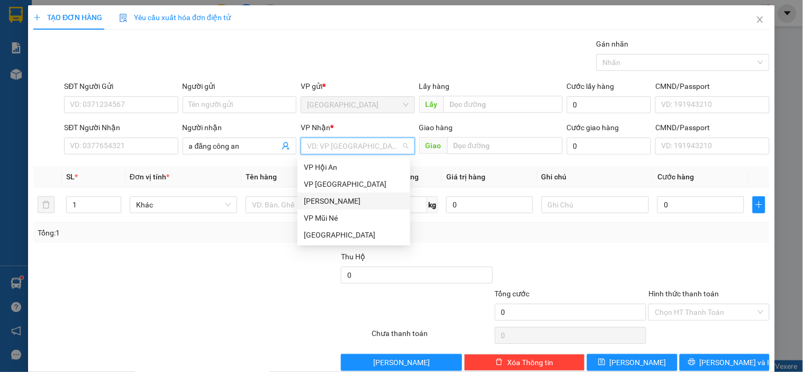
click at [321, 196] on div "[PERSON_NAME]" at bounding box center [354, 201] width 100 height 12
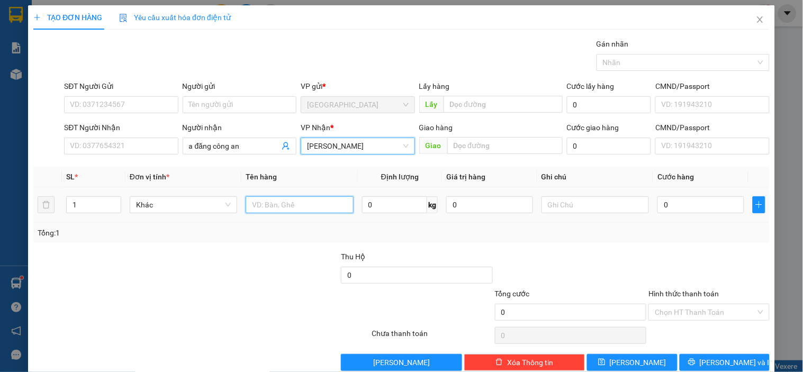
click at [269, 202] on input "text" at bounding box center [298, 204] width 107 height 17
type input "1 t"
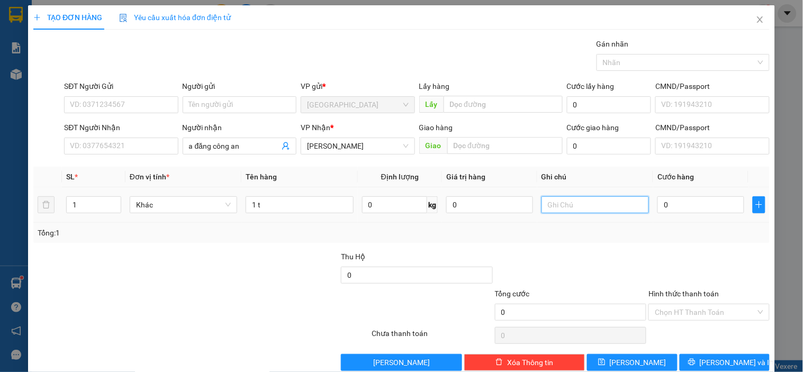
click at [583, 208] on input "text" at bounding box center [594, 204] width 107 height 17
type input "0 đồng"
drag, startPoint x: 640, startPoint y: 360, endPoint x: 716, endPoint y: 332, distance: 81.4
click at [716, 332] on div "Transit Pickup Surcharge Ids Transit Deliver Surcharge Ids Transit Deliver Surc…" at bounding box center [401, 204] width 736 height 333
click at [715, 358] on span "[PERSON_NAME] và In" at bounding box center [736, 363] width 74 height 12
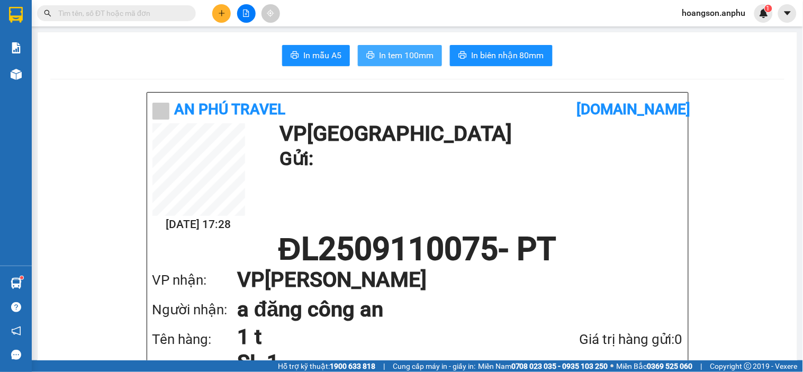
click at [393, 61] on span "In tem 100mm" at bounding box center [406, 55] width 54 height 13
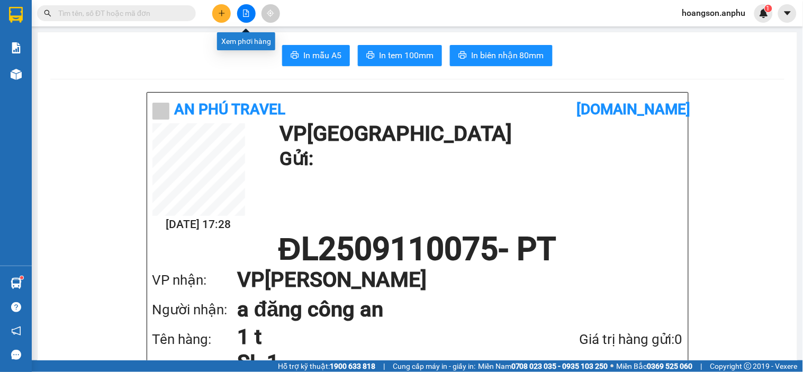
click at [245, 19] on button at bounding box center [246, 13] width 19 height 19
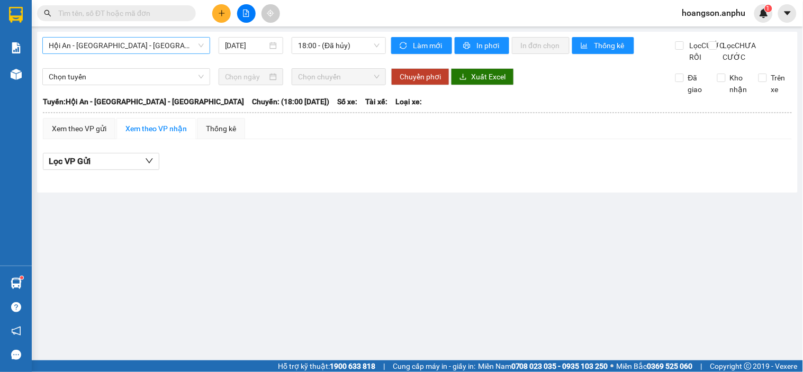
click at [168, 47] on span "Hội An - [GEOGRAPHIC_DATA] - [GEOGRAPHIC_DATA]" at bounding box center [126, 46] width 155 height 16
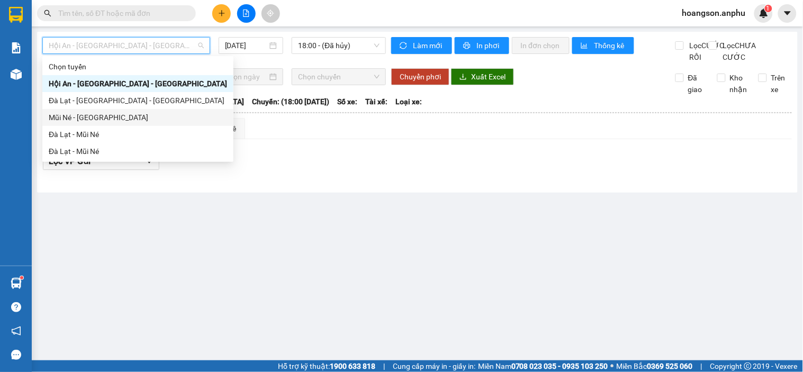
click at [89, 123] on div "Mũi Né - [GEOGRAPHIC_DATA]" at bounding box center [137, 117] width 191 height 17
type input "[DATE]"
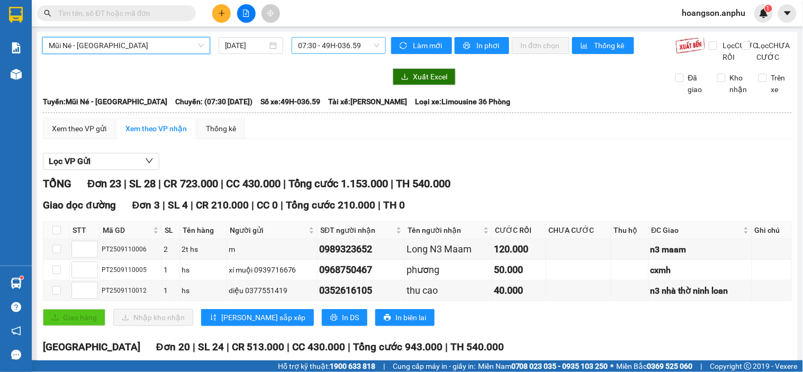
drag, startPoint x: 342, startPoint y: 54, endPoint x: 341, endPoint y: 49, distance: 5.4
click at [341, 53] on div "Mũi Né - Đà Lạt Mũi Né - [GEOGRAPHIC_DATA] [DATE] 07:30 - 49H-036.59" at bounding box center [213, 50] width 343 height 26
click at [341, 49] on span "07:30 - 49H-036.59" at bounding box center [338, 46] width 81 height 16
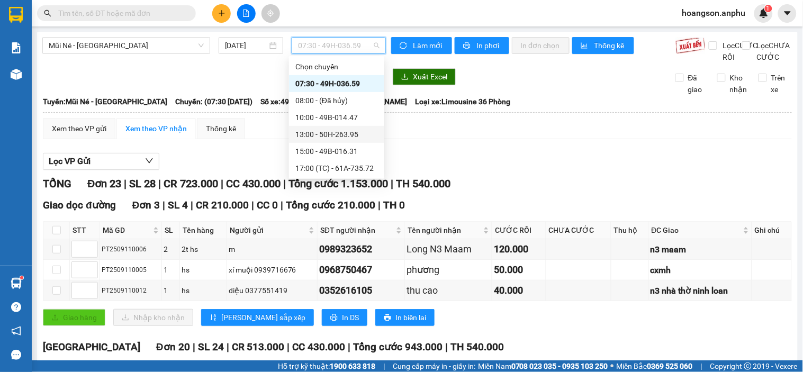
click at [341, 139] on div "13:00 - 50H-263.95" at bounding box center [336, 135] width 83 height 12
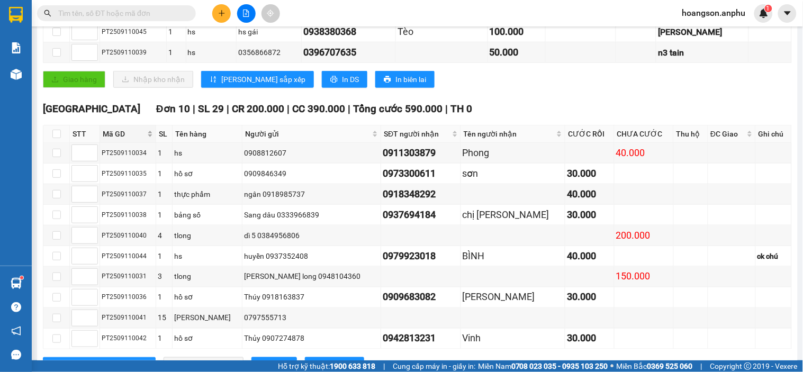
scroll to position [295, 0]
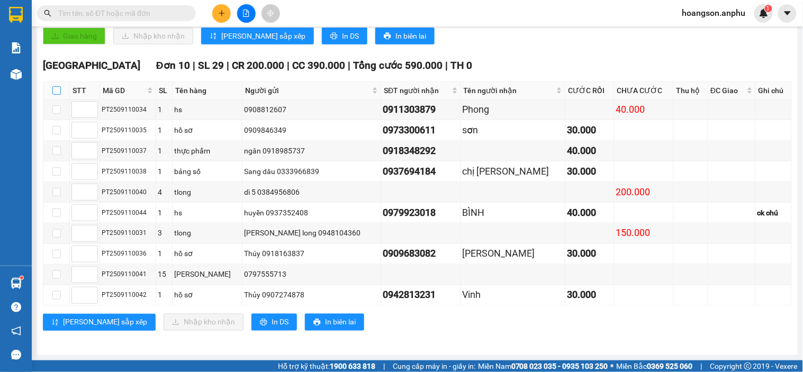
click at [56, 89] on input "checkbox" at bounding box center [56, 90] width 8 height 8
checkbox input "true"
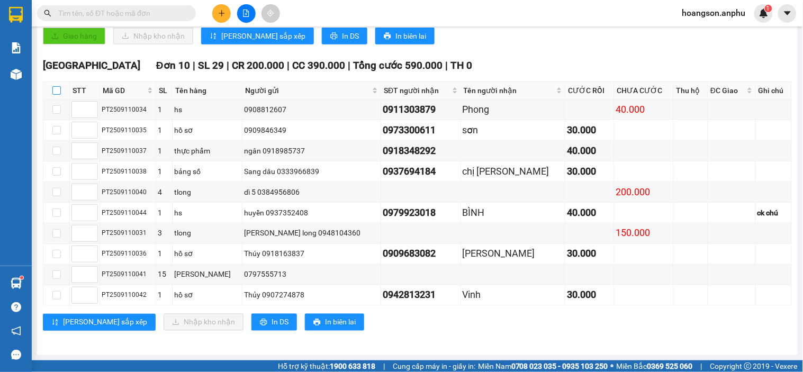
checkbox input "true"
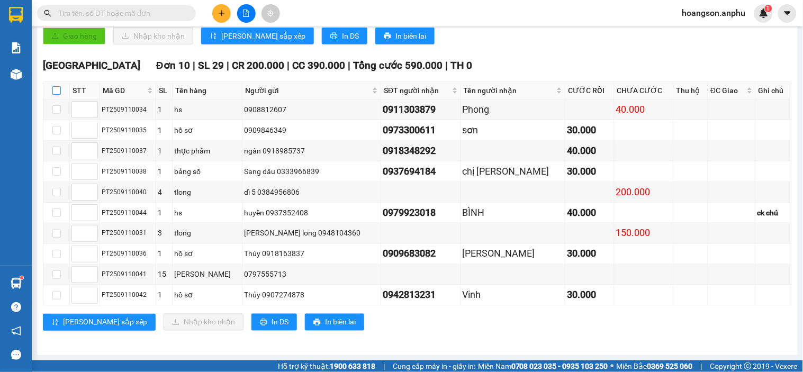
checkbox input "true"
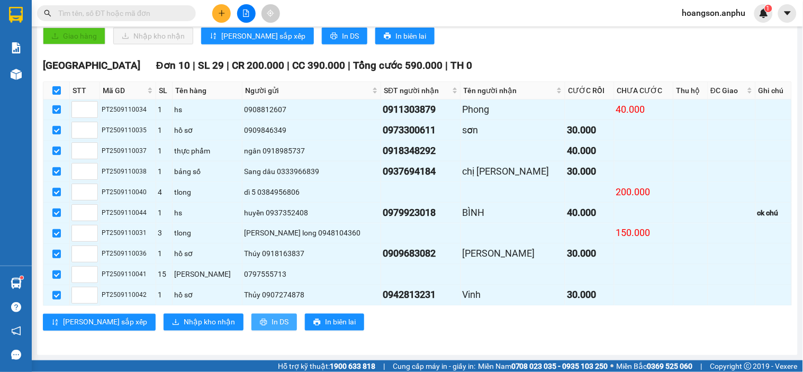
click at [251, 324] on button "In DS" at bounding box center [273, 322] width 45 height 17
click at [184, 318] on span "Nhập kho nhận" at bounding box center [209, 322] width 51 height 12
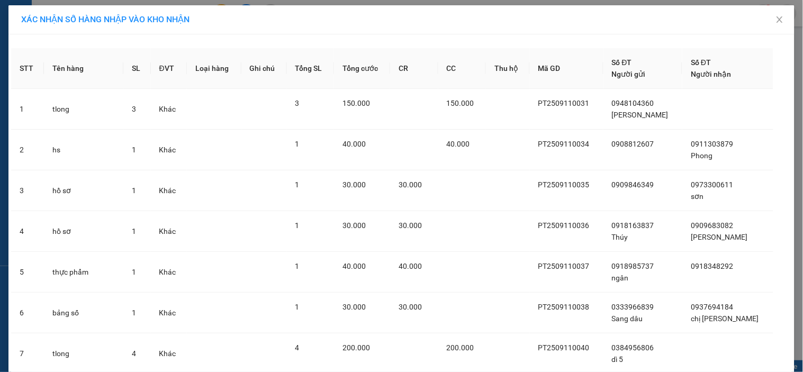
scroll to position [189, 0]
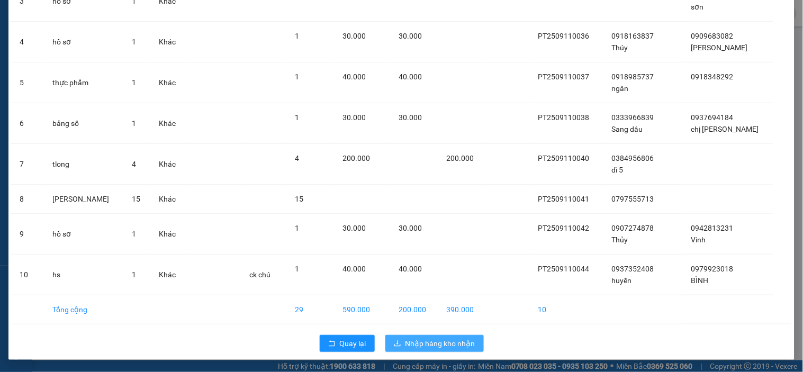
click at [405, 342] on span "Nhập hàng kho nhận" at bounding box center [440, 344] width 70 height 12
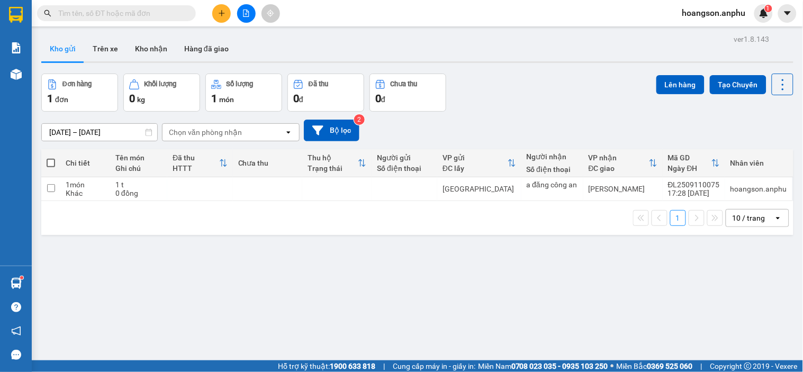
click at [115, 3] on div "Kết quả tìm kiếm ( 5 ) Bộ lọc Mã ĐH Trạng thái Món hàng Thu hộ Tổng cước Chưa c…" at bounding box center [401, 13] width 803 height 26
click at [120, 12] on input "text" at bounding box center [120, 13] width 125 height 12
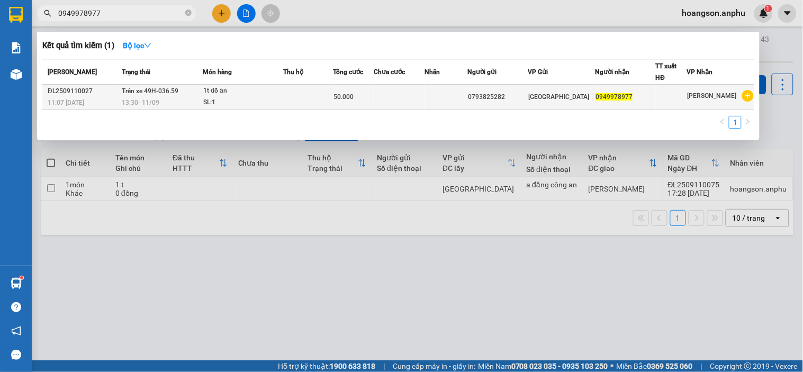
type input "0949978977"
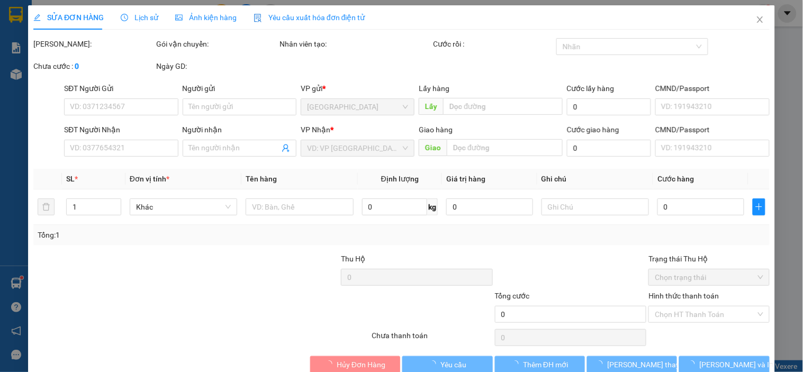
type input "0793825282"
type input "0949978977"
type input "50.000"
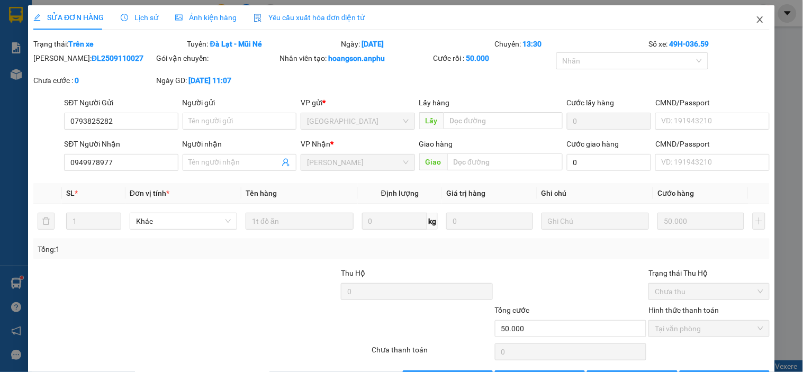
click at [755, 22] on icon "close" at bounding box center [759, 19] width 8 height 8
